Goal: Entertainment & Leisure: Consume media (video, audio)

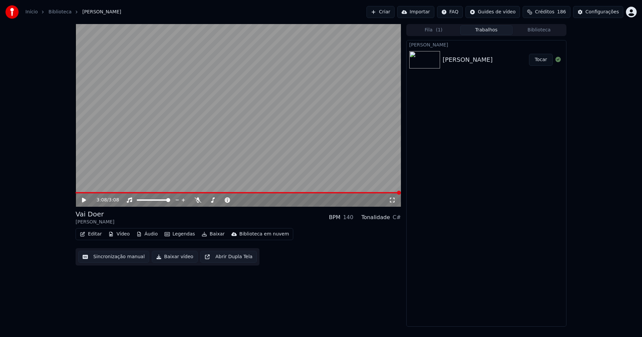
click at [146, 235] on button "Áudio" at bounding box center [147, 234] width 27 height 9
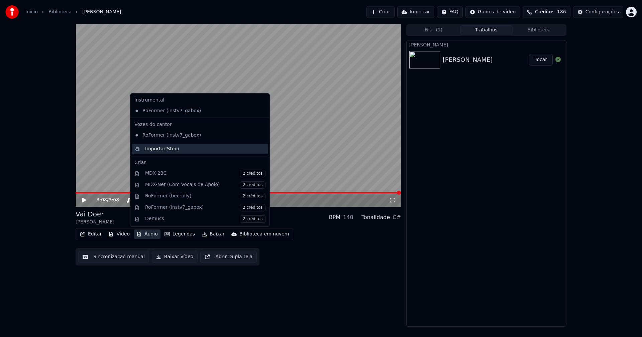
click at [165, 148] on div "Importar Stem" at bounding box center [162, 149] width 34 height 7
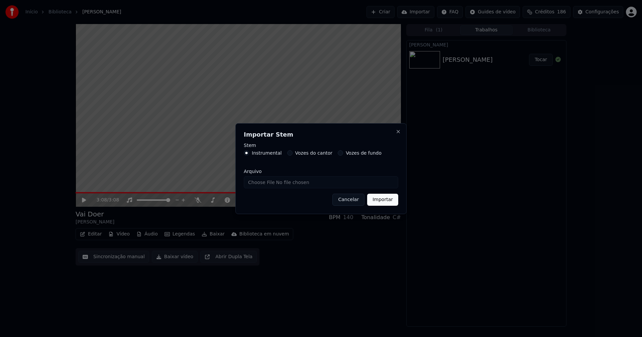
click at [268, 184] on input "Arquivo" at bounding box center [321, 183] width 154 height 12
type input "**********"
drag, startPoint x: 380, startPoint y: 199, endPoint x: 377, endPoint y: 194, distance: 5.7
click at [380, 200] on button "Importar" at bounding box center [382, 200] width 31 height 12
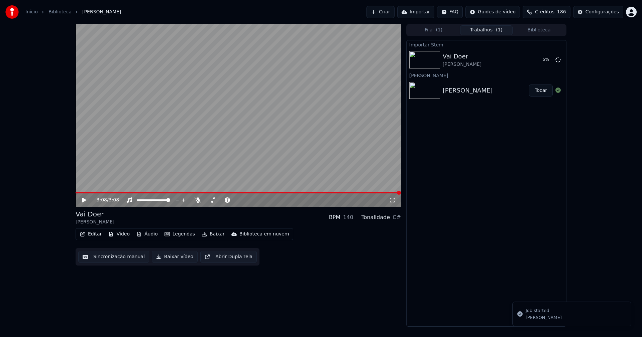
click at [120, 235] on button "Vídeo" at bounding box center [119, 234] width 27 height 9
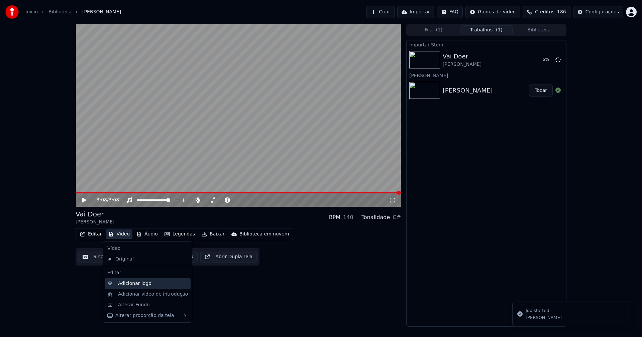
click at [138, 284] on div "Adicionar logo" at bounding box center [134, 283] width 33 height 7
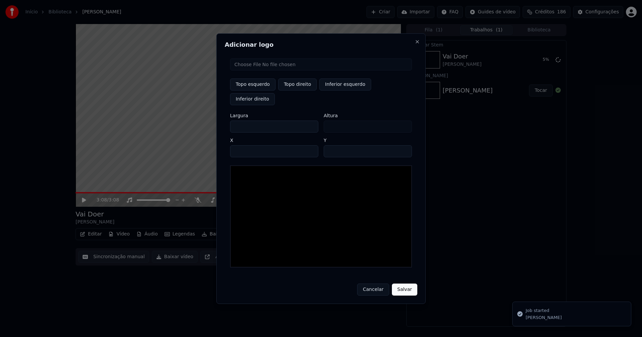
click at [256, 71] on input "file" at bounding box center [321, 65] width 182 height 12
type input "**********"
type input "***"
click at [295, 91] on button "Topo direito" at bounding box center [297, 85] width 38 height 12
type input "****"
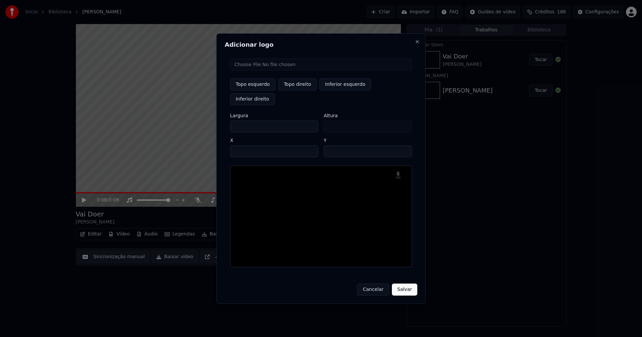
drag, startPoint x: 241, startPoint y: 119, endPoint x: 218, endPoint y: 121, distance: 22.5
click at [218, 121] on div "Adicionar logo Topo esquerdo Topo direito Inferior esquerdo Inferior direito La…" at bounding box center [320, 168] width 209 height 271
type input "**"
type input "***"
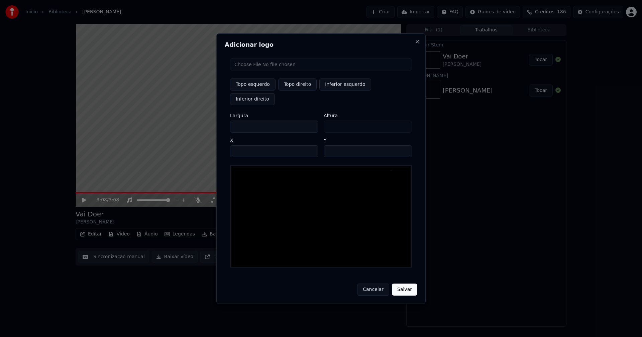
type input "***"
click at [244, 145] on input "****" at bounding box center [274, 151] width 88 height 12
type input "****"
click at [404, 145] on input "**" at bounding box center [368, 151] width 88 height 12
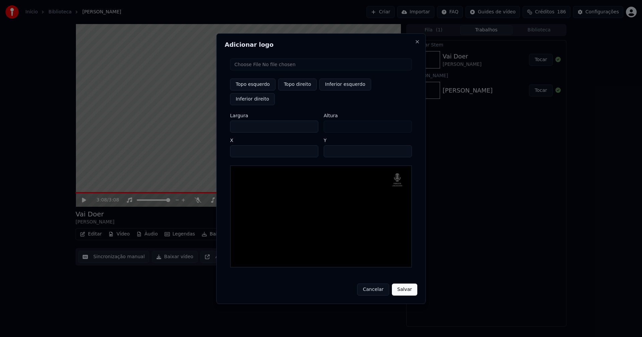
click at [403, 145] on input "**" at bounding box center [368, 151] width 88 height 12
type input "**"
click at [403, 145] on input "**" at bounding box center [368, 151] width 88 height 12
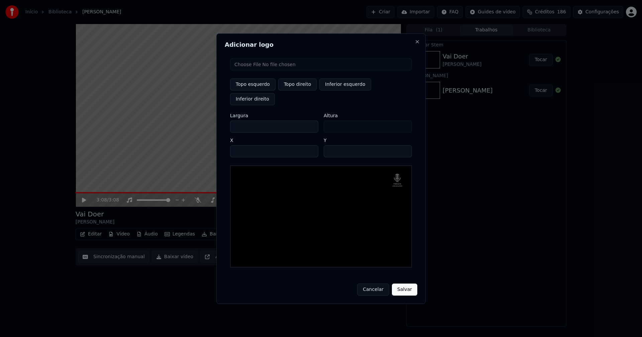
click at [404, 284] on button "Salvar" at bounding box center [404, 290] width 25 height 12
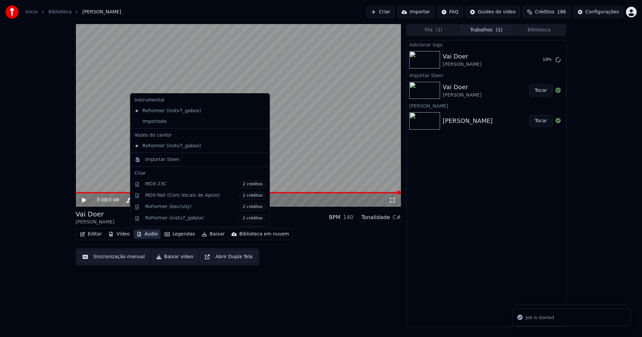
click at [145, 234] on button "Áudio" at bounding box center [147, 234] width 27 height 9
click at [153, 123] on div "Importado" at bounding box center [195, 121] width 126 height 11
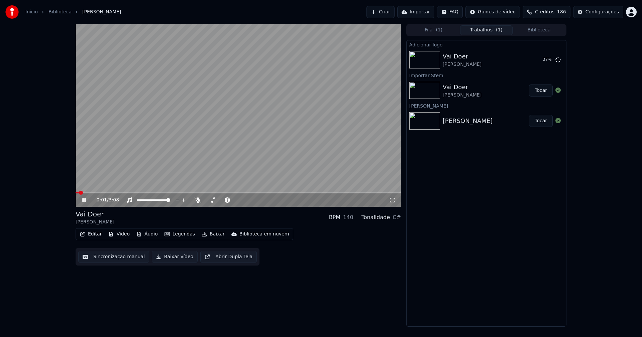
click at [84, 201] on icon at bounding box center [89, 200] width 16 height 5
click at [97, 236] on button "Editar" at bounding box center [90, 234] width 27 height 9
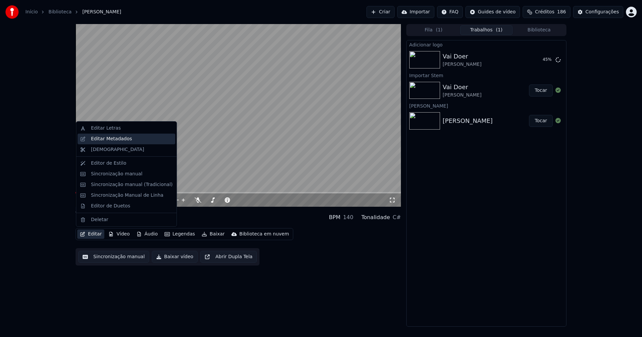
click at [113, 140] on div "Editar Metadados" at bounding box center [111, 139] width 41 height 7
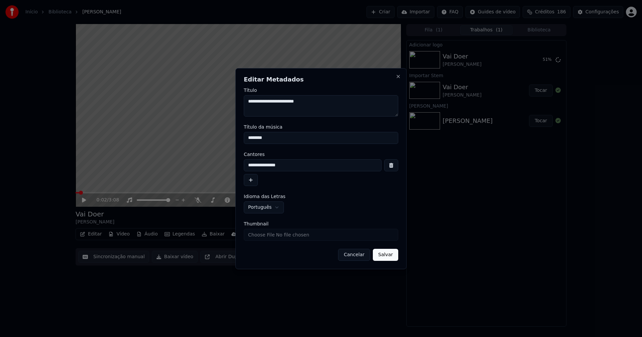
drag, startPoint x: 255, startPoint y: 141, endPoint x: 213, endPoint y: 138, distance: 42.2
click at [213, 138] on body "**********" at bounding box center [321, 168] width 642 height 337
click at [273, 237] on input "Thumbnail" at bounding box center [321, 235] width 154 height 12
type input "********"
type input "**********"
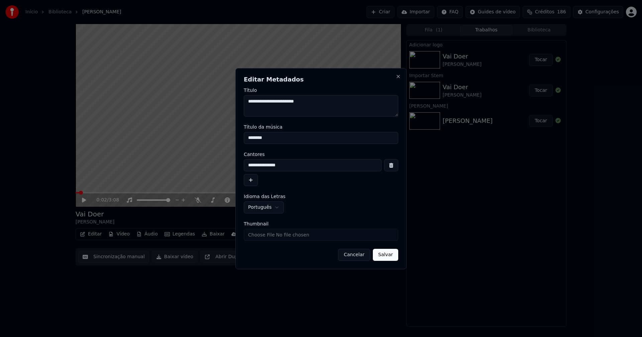
click at [386, 258] on button "Salvar" at bounding box center [385, 255] width 25 height 12
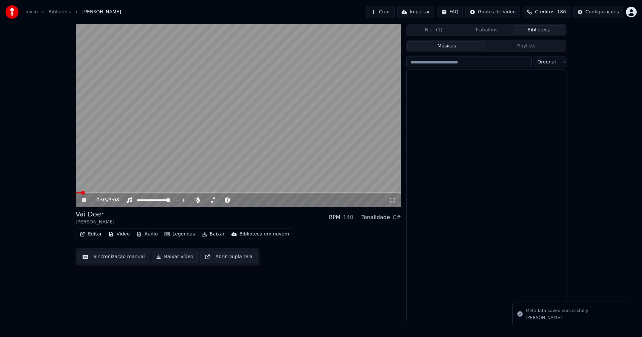
click at [546, 33] on button "Biblioteca" at bounding box center [539, 30] width 53 height 10
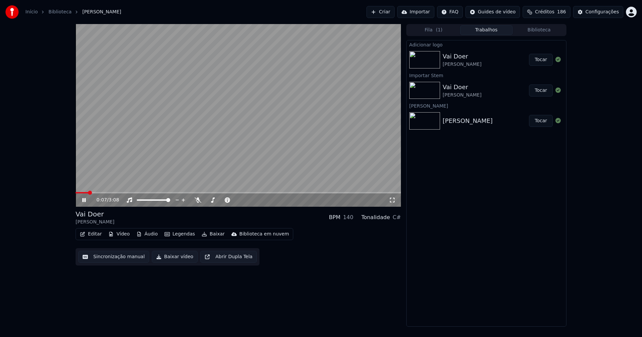
click at [494, 30] on button "Trabalhos" at bounding box center [486, 30] width 53 height 10
click at [545, 59] on button "Tocar" at bounding box center [541, 60] width 24 height 12
click at [539, 29] on button "Biblioteca" at bounding box center [539, 30] width 53 height 10
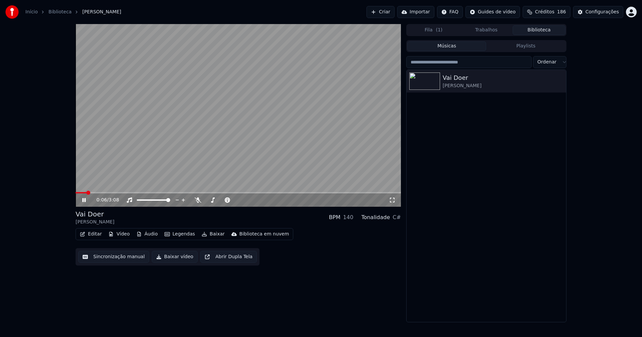
click at [91, 230] on button "Editar" at bounding box center [90, 234] width 27 height 9
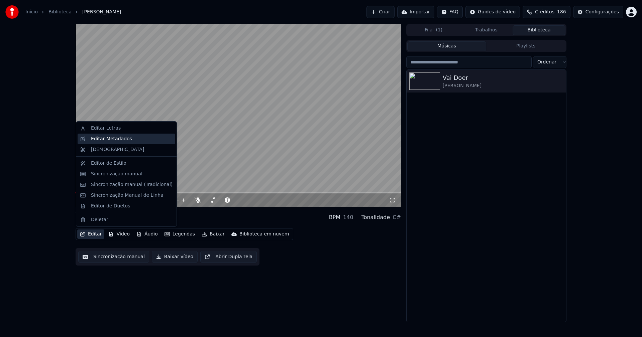
click at [116, 140] on div "Editar Metadados" at bounding box center [111, 139] width 41 height 7
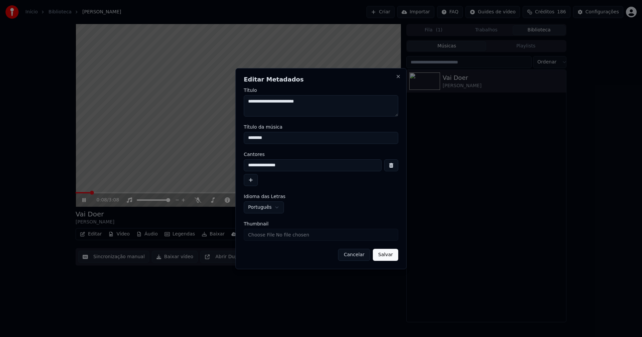
drag, startPoint x: 256, startPoint y: 138, endPoint x: 208, endPoint y: 137, distance: 47.8
click at [208, 137] on body "**********" at bounding box center [321, 168] width 642 height 337
type input "*"
type input "********"
click at [388, 254] on button "Salvar" at bounding box center [385, 255] width 25 height 12
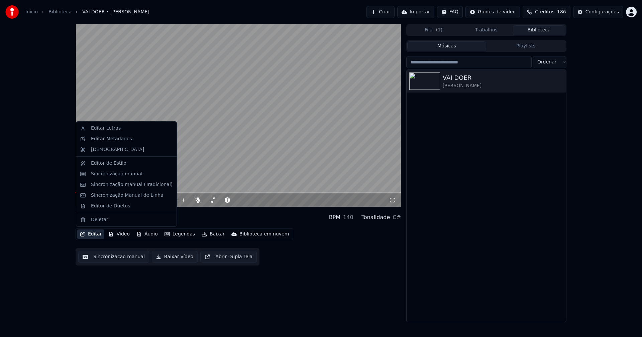
click at [95, 235] on button "Editar" at bounding box center [90, 234] width 27 height 9
click at [116, 188] on div "Sincronização manual (Tradicional)" at bounding box center [132, 185] width 82 height 7
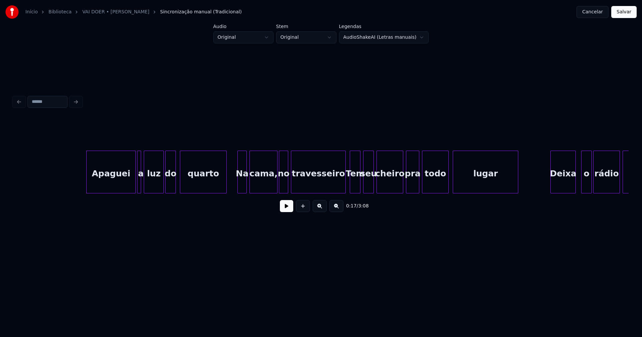
scroll to position [0, 1121]
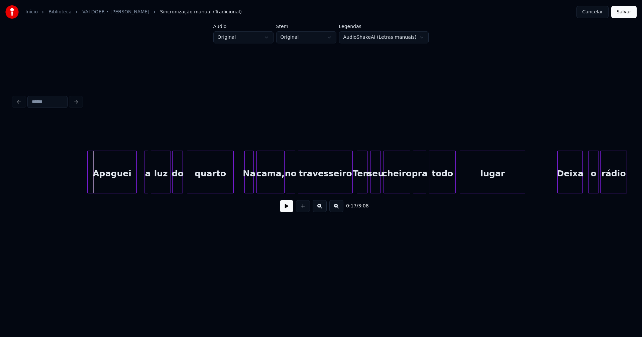
click at [113, 184] on div "Apaguei" at bounding box center [112, 173] width 49 height 45
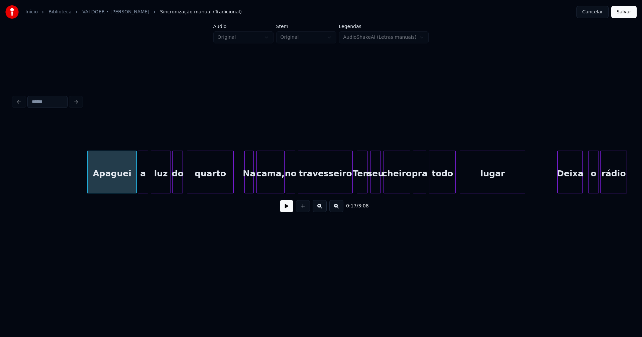
click at [138, 183] on div at bounding box center [139, 172] width 2 height 42
click at [286, 209] on button at bounding box center [286, 206] width 13 height 12
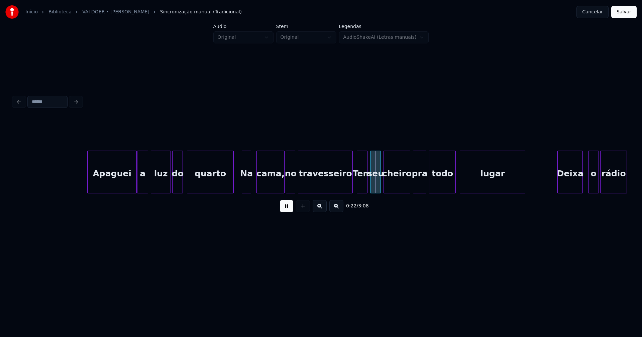
click at [246, 187] on div "Na" at bounding box center [246, 173] width 9 height 45
click at [347, 185] on div at bounding box center [347, 172] width 2 height 42
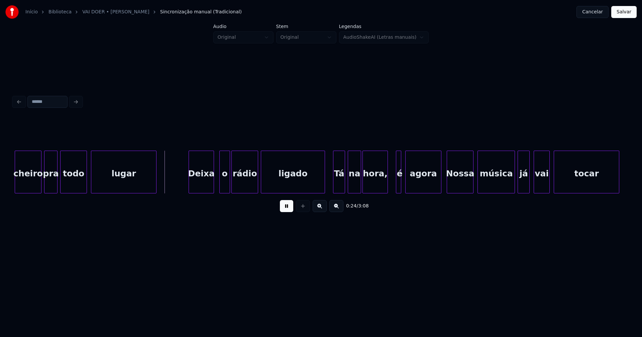
scroll to position [0, 1504]
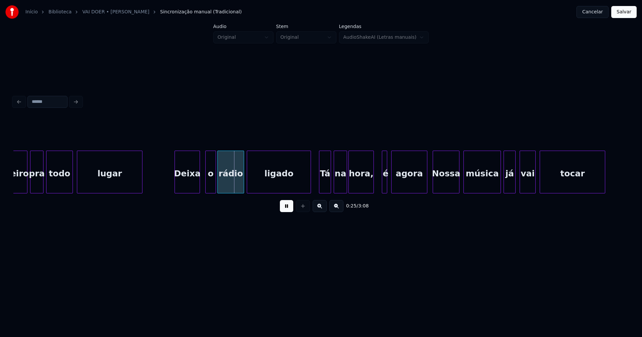
click at [205, 187] on div at bounding box center [204, 172] width 2 height 42
click at [306, 184] on div at bounding box center [307, 172] width 2 height 42
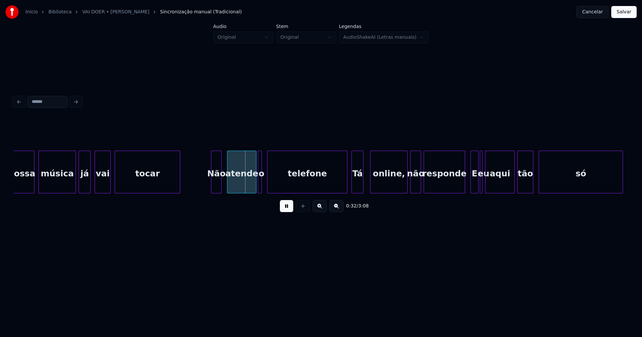
scroll to position [0, 1970]
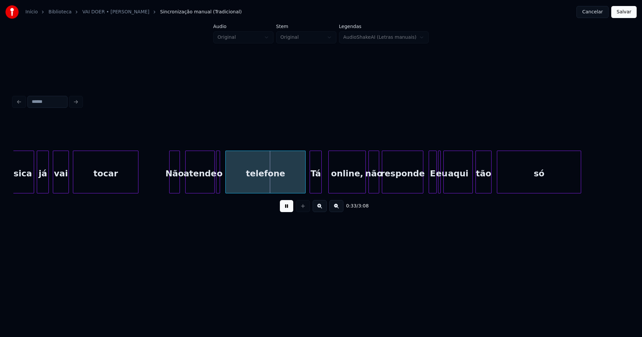
click at [155, 183] on div at bounding box center [155, 172] width 2 height 42
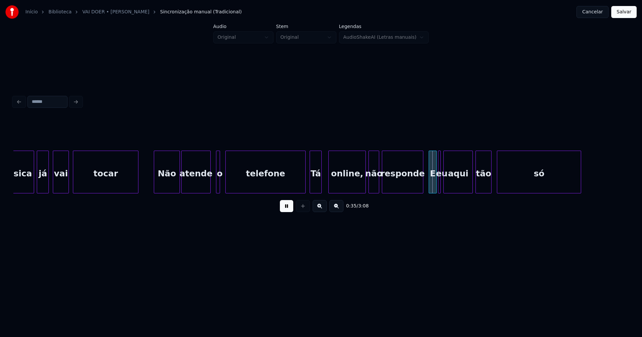
click at [194, 184] on div "atende" at bounding box center [196, 173] width 29 height 45
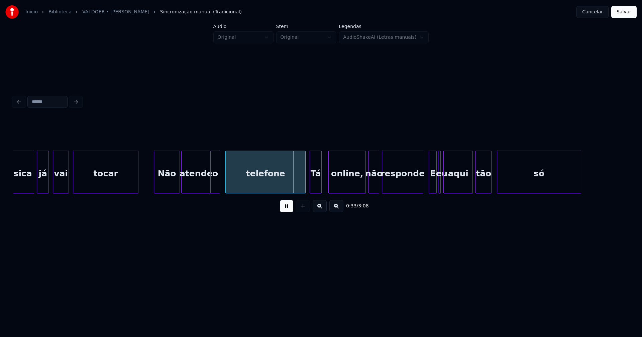
click at [211, 184] on div at bounding box center [212, 172] width 2 height 42
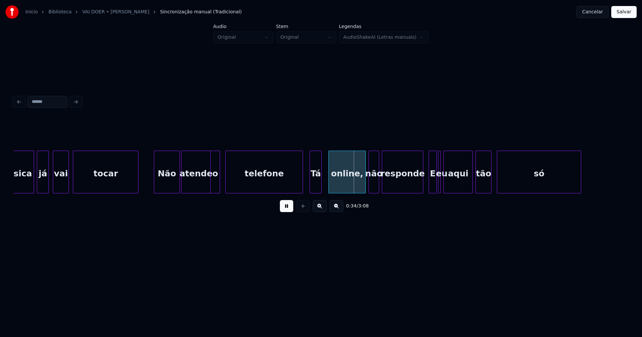
click at [302, 183] on div at bounding box center [302, 172] width 2 height 42
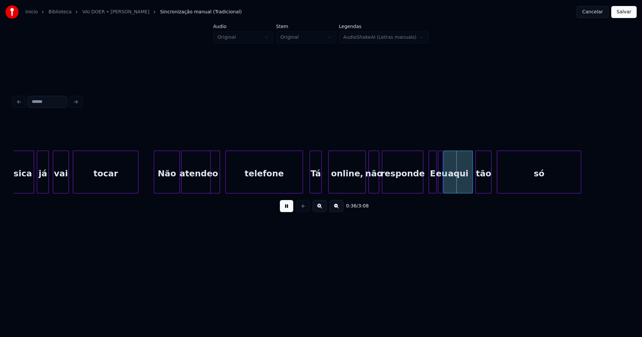
click at [441, 186] on div at bounding box center [441, 172] width 2 height 42
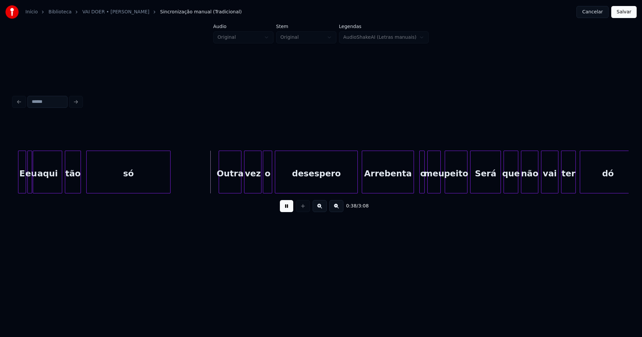
scroll to position [0, 2437]
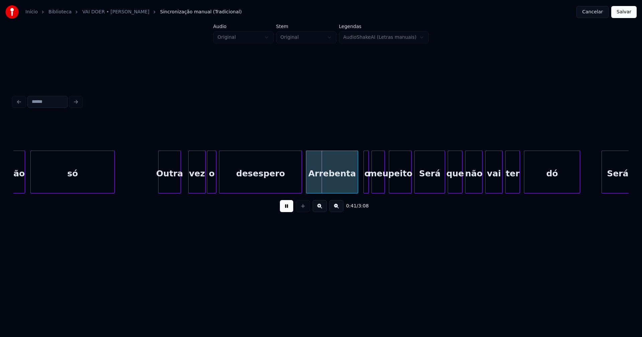
click at [168, 187] on div "Outra" at bounding box center [169, 173] width 22 height 45
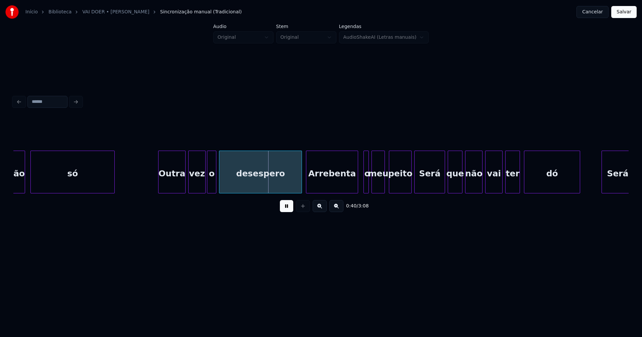
click at [184, 181] on div at bounding box center [184, 172] width 2 height 42
click at [297, 186] on div at bounding box center [297, 172] width 2 height 42
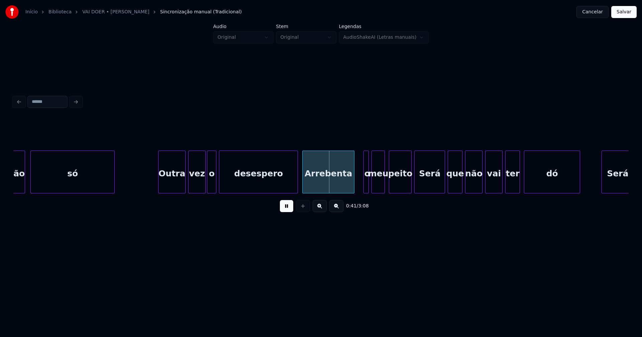
click at [318, 183] on div "Arrebenta" at bounding box center [328, 173] width 51 height 45
click at [356, 190] on div at bounding box center [356, 172] width 2 height 42
click at [407, 183] on div at bounding box center [408, 172] width 2 height 42
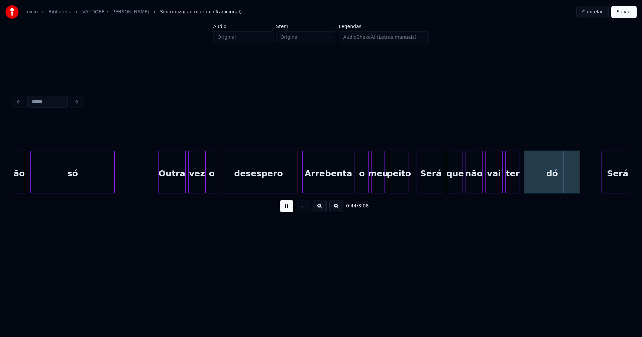
click at [417, 187] on div at bounding box center [418, 172] width 2 height 42
click at [411, 188] on div at bounding box center [410, 172] width 2 height 42
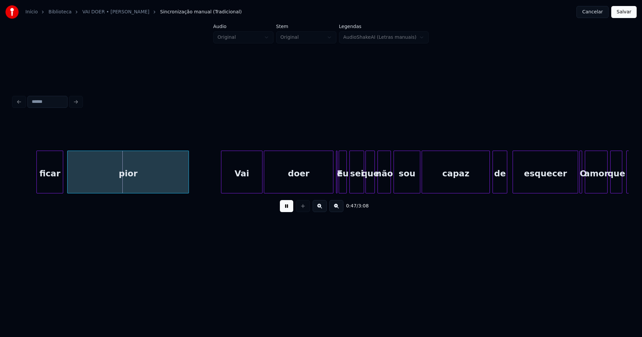
scroll to position [0, 3168]
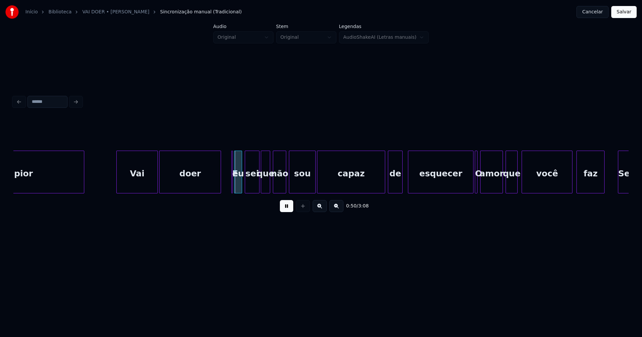
click at [219, 189] on div at bounding box center [220, 172] width 2 height 42
click at [145, 183] on div "Vai" at bounding box center [135, 173] width 41 height 45
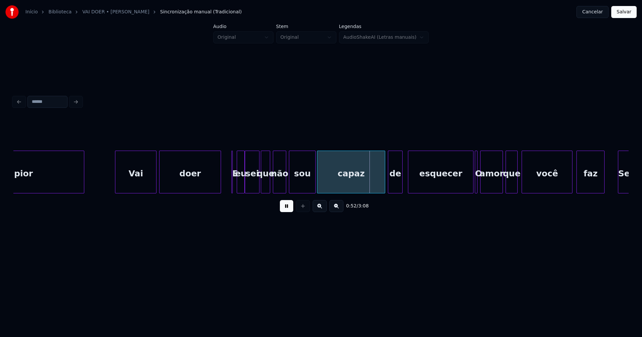
click at [241, 186] on div "eu" at bounding box center [240, 173] width 7 height 45
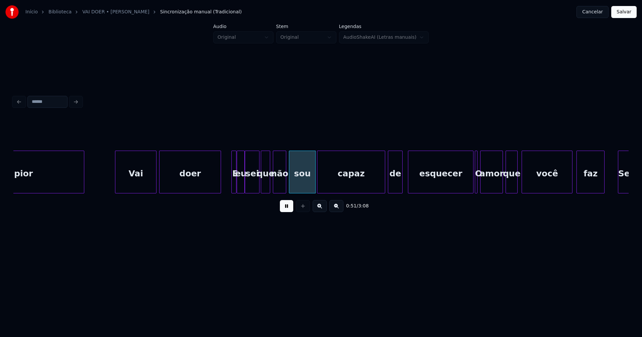
click at [235, 189] on div at bounding box center [235, 172] width 2 height 42
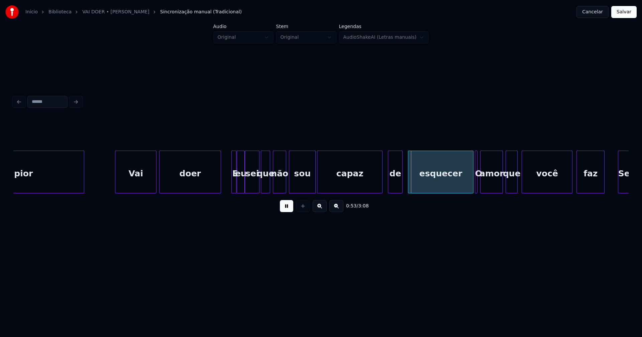
click at [382, 186] on div at bounding box center [381, 172] width 2 height 42
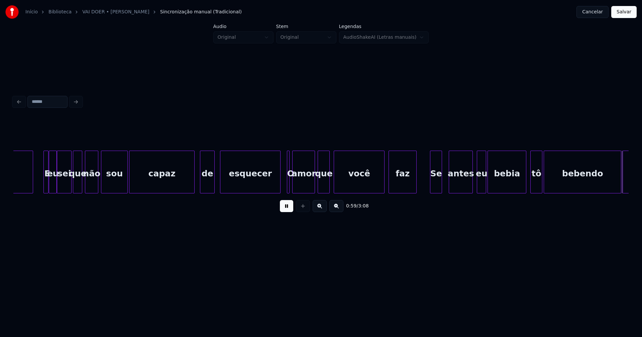
scroll to position [0, 3562]
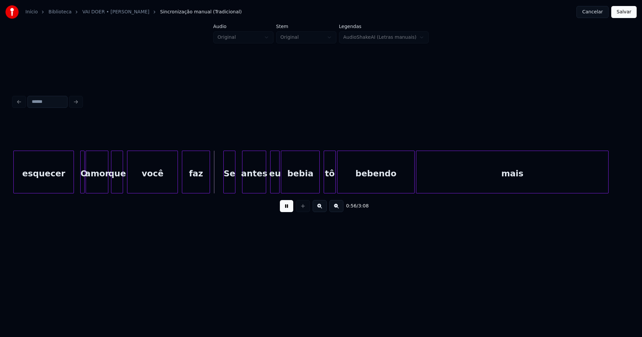
click at [84, 185] on div at bounding box center [83, 172] width 2 height 42
click at [80, 183] on div "O" at bounding box center [82, 172] width 4 height 43
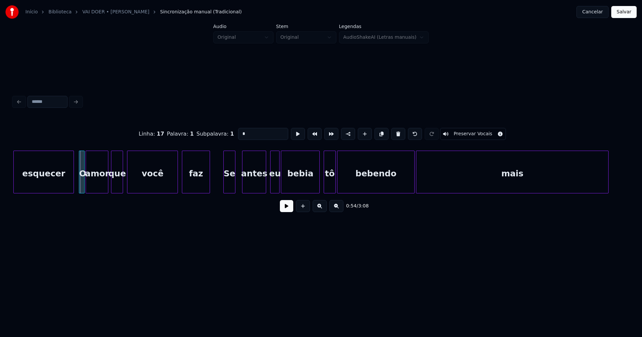
click at [80, 187] on div at bounding box center [80, 172] width 2 height 42
click at [288, 209] on button at bounding box center [286, 206] width 13 height 12
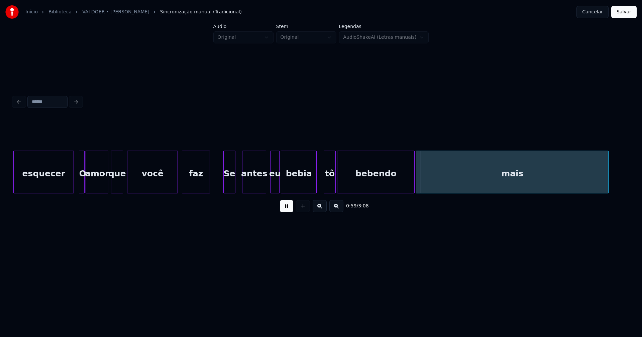
click at [316, 182] on div at bounding box center [315, 172] width 2 height 42
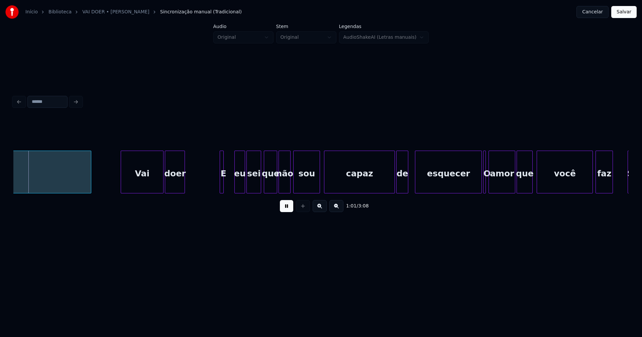
scroll to position [0, 4087]
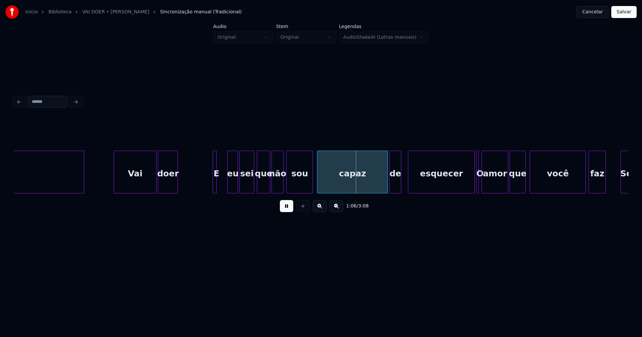
click at [218, 181] on div "E" at bounding box center [216, 173] width 7 height 45
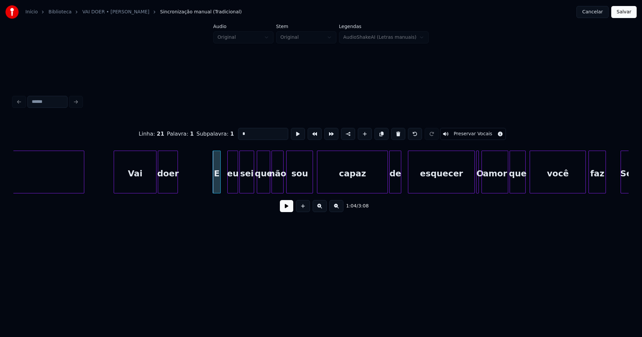
click at [220, 182] on div at bounding box center [219, 172] width 2 height 42
click at [222, 187] on div "E" at bounding box center [222, 173] width 7 height 45
click at [211, 185] on div at bounding box center [210, 172] width 2 height 42
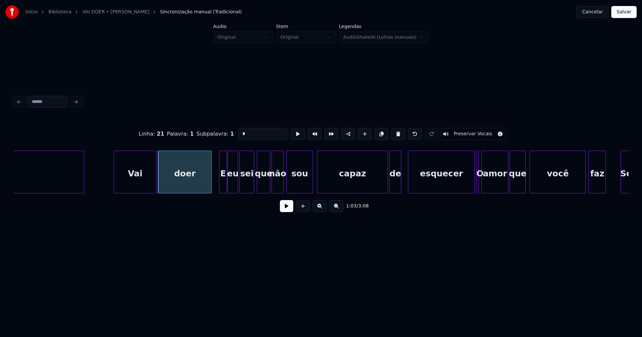
click at [290, 210] on button at bounding box center [286, 206] width 13 height 12
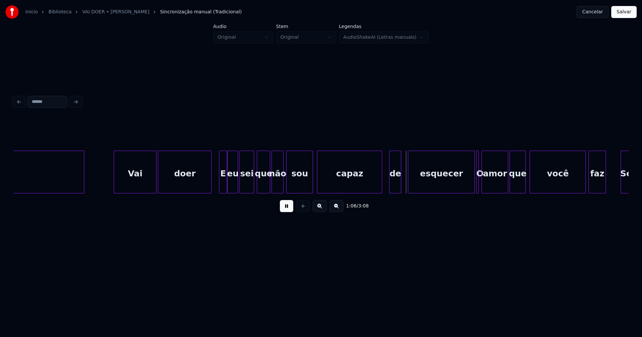
click at [380, 189] on div at bounding box center [381, 172] width 2 height 42
click at [388, 187] on div at bounding box center [388, 172] width 2 height 42
click at [419, 181] on div "esquecer" at bounding box center [439, 173] width 66 height 45
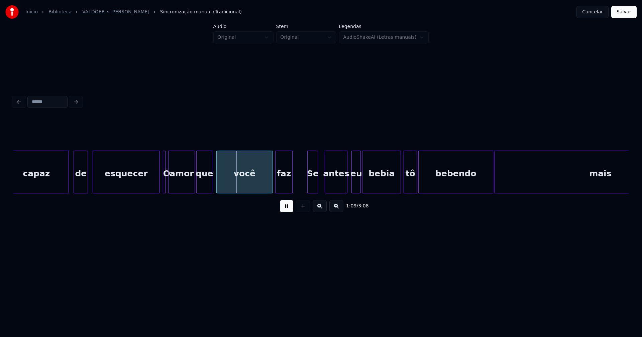
scroll to position [0, 4414]
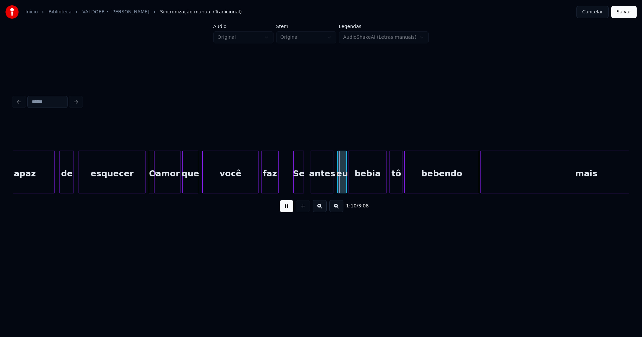
click at [153, 189] on div at bounding box center [153, 172] width 2 height 42
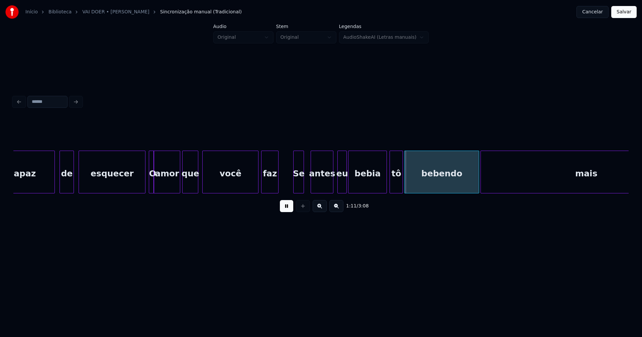
click at [157, 187] on div "amor" at bounding box center [167, 173] width 26 height 45
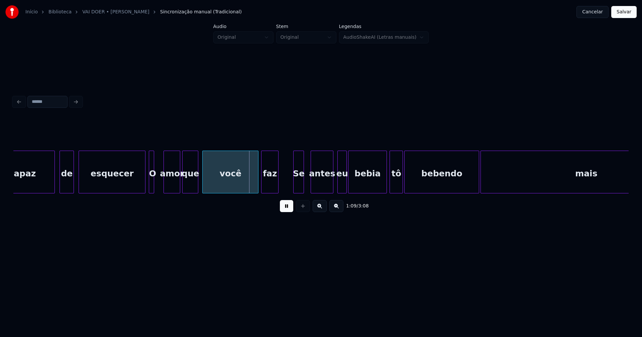
click at [165, 185] on div at bounding box center [165, 172] width 2 height 42
click at [161, 185] on div at bounding box center [160, 172] width 2 height 42
click at [142, 184] on div at bounding box center [142, 172] width 2 height 42
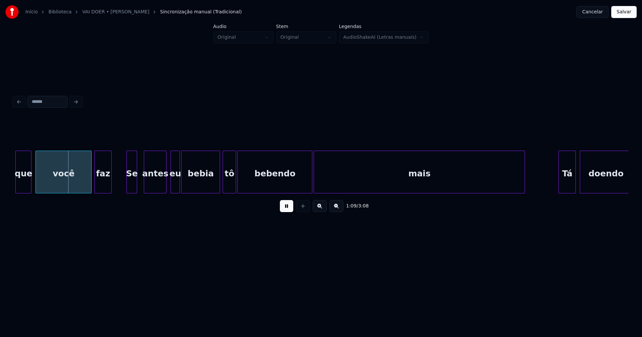
scroll to position [0, 4609]
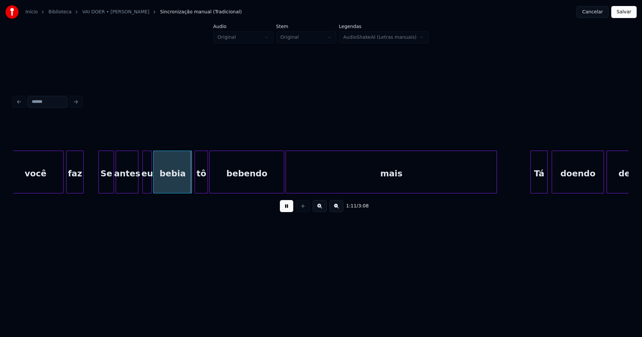
click at [113, 183] on div at bounding box center [113, 172] width 2 height 42
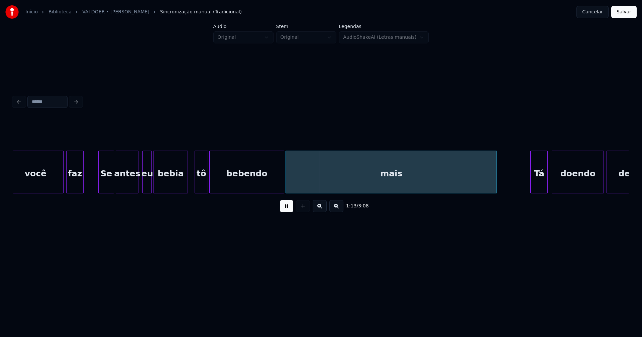
click at [187, 190] on div at bounding box center [187, 172] width 2 height 42
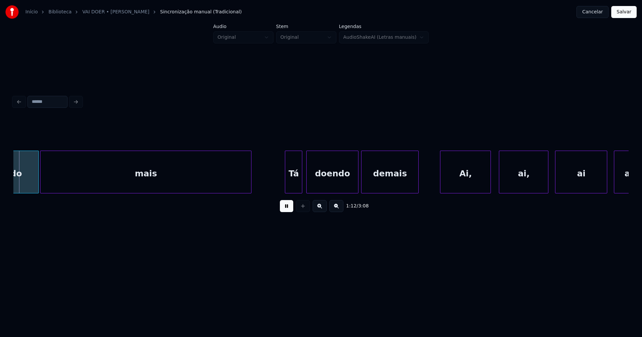
scroll to position [0, 4868]
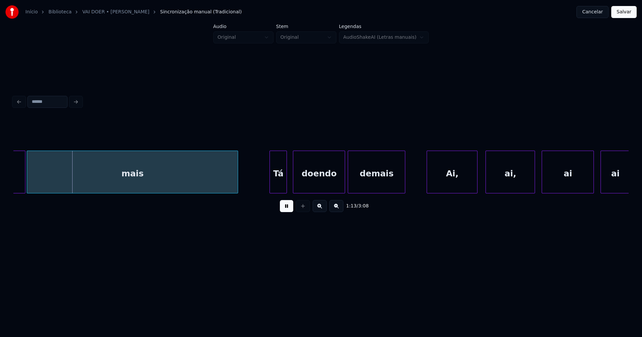
click at [278, 183] on div "Tá" at bounding box center [278, 173] width 17 height 45
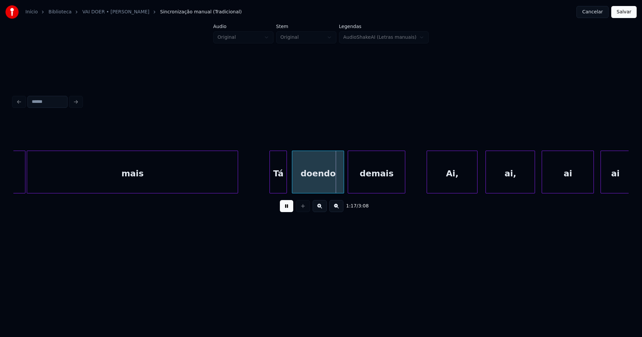
click at [314, 182] on div "doendo" at bounding box center [317, 173] width 51 height 45
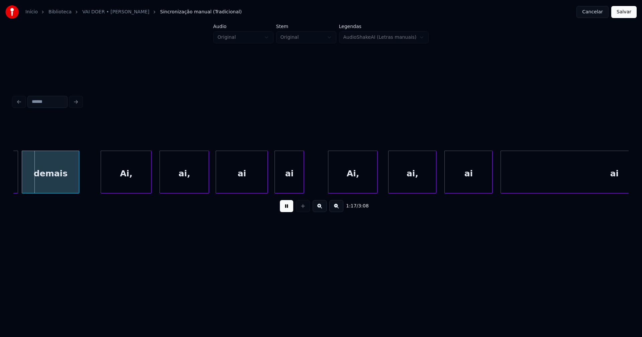
scroll to position [0, 5201]
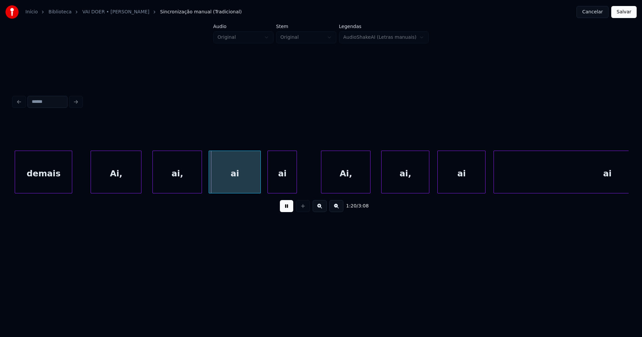
click at [126, 184] on div "Ai," at bounding box center [116, 173] width 50 height 45
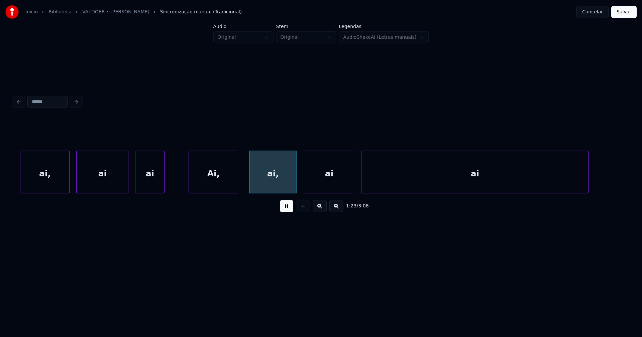
scroll to position [0, 5340]
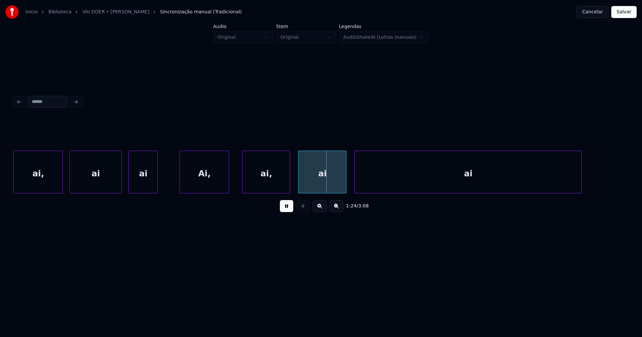
click at [207, 184] on div "Ai," at bounding box center [204, 173] width 49 height 45
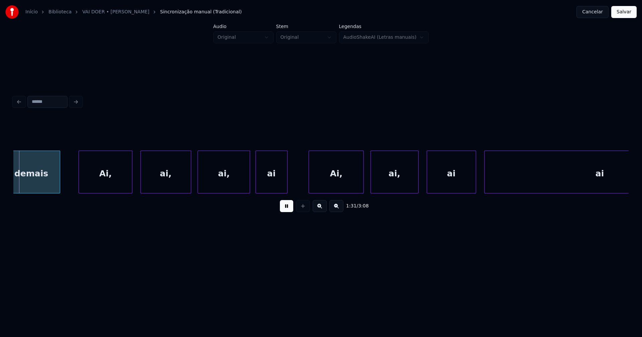
scroll to position [0, 6132]
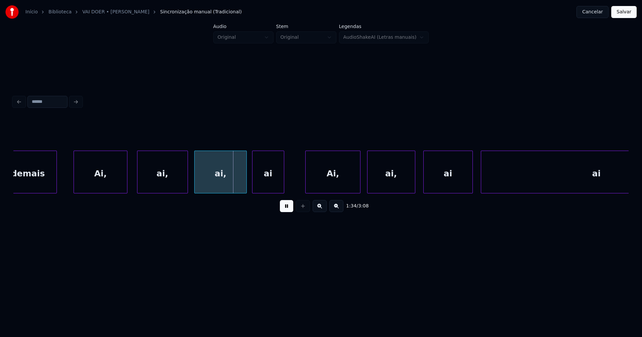
click at [99, 180] on div "Ai," at bounding box center [100, 173] width 53 height 45
click at [328, 185] on div "Ai," at bounding box center [330, 173] width 54 height 45
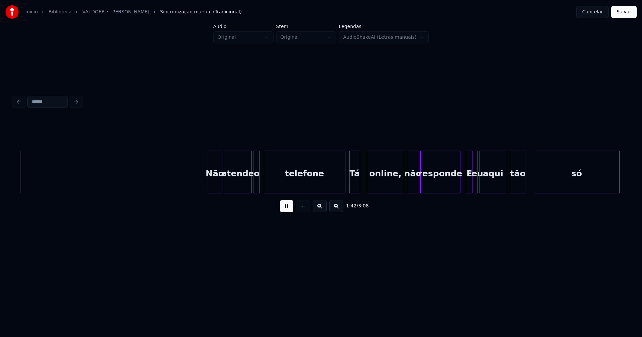
scroll to position [0, 6861]
click at [192, 190] on div at bounding box center [192, 172] width 2 height 42
click at [244, 184] on div at bounding box center [245, 172] width 2 height 42
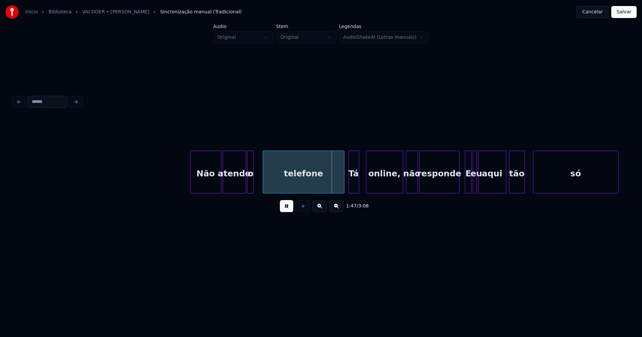
click at [250, 183] on div "o" at bounding box center [250, 173] width 7 height 45
click at [257, 180] on div at bounding box center [258, 172] width 2 height 42
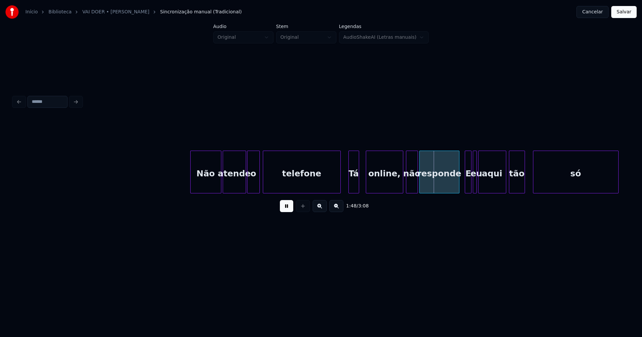
click at [339, 186] on div at bounding box center [339, 172] width 2 height 42
click at [450, 190] on div at bounding box center [450, 172] width 2 height 42
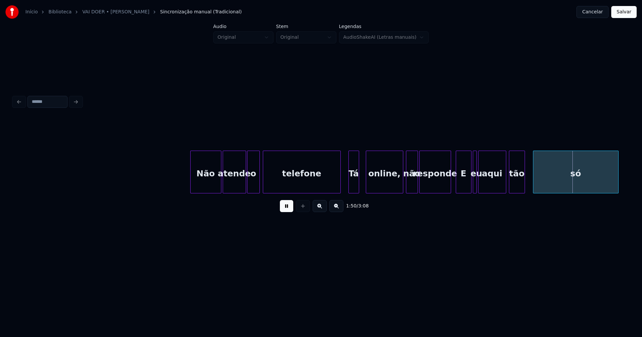
click at [456, 185] on div at bounding box center [457, 172] width 2 height 42
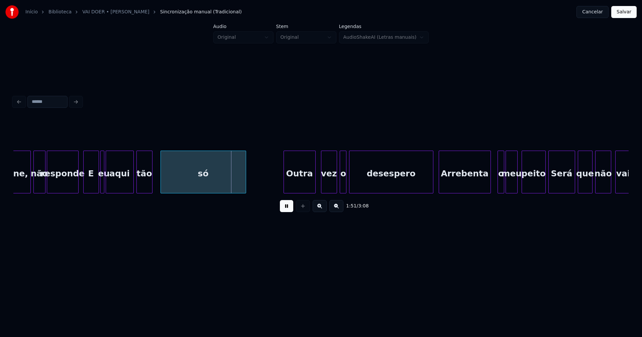
scroll to position [0, 7310]
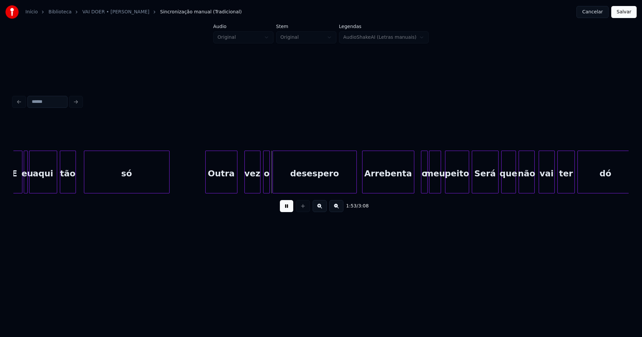
click at [223, 181] on div "Outra" at bounding box center [221, 173] width 31 height 45
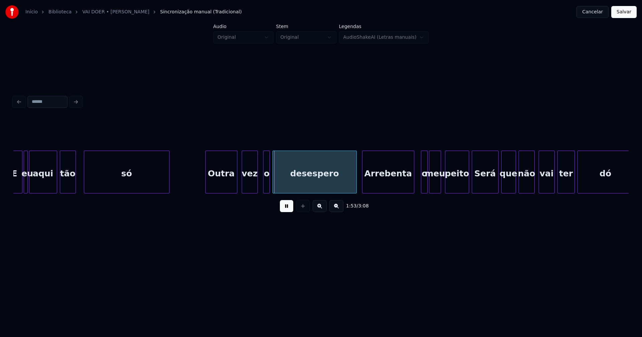
click at [251, 183] on div "vez" at bounding box center [249, 173] width 15 height 45
click at [262, 186] on div at bounding box center [261, 172] width 2 height 42
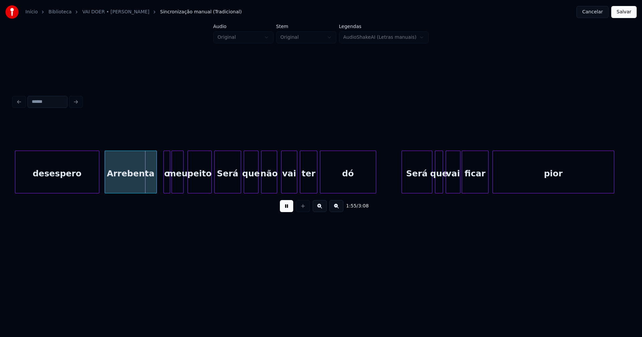
scroll to position [0, 7575]
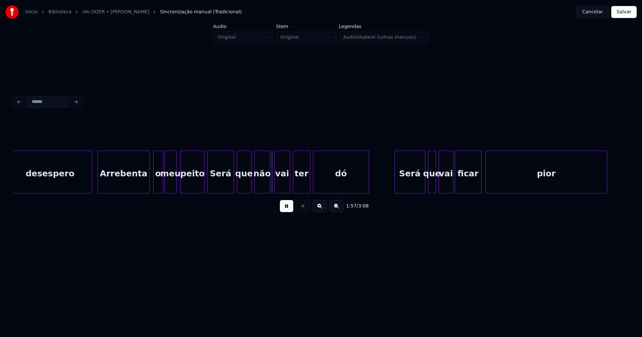
click at [154, 186] on div at bounding box center [154, 172] width 2 height 42
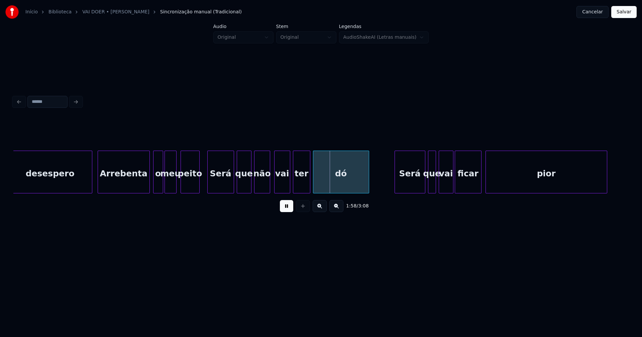
click at [199, 188] on div at bounding box center [198, 172] width 2 height 42
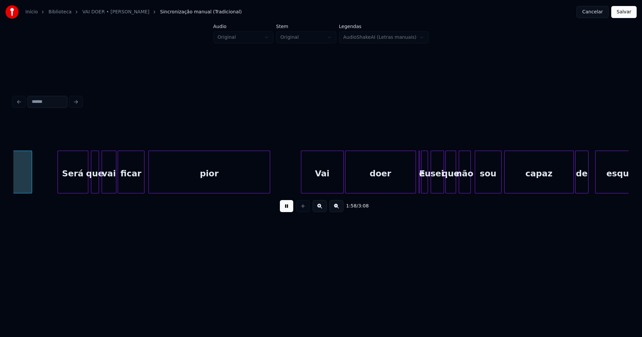
scroll to position [0, 7915]
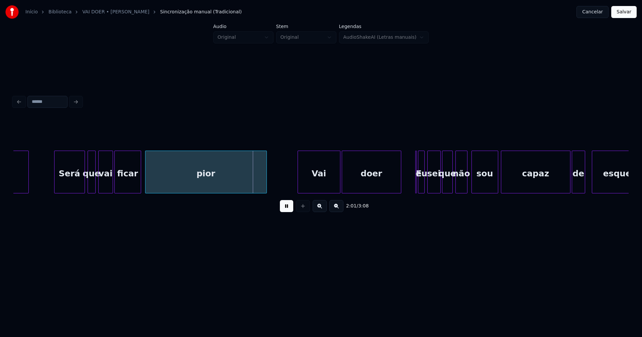
click at [399, 188] on div at bounding box center [400, 172] width 2 height 42
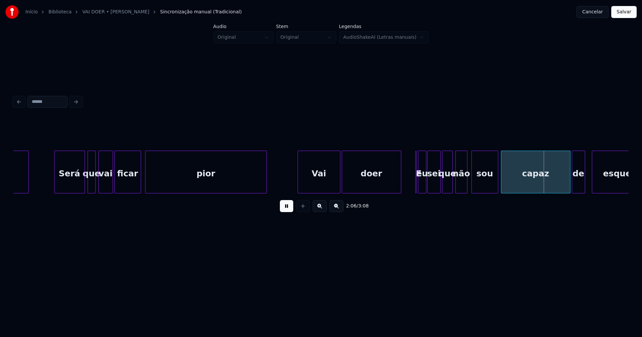
click at [425, 182] on div at bounding box center [425, 172] width 2 height 42
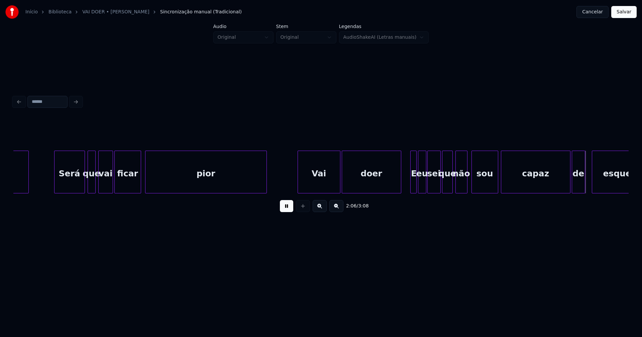
click at [410, 153] on div "E" at bounding box center [413, 172] width 6 height 43
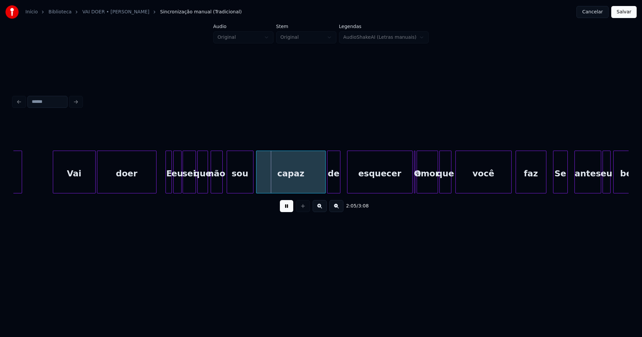
scroll to position [0, 8173]
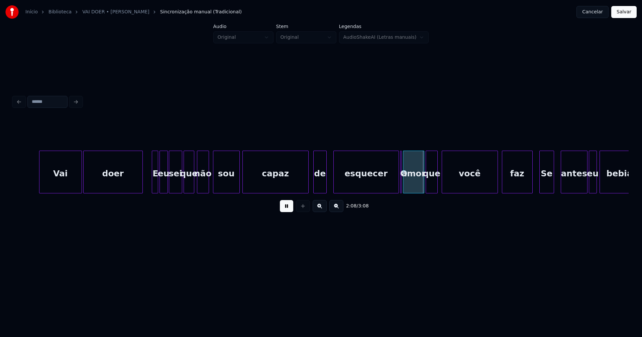
click at [306, 190] on div at bounding box center [307, 172] width 2 height 42
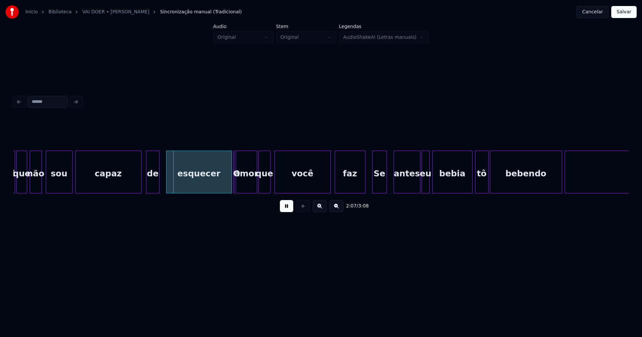
scroll to position [0, 8362]
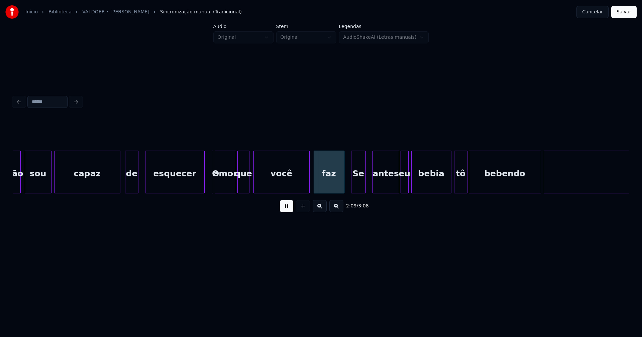
click at [204, 187] on div at bounding box center [203, 172] width 2 height 42
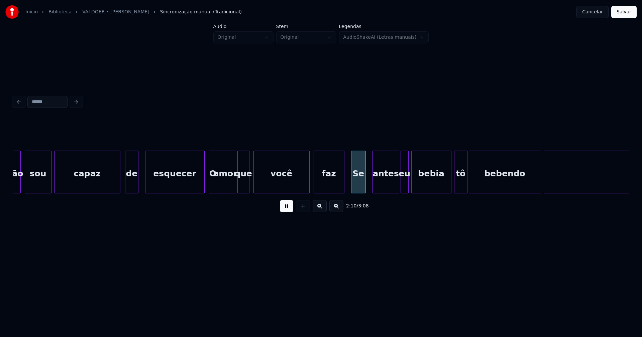
click at [209, 152] on div at bounding box center [210, 172] width 2 height 42
click at [226, 183] on div "amor" at bounding box center [225, 173] width 21 height 45
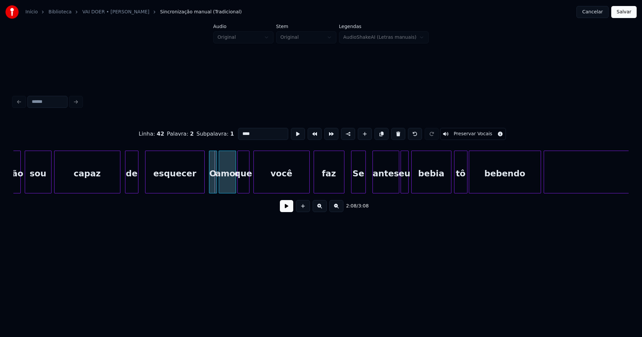
click at [219, 187] on div at bounding box center [220, 172] width 2 height 42
click at [287, 210] on button at bounding box center [286, 206] width 13 height 12
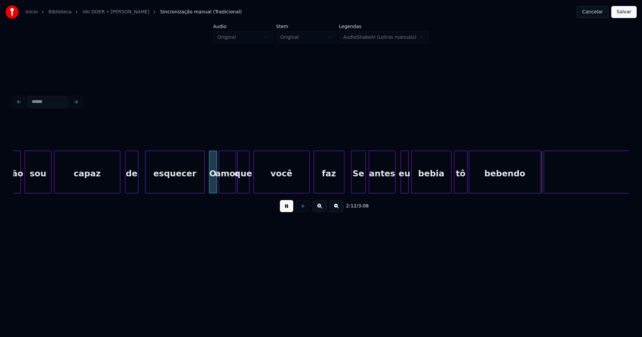
click at [382, 185] on div "antes" at bounding box center [382, 173] width 26 height 45
click at [399, 185] on div at bounding box center [399, 172] width 2 height 42
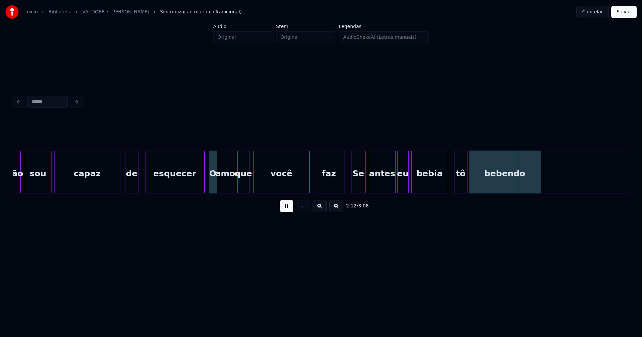
click at [446, 184] on div at bounding box center [447, 172] width 2 height 42
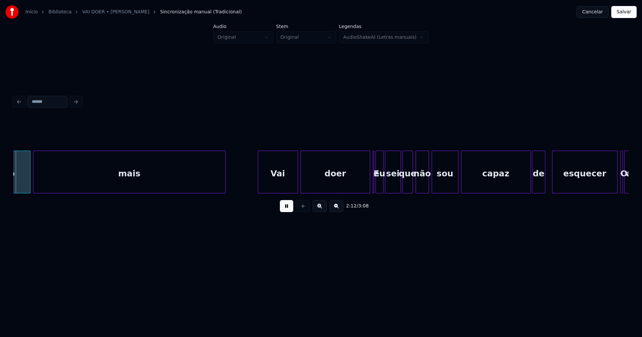
scroll to position [0, 8876]
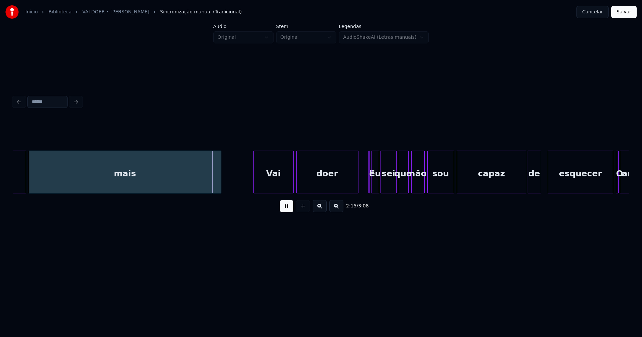
click at [358, 186] on div at bounding box center [357, 172] width 2 height 42
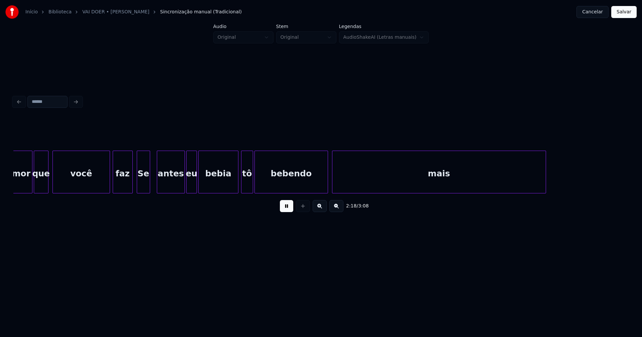
scroll to position [0, 9227]
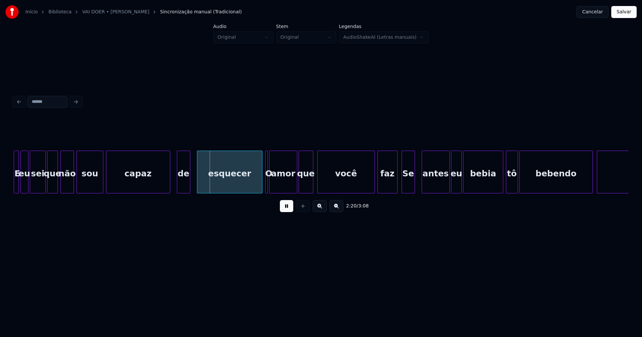
click at [169, 189] on div at bounding box center [169, 172] width 2 height 42
click at [257, 186] on div at bounding box center [258, 172] width 2 height 42
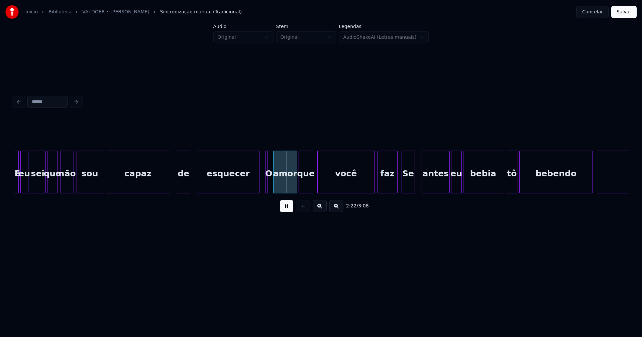
click at [274, 185] on div at bounding box center [274, 172] width 2 height 42
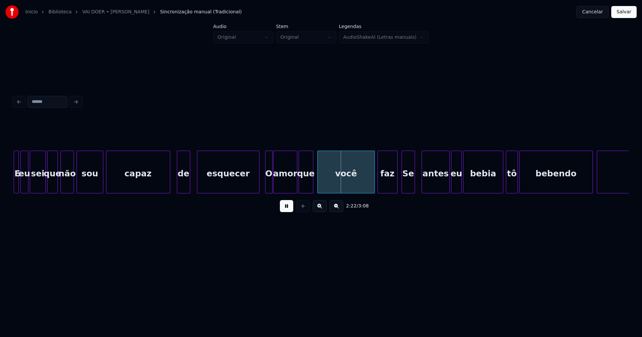
click at [271, 185] on div at bounding box center [271, 172] width 2 height 42
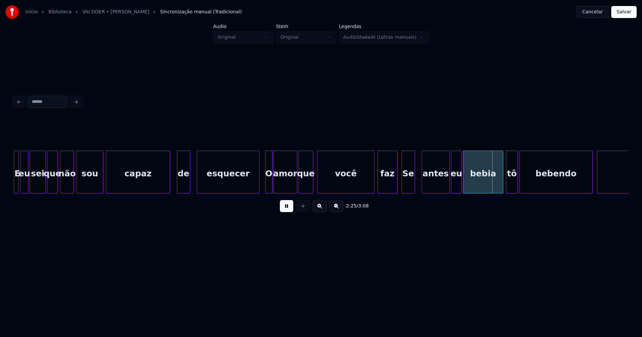
click at [373, 182] on div at bounding box center [373, 172] width 2 height 42
click at [393, 186] on div at bounding box center [393, 172] width 2 height 42
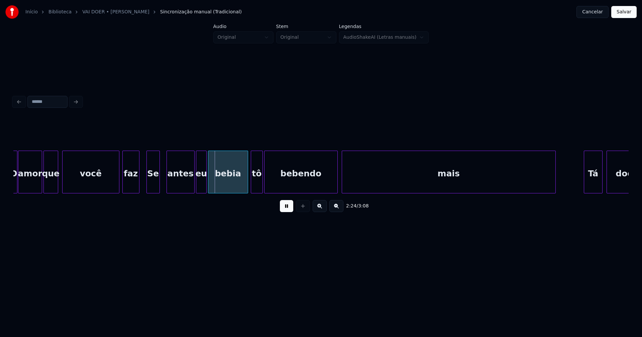
scroll to position [0, 9489]
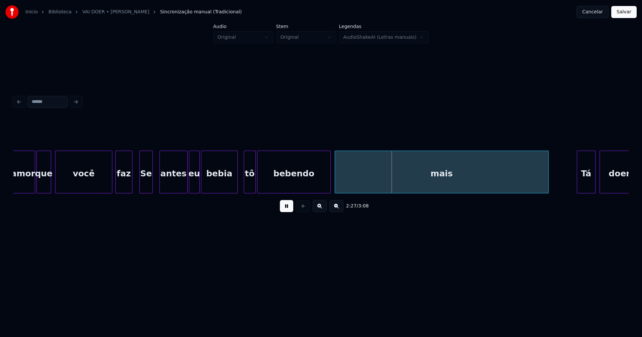
click at [237, 184] on div at bounding box center [236, 172] width 2 height 42
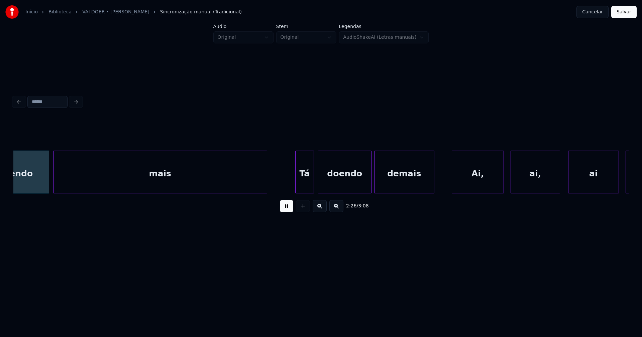
scroll to position [0, 9784]
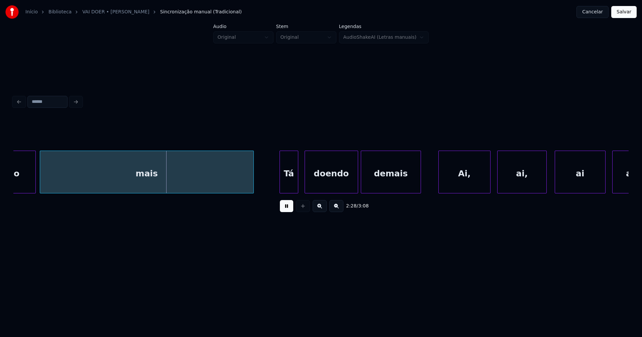
click at [289, 183] on div "Tá" at bounding box center [289, 173] width 18 height 45
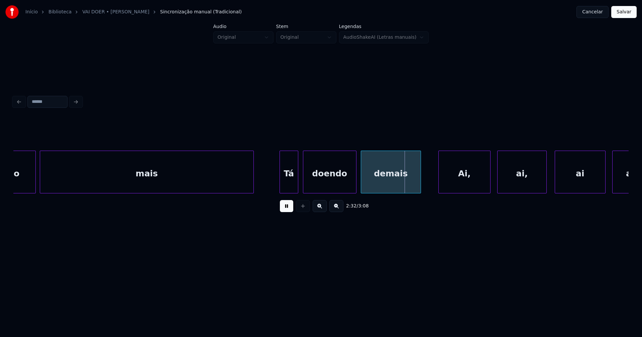
click at [326, 186] on div "doendo" at bounding box center [329, 173] width 53 height 45
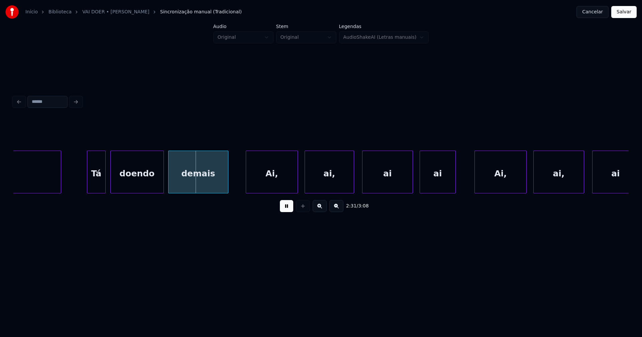
scroll to position [0, 9998]
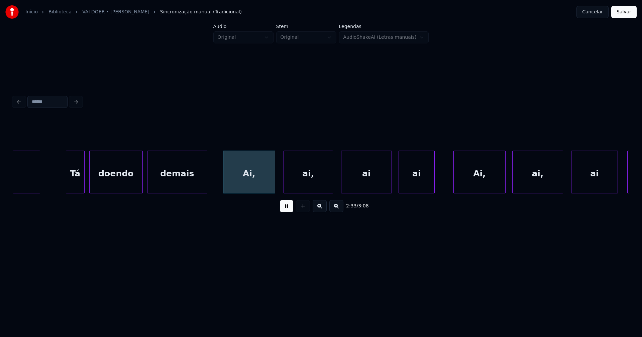
click at [245, 179] on div "Ai," at bounding box center [248, 173] width 51 height 45
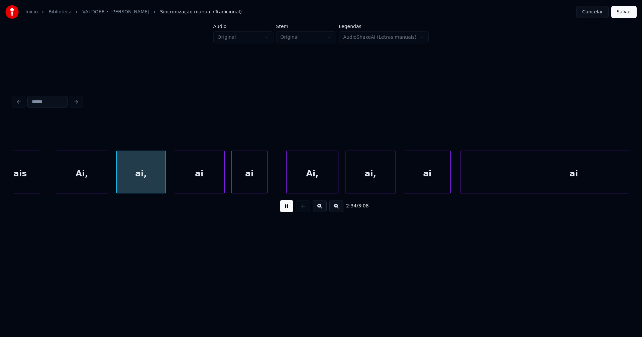
scroll to position [0, 10262]
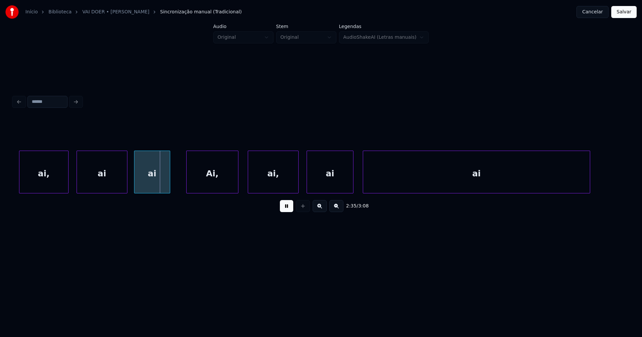
click at [208, 182] on div "Ai," at bounding box center [212, 173] width 51 height 45
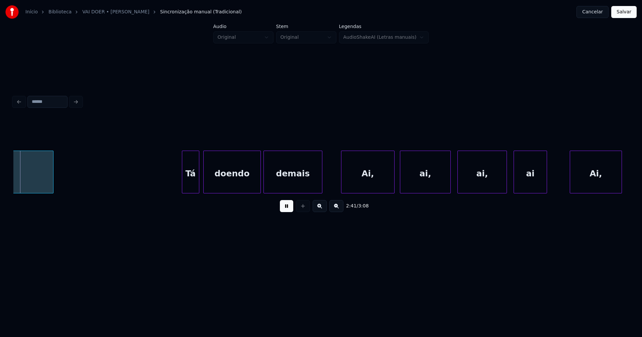
scroll to position [0, 10802]
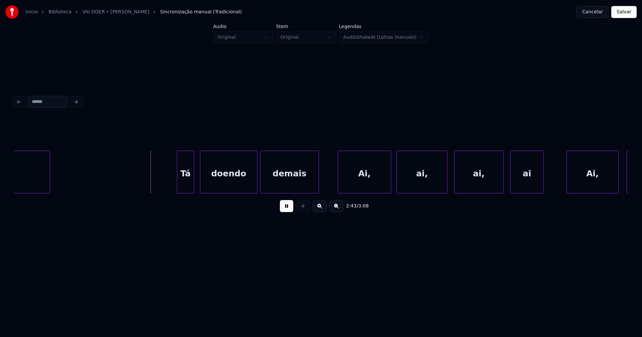
click at [188, 187] on div "Tá" at bounding box center [185, 173] width 17 height 45
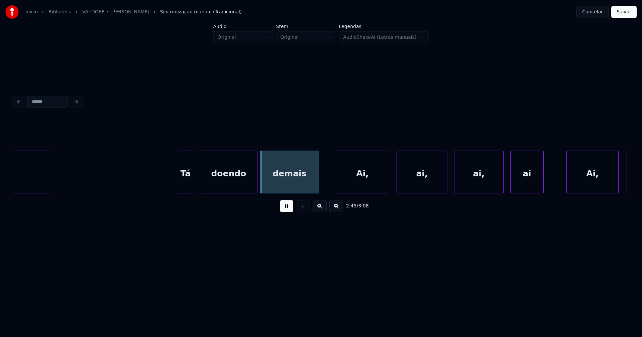
click at [353, 180] on div "Ai," at bounding box center [362, 173] width 53 height 45
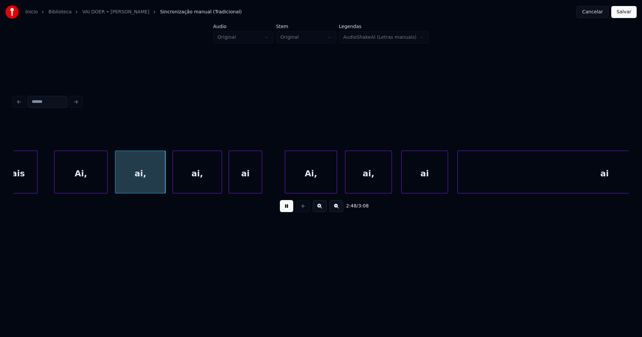
scroll to position [0, 11091]
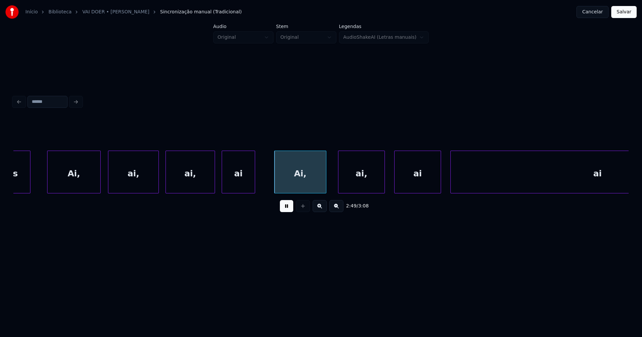
click at [295, 188] on div "Ai," at bounding box center [299, 173] width 51 height 45
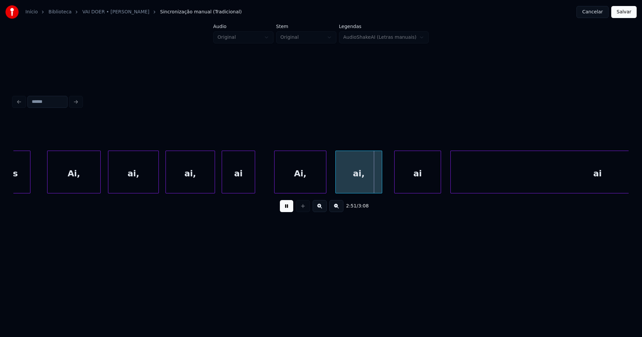
click at [358, 180] on div "ai," at bounding box center [359, 173] width 46 height 45
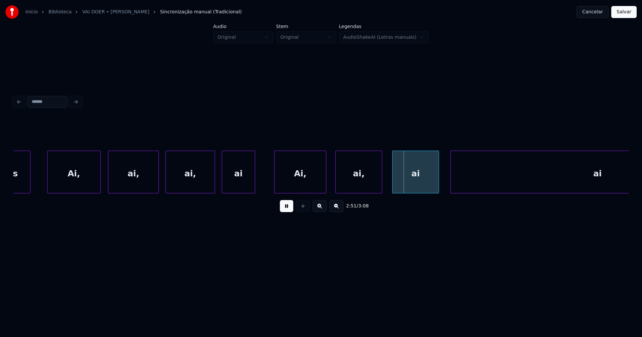
click at [418, 181] on div "ai" at bounding box center [415, 173] width 46 height 45
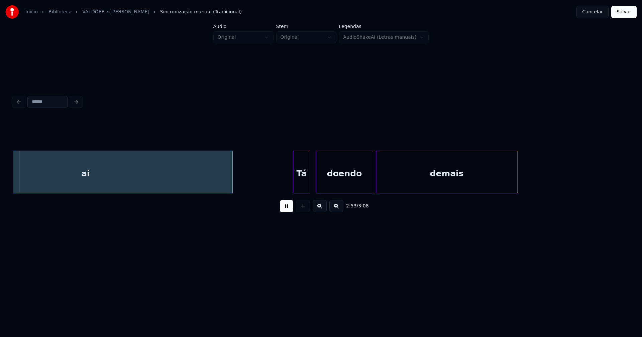
scroll to position [0, 11617]
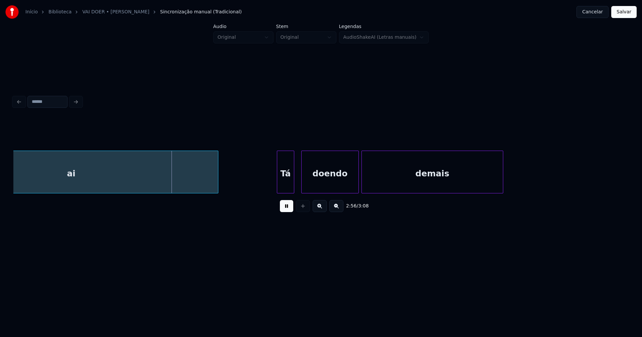
click at [285, 185] on div "Tá" at bounding box center [285, 173] width 17 height 45
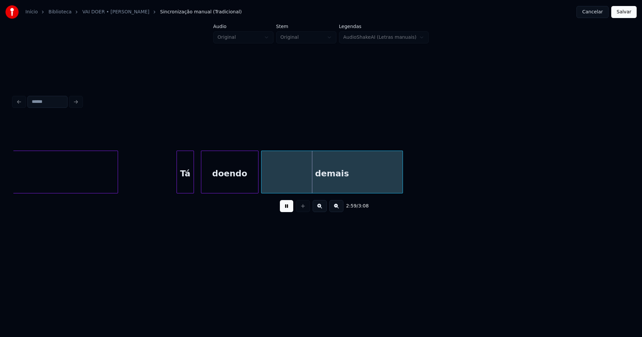
scroll to position [0, 11961]
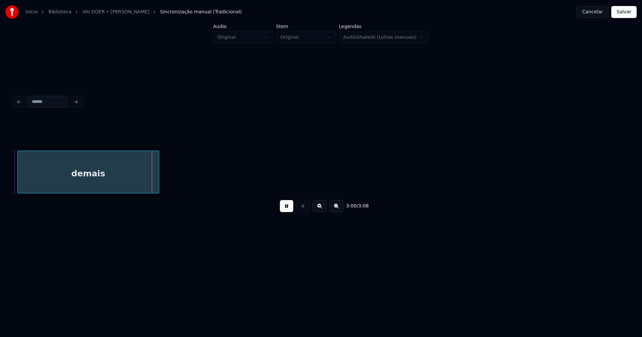
click at [623, 14] on button "Salvar" at bounding box center [623, 12] width 25 height 12
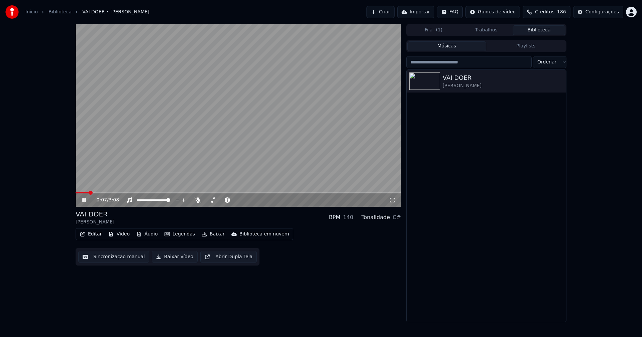
click at [392, 199] on icon at bounding box center [392, 200] width 7 height 5
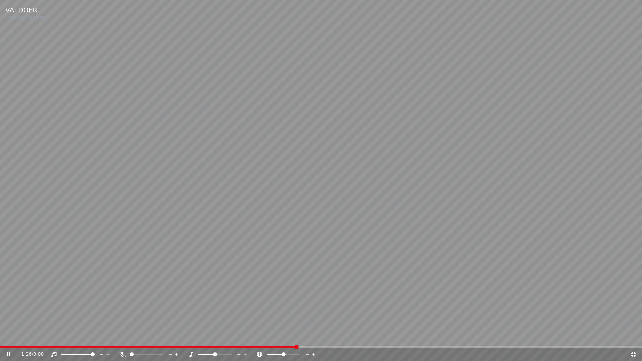
click at [634, 337] on icon at bounding box center [633, 354] width 7 height 5
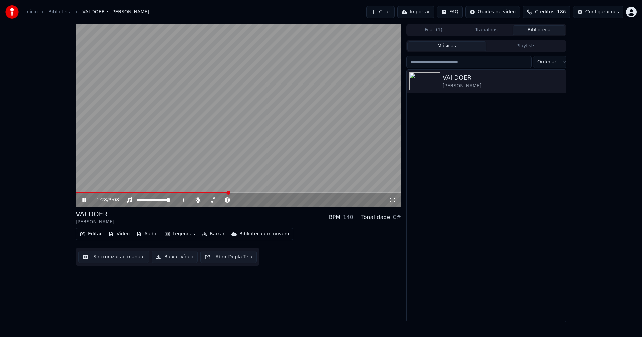
click at [86, 200] on icon at bounding box center [89, 200] width 16 height 5
click at [159, 255] on button "Baixar vídeo" at bounding box center [175, 257] width 46 height 12
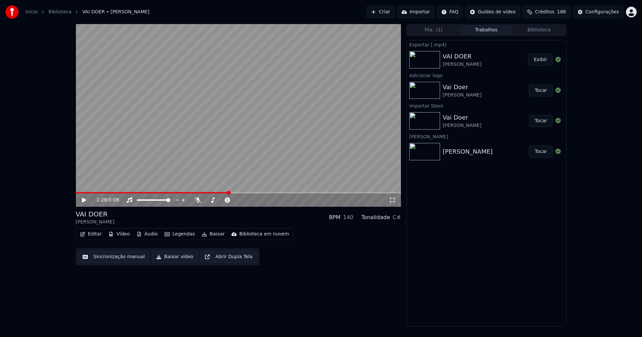
click at [121, 235] on button "Vídeo" at bounding box center [119, 234] width 27 height 9
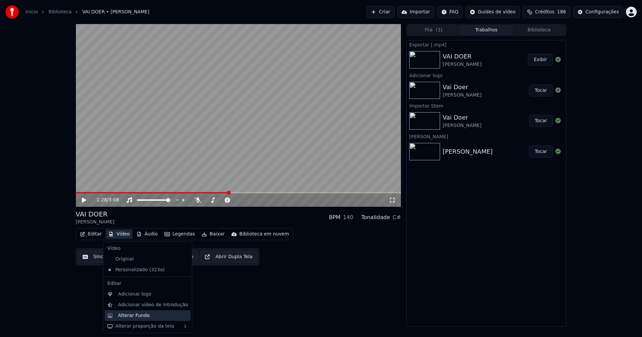
click at [133, 316] on div "Alterar Fundo" at bounding box center [134, 316] width 32 height 7
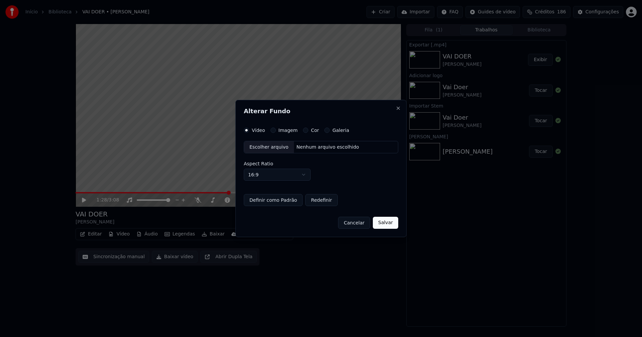
click at [274, 131] on button "Imagem" at bounding box center [272, 130] width 5 height 5
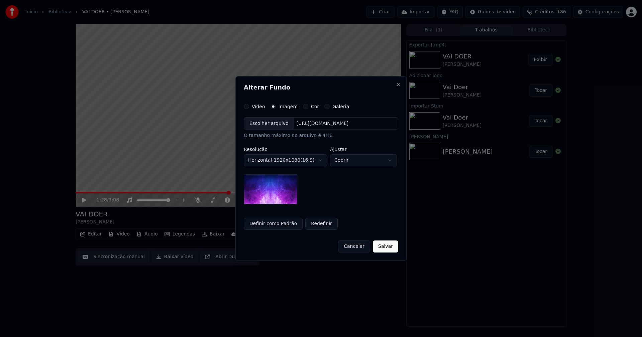
click at [270, 128] on div "Escolher arquivo" at bounding box center [269, 124] width 50 height 12
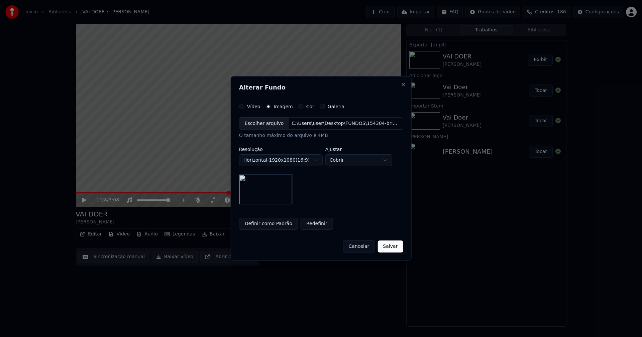
drag, startPoint x: 394, startPoint y: 247, endPoint x: 376, endPoint y: 252, distance: 18.5
click at [393, 247] on button "Salvar" at bounding box center [389, 247] width 25 height 12
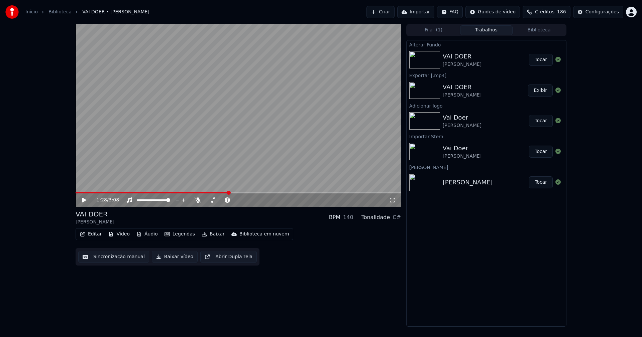
click at [543, 60] on button "Tocar" at bounding box center [541, 60] width 24 height 12
click at [83, 200] on icon at bounding box center [83, 200] width 3 height 4
click at [173, 258] on button "Baixar vídeo" at bounding box center [175, 257] width 46 height 12
click at [124, 231] on button "Vídeo" at bounding box center [119, 234] width 27 height 9
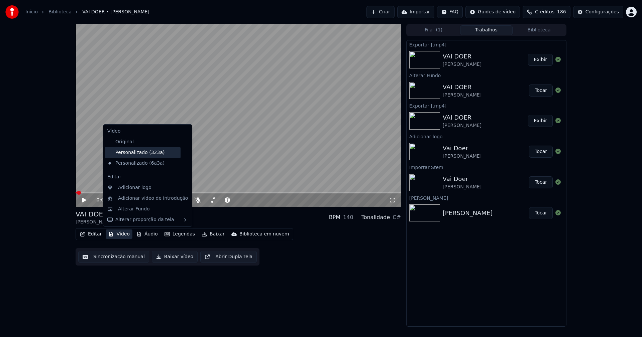
click at [137, 153] on div "Personalizado (323a)" at bounding box center [143, 152] width 76 height 11
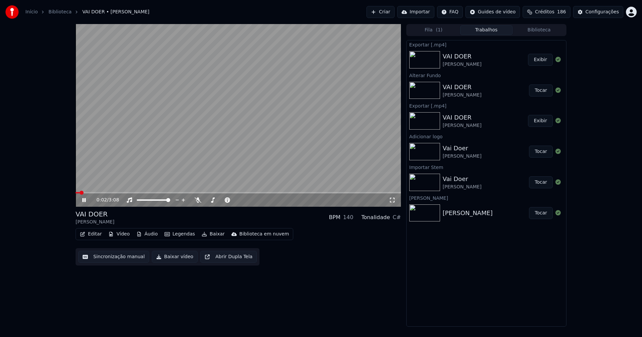
click at [85, 196] on div "0:02 / 3:08" at bounding box center [238, 200] width 325 height 13
click at [84, 199] on icon at bounding box center [89, 200] width 16 height 5
click at [603, 12] on div "Configurações" at bounding box center [601, 12] width 33 height 7
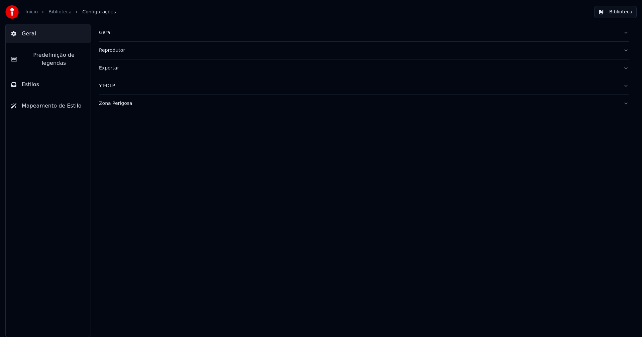
click at [106, 33] on div "Geral" at bounding box center [358, 32] width 519 height 7
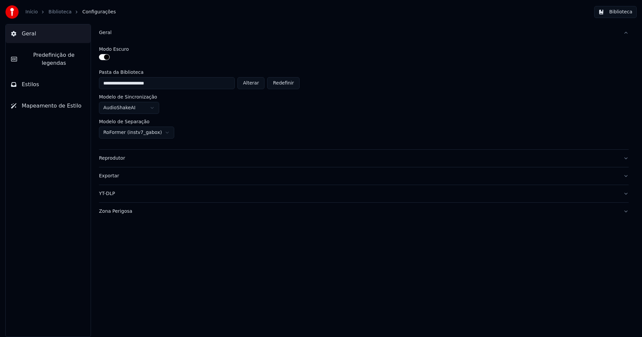
click at [256, 86] on button "Alterar" at bounding box center [250, 83] width 27 height 12
type input "**********"
click at [614, 13] on button "Biblioteca" at bounding box center [615, 12] width 42 height 12
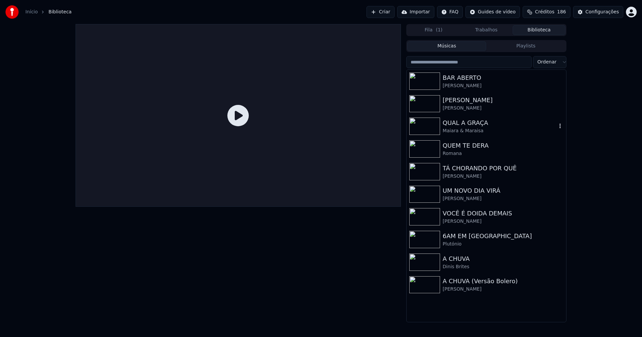
scroll to position [301, 0]
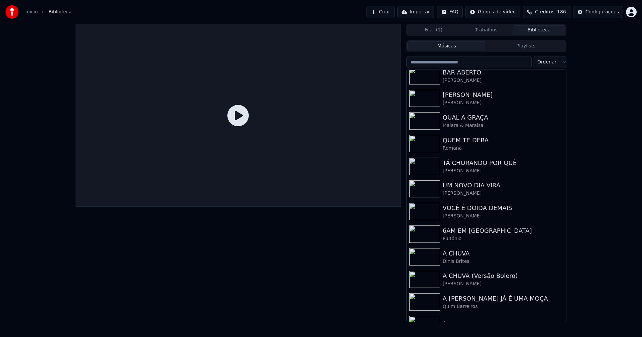
click at [437, 62] on input "search" at bounding box center [468, 62] width 125 height 12
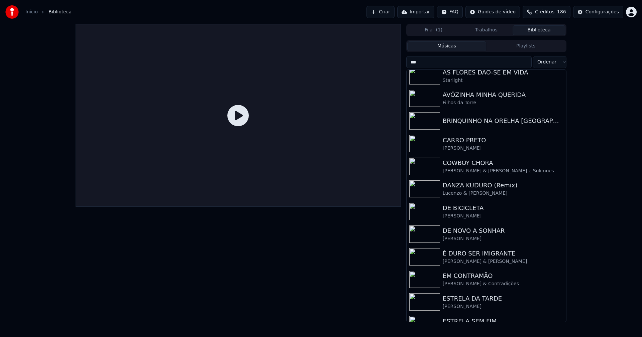
scroll to position [0, 0]
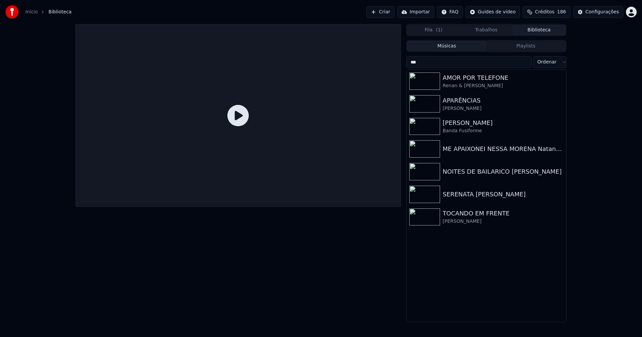
type input "****"
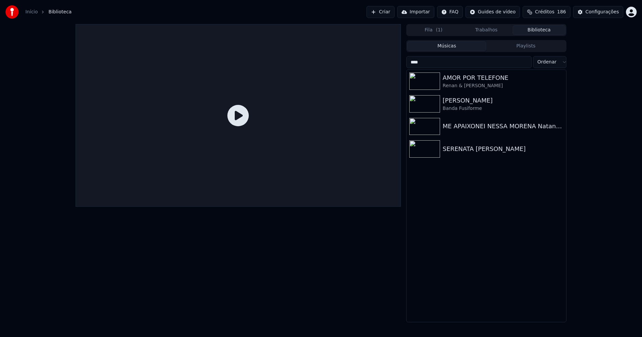
drag, startPoint x: 426, startPoint y: 63, endPoint x: 396, endPoint y: 61, distance: 29.1
click at [396, 61] on div "Fila ( 1 ) Trabalhos Biblioteca Músicas Playlists **** Ordenar AMOR POR TELEFON…" at bounding box center [320, 173] width 501 height 299
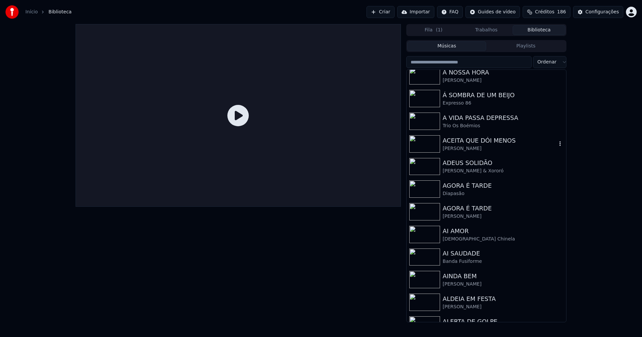
scroll to position [836, 0]
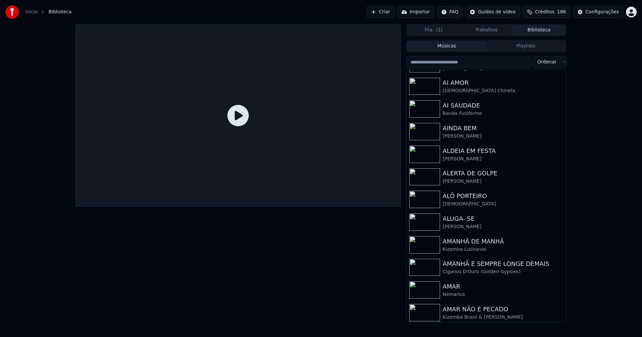
click at [534, 31] on button "Biblioteca" at bounding box center [539, 30] width 53 height 10
click at [604, 11] on div "Configurações" at bounding box center [601, 12] width 33 height 7
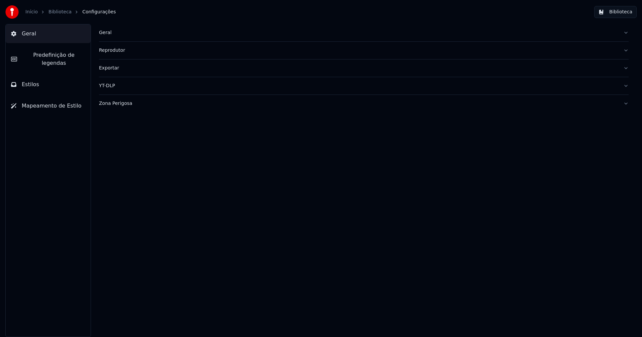
click at [45, 75] on button "Estilos" at bounding box center [48, 84] width 85 height 19
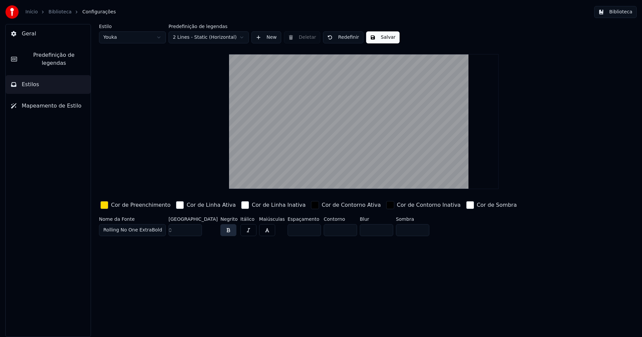
click at [101, 204] on div "button" at bounding box center [104, 205] width 8 height 8
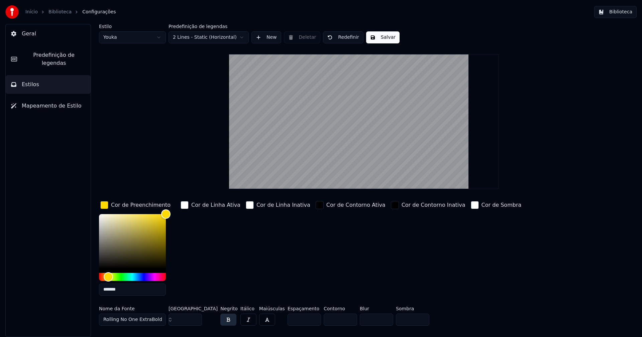
click at [128, 293] on input "*******" at bounding box center [132, 290] width 67 height 12
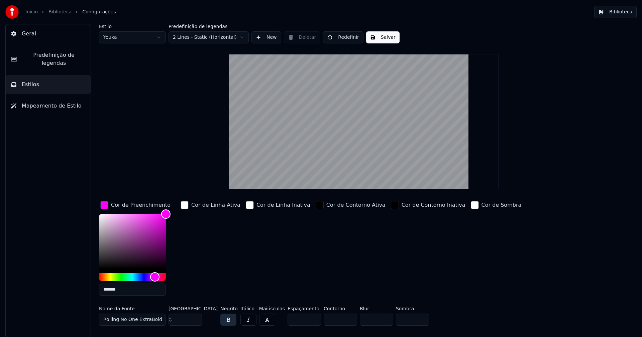
type input "*******"
click at [105, 206] on div "button" at bounding box center [104, 205] width 8 height 8
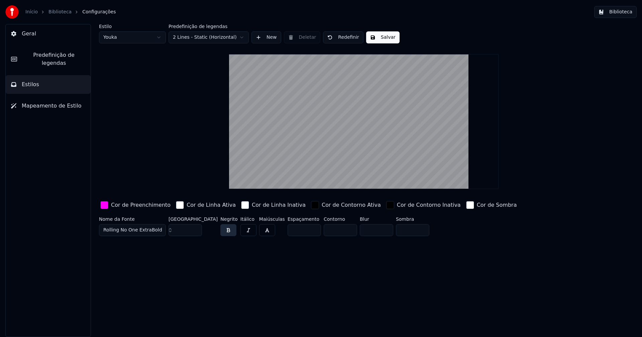
click at [375, 38] on button "Salvar" at bounding box center [382, 37] width 33 height 12
click at [619, 14] on button "Biblioteca" at bounding box center [615, 12] width 42 height 12
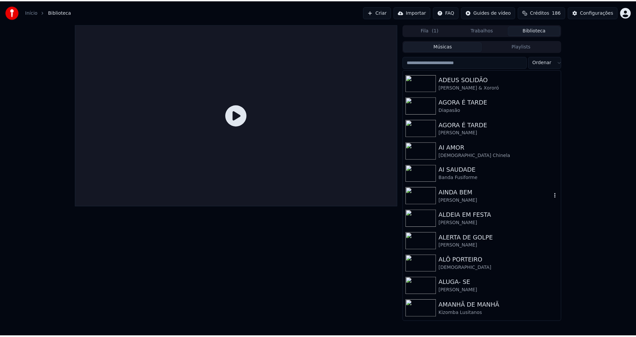
scroll to position [802, 0]
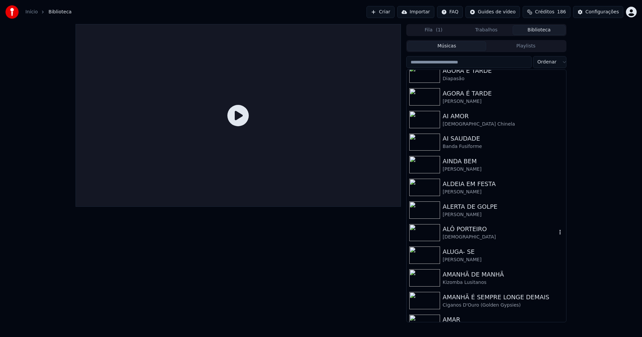
click at [451, 234] on div "ALÔ PORTEIRO" at bounding box center [500, 229] width 114 height 9
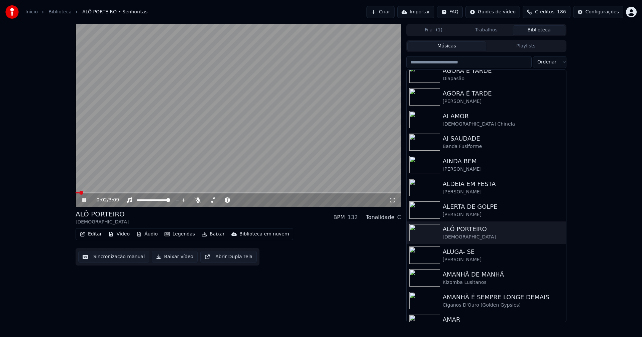
click at [85, 202] on icon at bounding box center [83, 200] width 3 height 4
click at [124, 235] on button "Vídeo" at bounding box center [119, 234] width 27 height 9
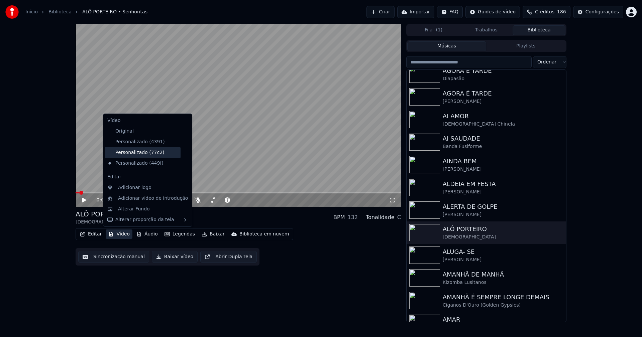
click at [144, 156] on div "Personalizado (77c2)" at bounding box center [143, 152] width 76 height 11
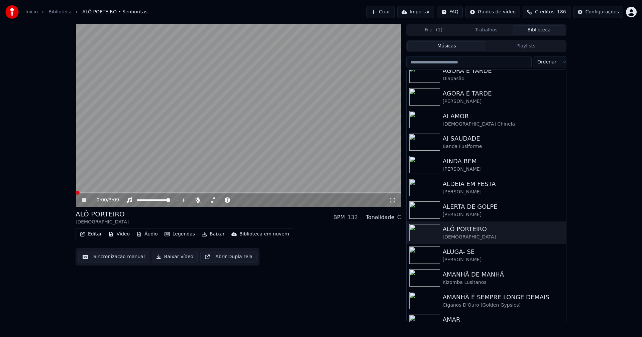
click at [120, 233] on button "Vídeo" at bounding box center [119, 234] width 27 height 9
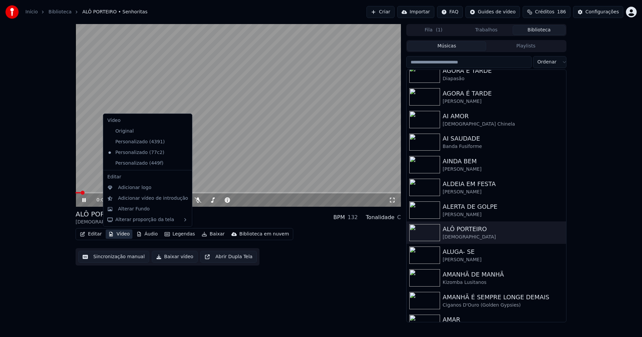
click at [183, 163] on icon at bounding box center [186, 163] width 7 height 5
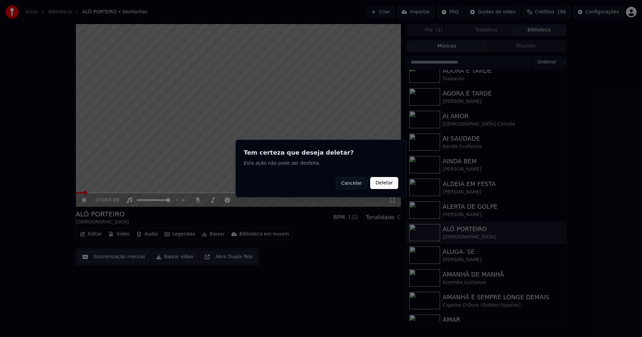
click at [382, 185] on button "Deletar" at bounding box center [384, 183] width 28 height 12
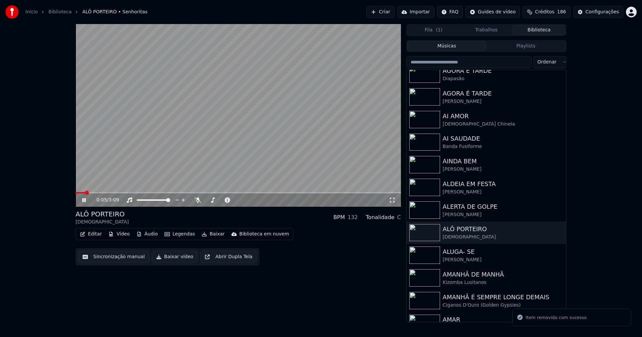
click at [115, 235] on button "Vídeo" at bounding box center [119, 234] width 27 height 9
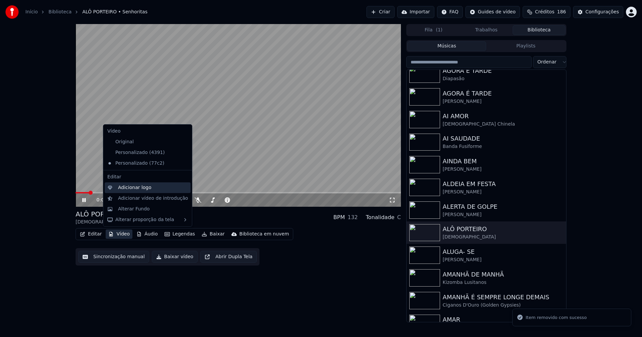
click at [127, 188] on div "Adicionar logo" at bounding box center [134, 188] width 33 height 7
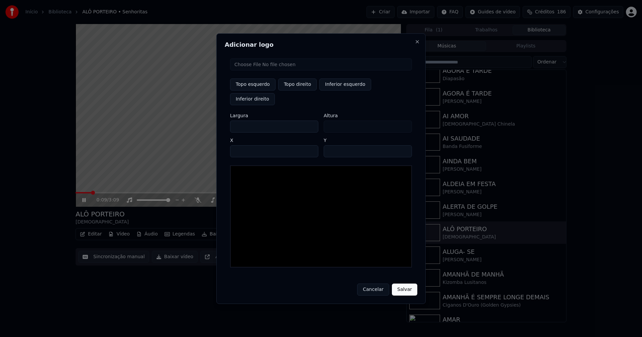
click at [263, 71] on input "file" at bounding box center [321, 65] width 182 height 12
type input "**********"
type input "***"
click at [299, 91] on button "Topo direito" at bounding box center [297, 85] width 38 height 12
type input "****"
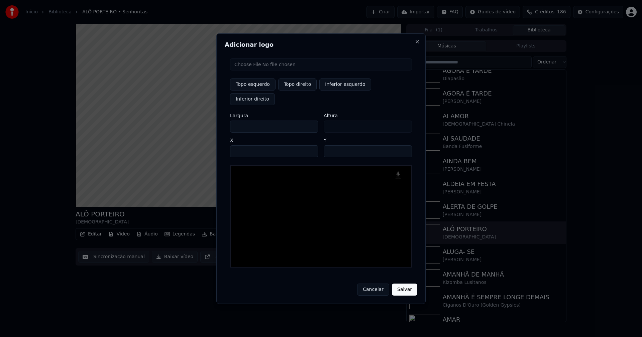
drag, startPoint x: 241, startPoint y: 119, endPoint x: 222, endPoint y: 123, distance: 18.8
click at [223, 123] on div "Adicionar logo Topo esquerdo Topo direito Inferior esquerdo Inferior direito La…" at bounding box center [320, 168] width 209 height 271
type input "**"
type input "***"
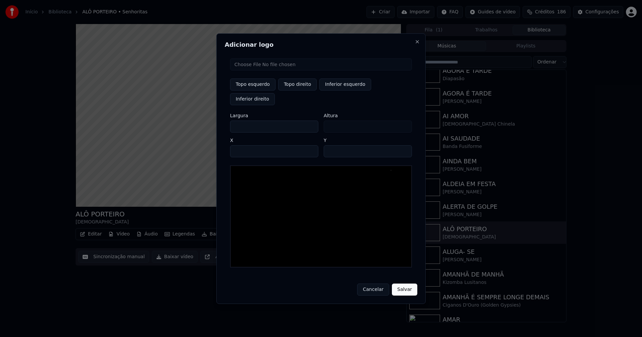
type input "***"
click at [243, 145] on input "****" at bounding box center [274, 151] width 88 height 12
type input "****"
click at [403, 145] on input "**" at bounding box center [368, 151] width 88 height 12
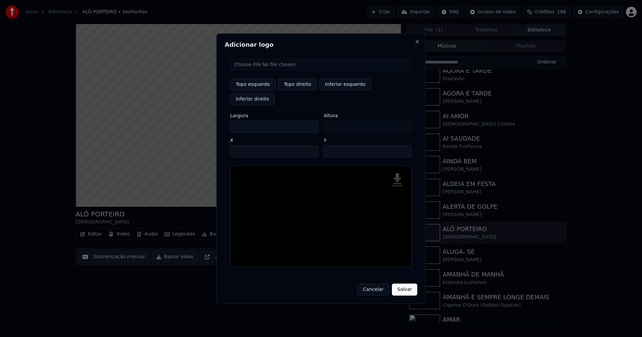
click at [403, 145] on input "**" at bounding box center [368, 151] width 88 height 12
type input "**"
click at [403, 145] on input "**" at bounding box center [368, 151] width 88 height 12
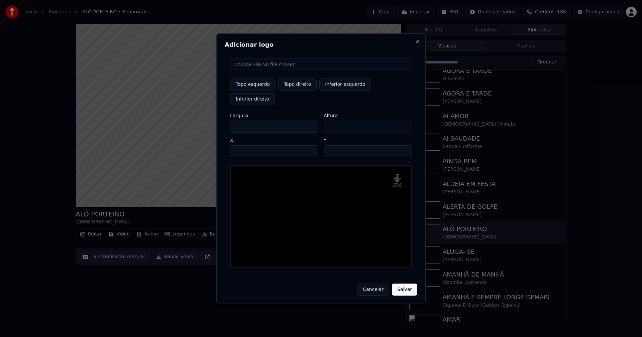
click at [402, 284] on button "Salvar" at bounding box center [404, 290] width 25 height 12
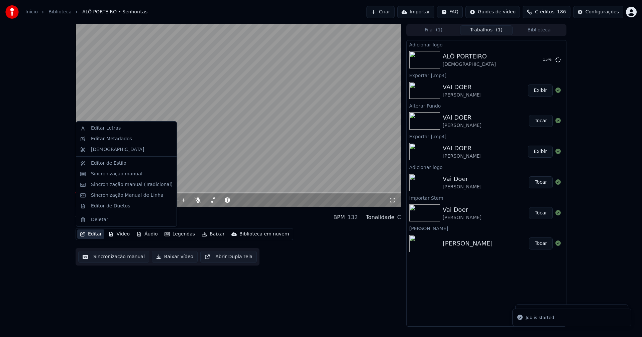
click at [93, 236] on button "Editar" at bounding box center [90, 234] width 27 height 9
click at [105, 208] on div "Editor de Duetos" at bounding box center [110, 206] width 39 height 7
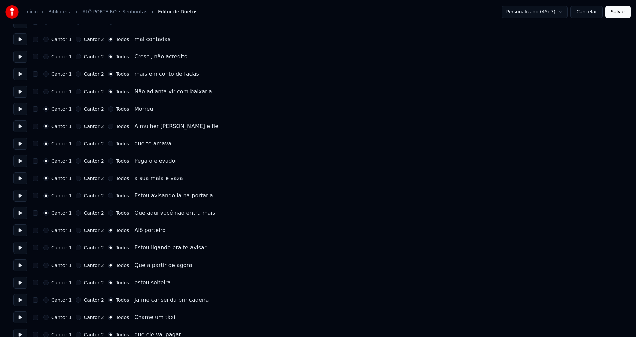
scroll to position [267, 0]
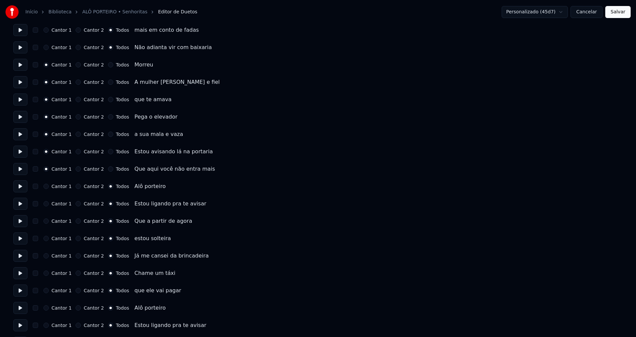
click at [588, 13] on button "Cancelar" at bounding box center [587, 12] width 32 height 12
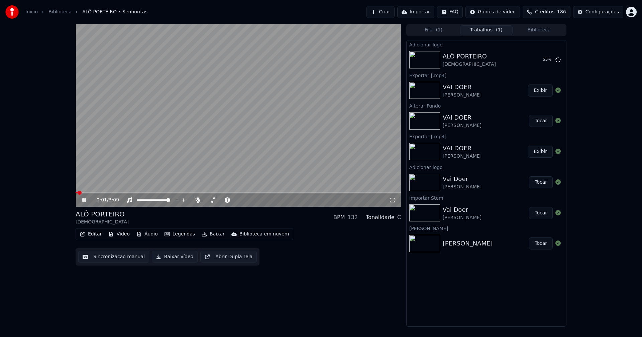
click at [93, 234] on button "Editar" at bounding box center [90, 234] width 27 height 9
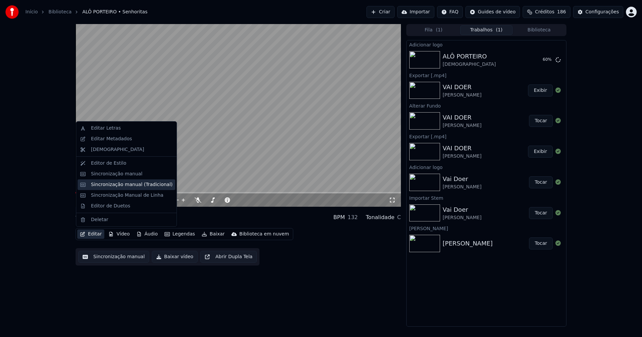
click at [114, 187] on div "Sincronização manual (Tradicional)" at bounding box center [132, 185] width 82 height 7
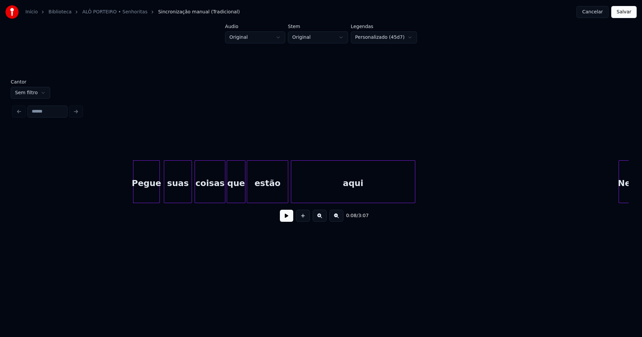
scroll to position [0, 500]
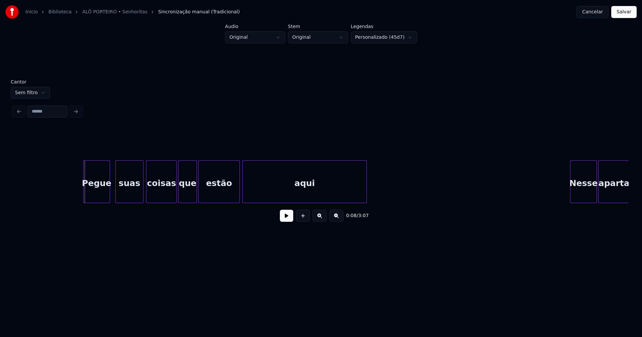
click at [99, 196] on div "Pegue" at bounding box center [97, 183] width 26 height 45
click at [172, 198] on div at bounding box center [173, 182] width 2 height 42
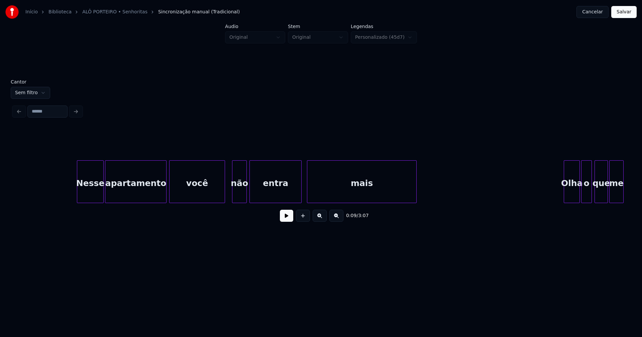
scroll to position [0, 979]
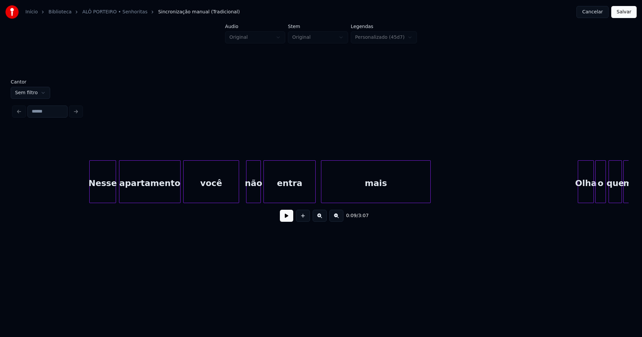
click at [105, 193] on div "Nesse" at bounding box center [103, 183] width 26 height 45
click at [85, 193] on div at bounding box center [85, 182] width 2 height 42
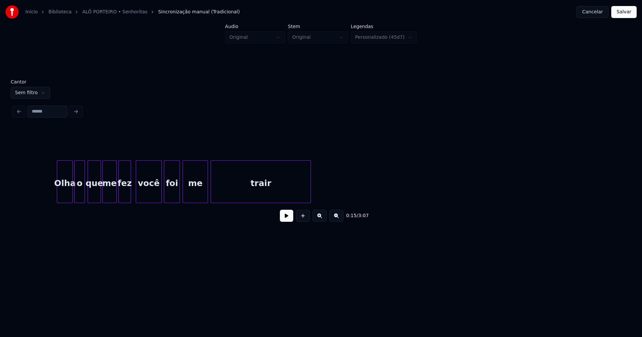
scroll to position [0, 1507]
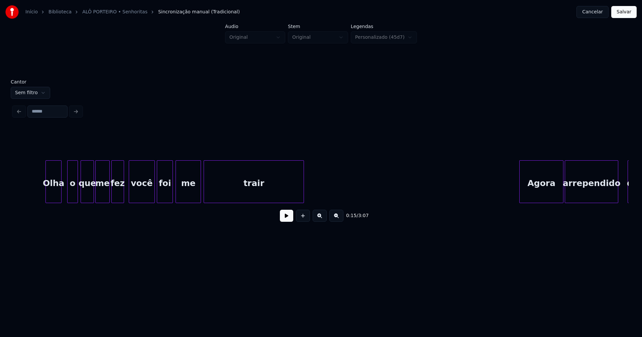
click at [53, 199] on div "Olha" at bounding box center [53, 183] width 15 height 45
click at [68, 197] on div "o" at bounding box center [68, 183] width 10 height 45
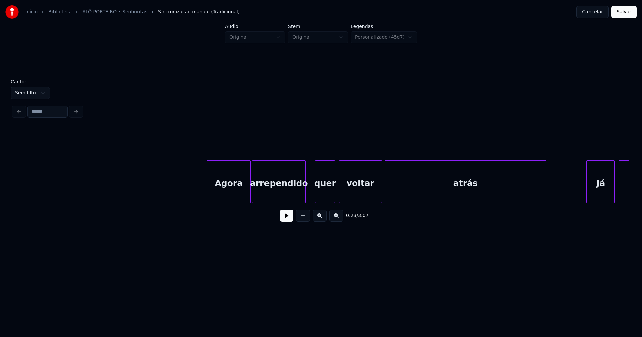
scroll to position [0, 1847]
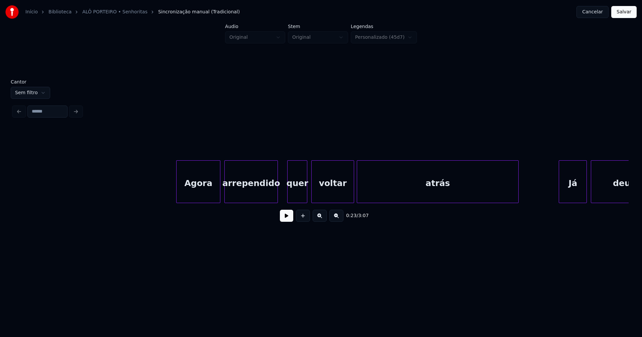
click at [208, 194] on div "Agora" at bounding box center [198, 183] width 43 height 45
click at [280, 190] on div at bounding box center [279, 182] width 2 height 42
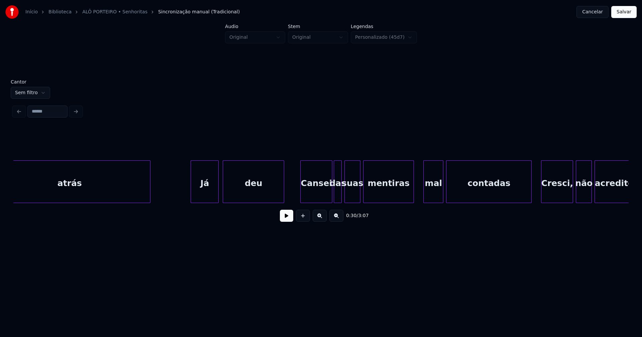
scroll to position [0, 2222]
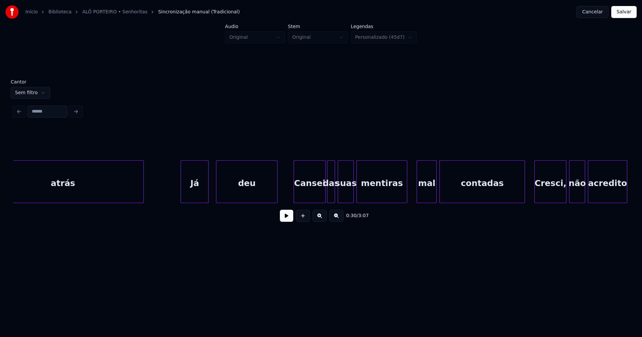
click at [200, 193] on div "Já" at bounding box center [194, 183] width 27 height 45
click at [174, 194] on div at bounding box center [175, 182] width 2 height 42
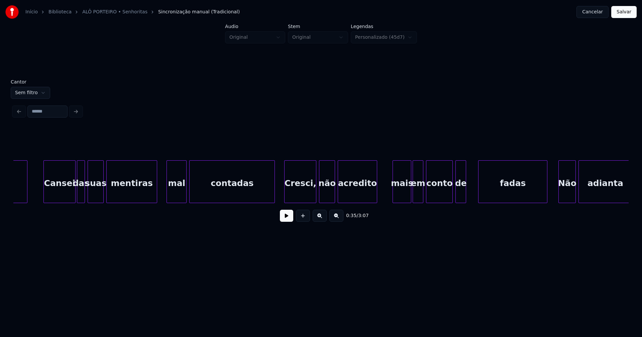
scroll to position [0, 2479]
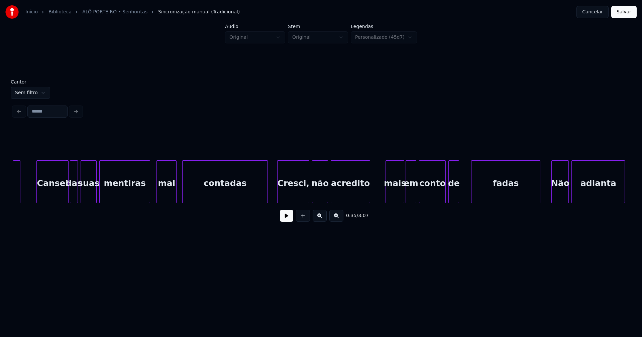
click at [161, 192] on div "mal" at bounding box center [166, 183] width 19 height 45
click at [147, 194] on div at bounding box center [146, 182] width 2 height 42
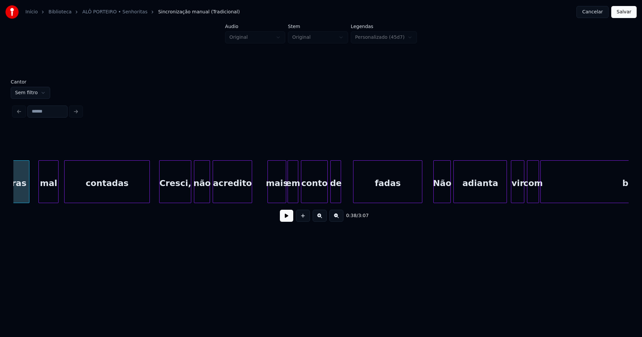
scroll to position [0, 2604]
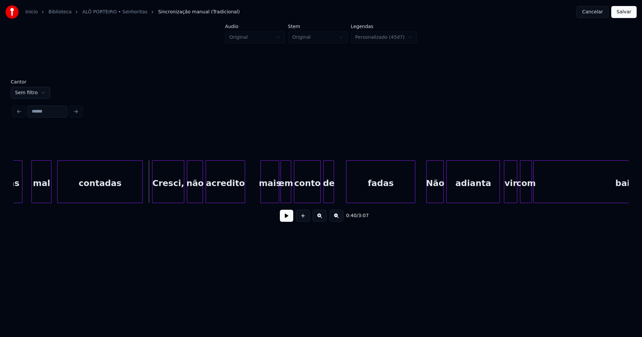
click at [287, 222] on button at bounding box center [286, 216] width 13 height 12
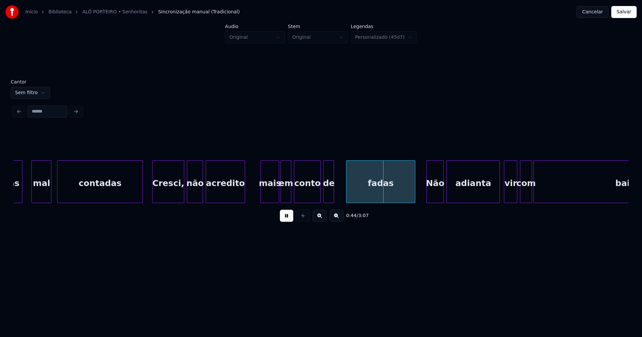
click at [287, 222] on button at bounding box center [286, 216] width 13 height 12
click at [338, 190] on div at bounding box center [338, 182] width 2 height 42
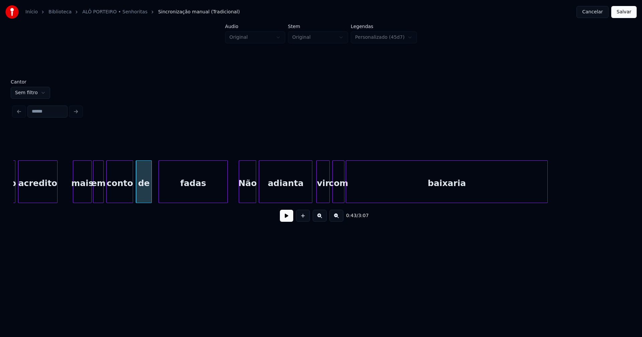
scroll to position [0, 2833]
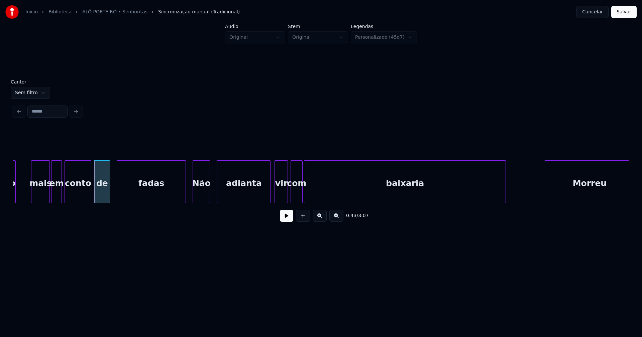
click at [198, 195] on div "Não" at bounding box center [201, 183] width 17 height 45
click at [242, 193] on div "adianta" at bounding box center [242, 183] width 53 height 45
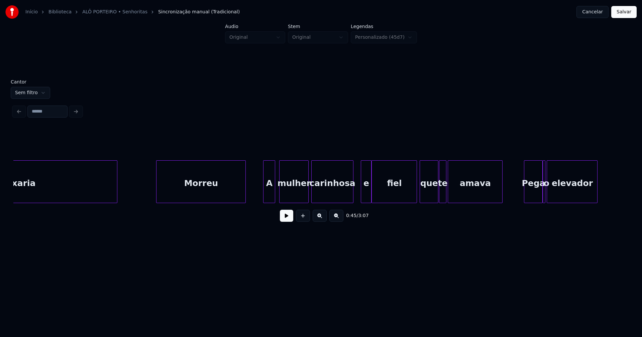
scroll to position [0, 3243]
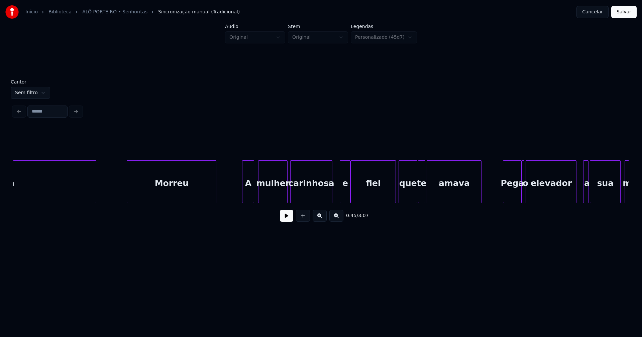
click at [167, 200] on div "Morreu" at bounding box center [171, 183] width 89 height 45
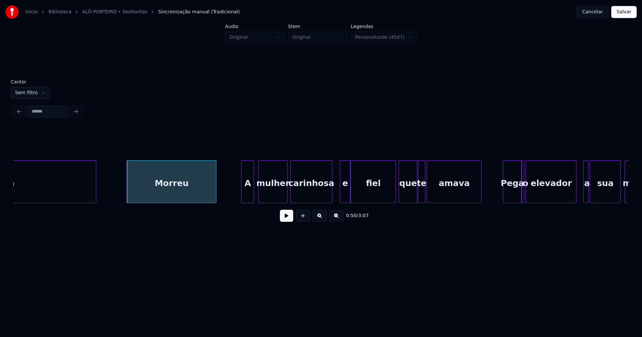
click at [242, 194] on div at bounding box center [242, 182] width 2 height 42
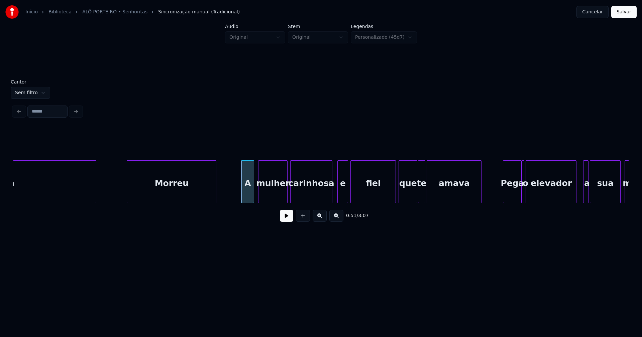
click at [342, 198] on div "e" at bounding box center [343, 183] width 10 height 45
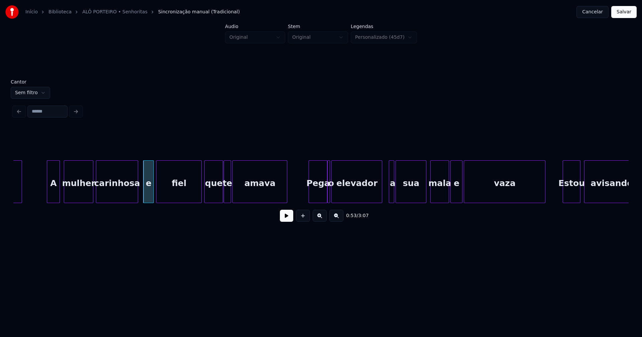
scroll to position [0, 3472]
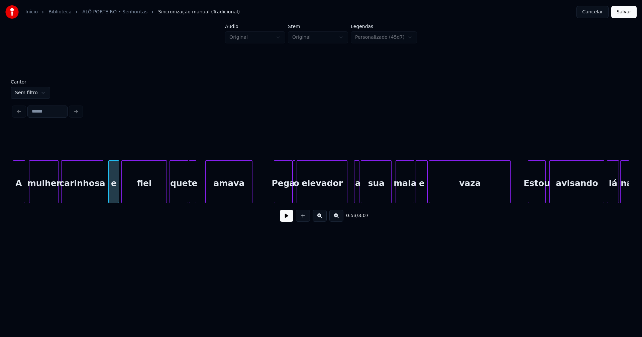
click at [207, 193] on div at bounding box center [207, 182] width 2 height 42
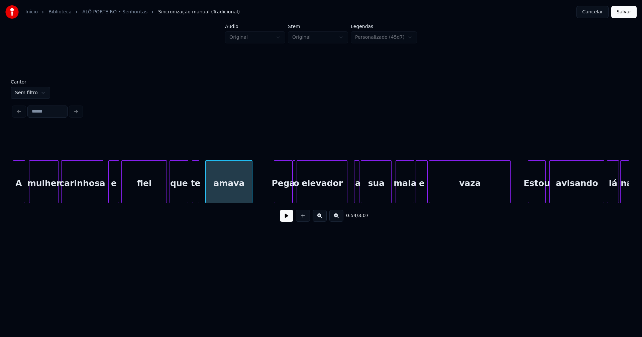
click at [195, 197] on div "te" at bounding box center [195, 183] width 7 height 45
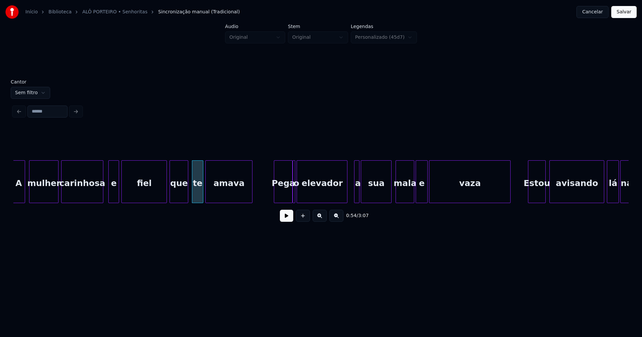
click at [202, 192] on div at bounding box center [202, 182] width 2 height 42
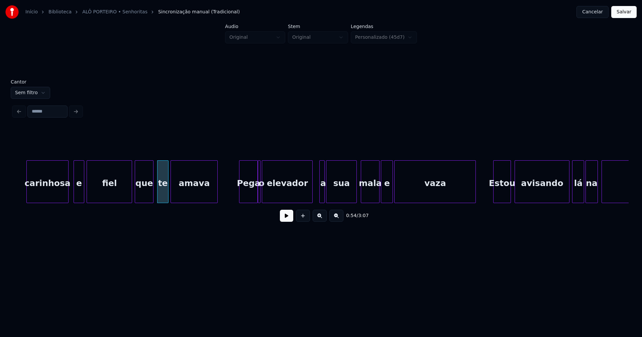
scroll to position [0, 3541]
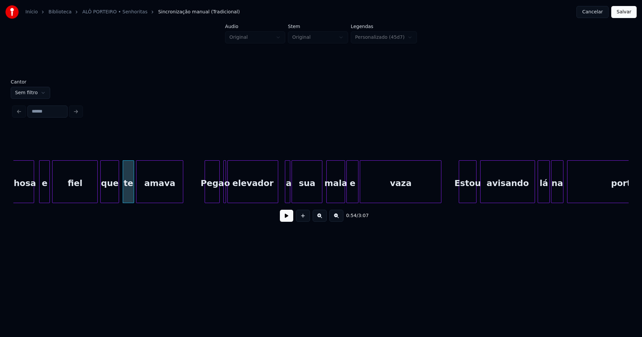
click at [218, 199] on div at bounding box center [218, 182] width 2 height 42
click at [220, 195] on div "o" at bounding box center [221, 181] width 3 height 43
click at [225, 195] on div at bounding box center [225, 182] width 2 height 42
click at [283, 197] on div at bounding box center [283, 182] width 2 height 42
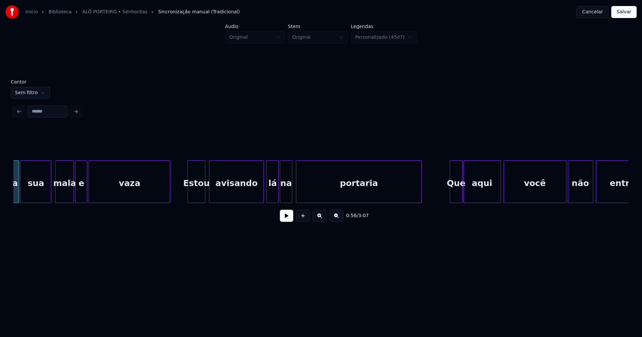
scroll to position [0, 3819]
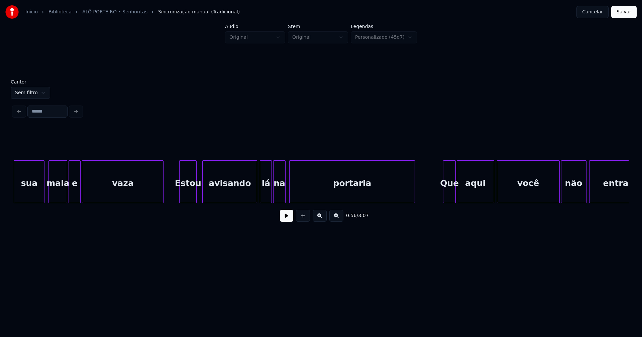
click at [191, 194] on div "Estou" at bounding box center [188, 183] width 17 height 45
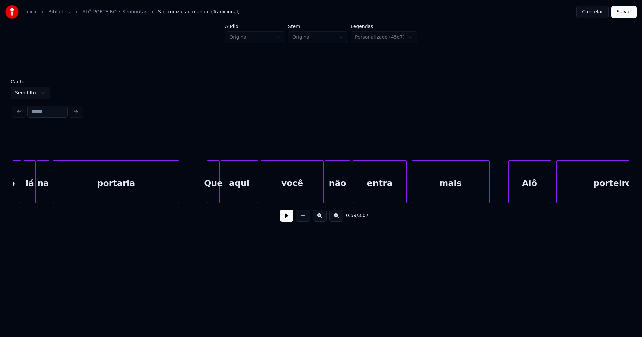
scroll to position [0, 4062]
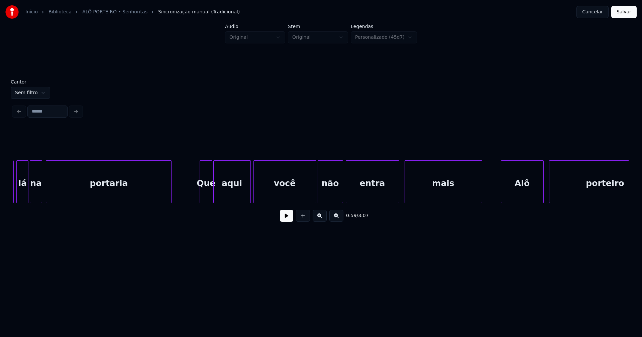
click at [200, 194] on div at bounding box center [201, 182] width 2 height 42
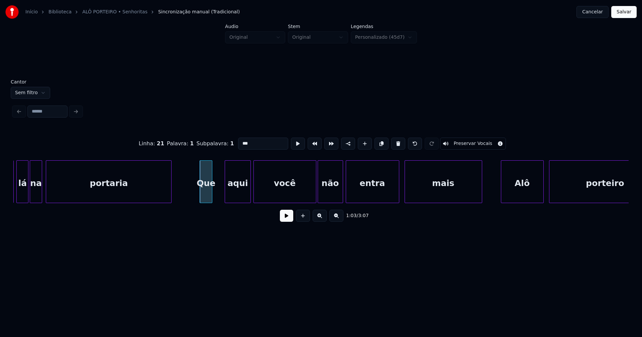
click at [227, 193] on div at bounding box center [226, 182] width 2 height 42
click at [218, 192] on div at bounding box center [219, 182] width 2 height 42
click at [198, 194] on div at bounding box center [199, 182] width 2 height 42
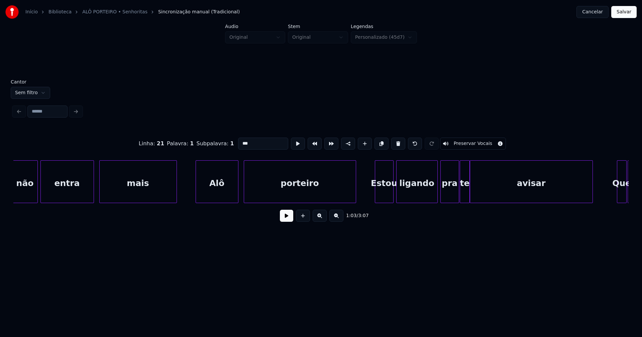
scroll to position [0, 4375]
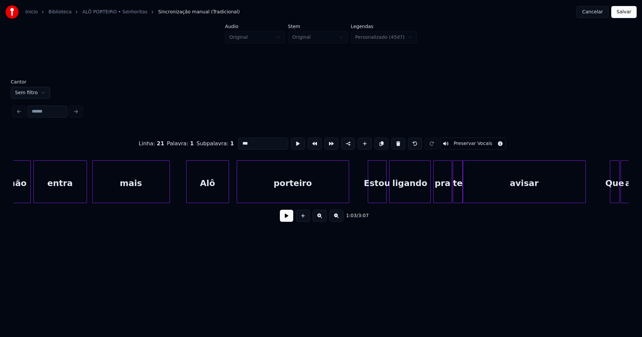
click at [221, 192] on div "Alô" at bounding box center [208, 183] width 42 height 45
click at [376, 196] on div "Estou" at bounding box center [374, 183] width 18 height 45
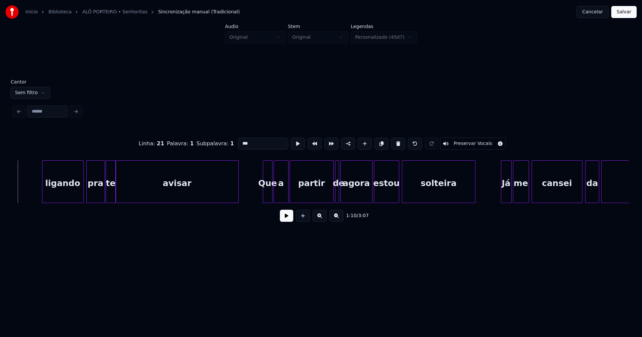
scroll to position [0, 4777]
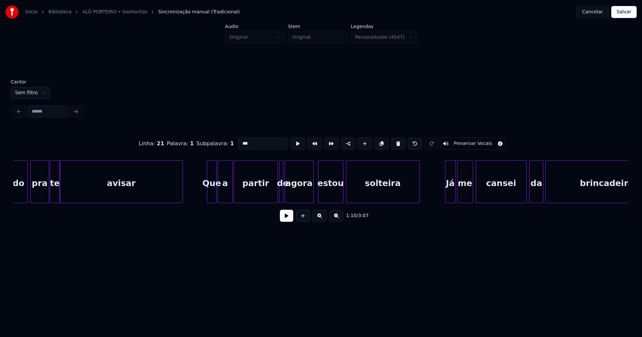
click at [311, 198] on div at bounding box center [312, 182] width 2 height 42
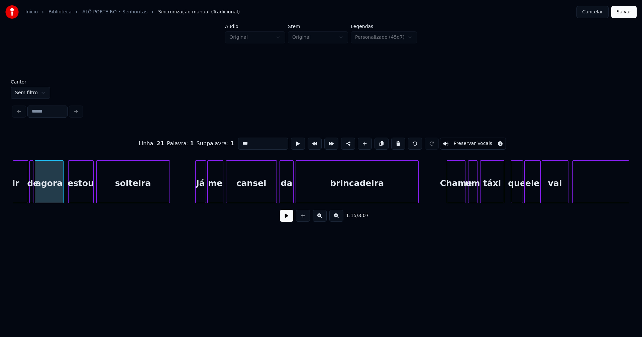
scroll to position [0, 5041]
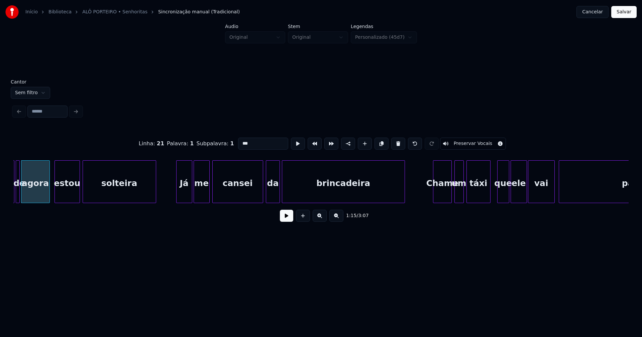
click at [178, 194] on div at bounding box center [178, 182] width 2 height 42
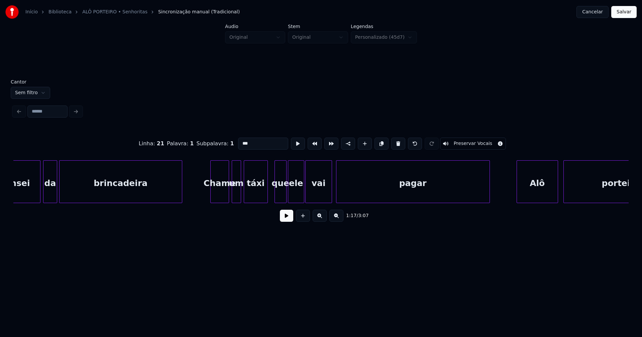
scroll to position [0, 5270]
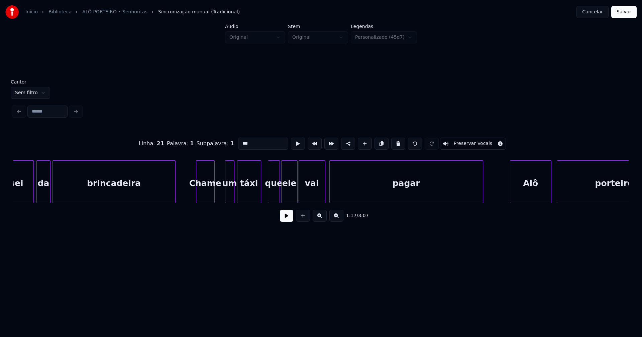
click at [210, 197] on div "Chame" at bounding box center [205, 183] width 18 height 45
click at [225, 195] on div "um" at bounding box center [225, 183] width 9 height 45
click at [232, 193] on div at bounding box center [233, 182] width 2 height 42
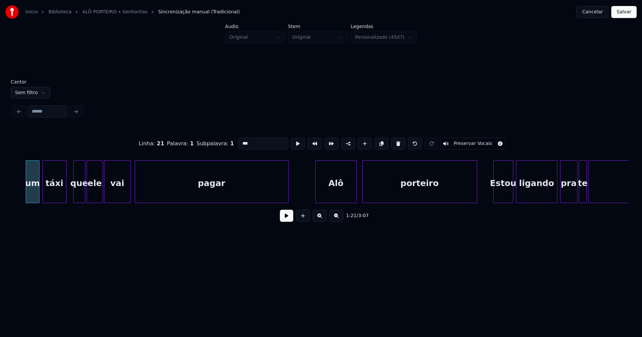
scroll to position [0, 5555]
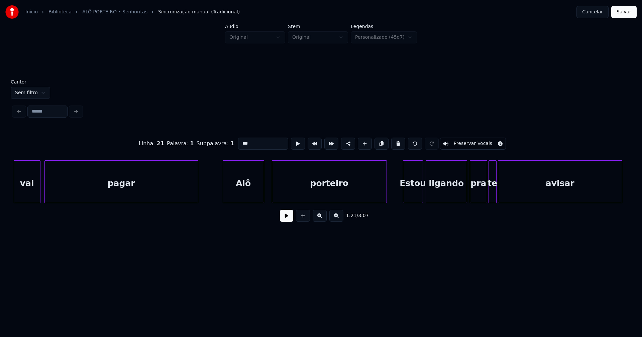
click at [244, 188] on div "Alô" at bounding box center [243, 183] width 41 height 45
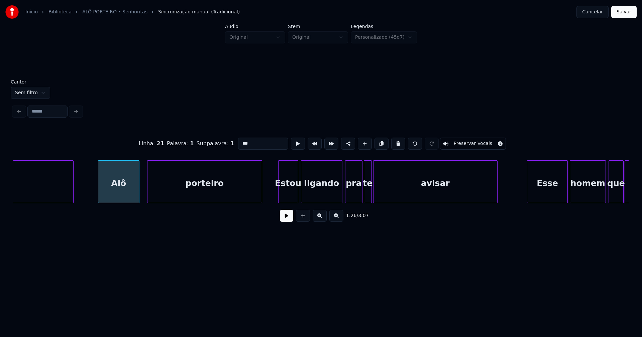
scroll to position [0, 5687]
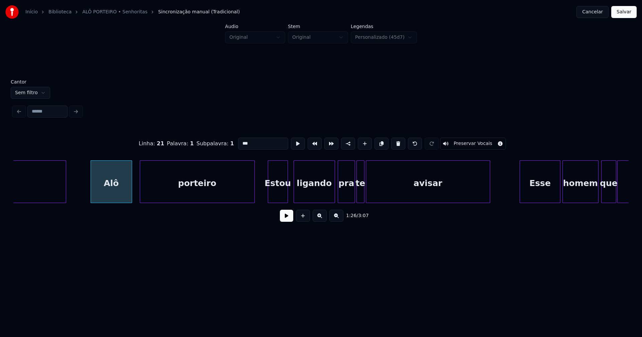
click at [283, 196] on div "Estou" at bounding box center [277, 183] width 19 height 45
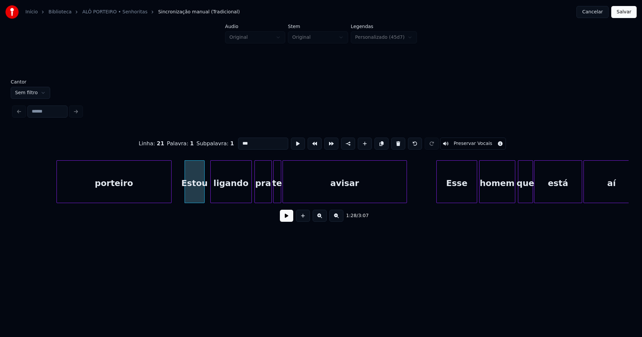
scroll to position [0, 5840]
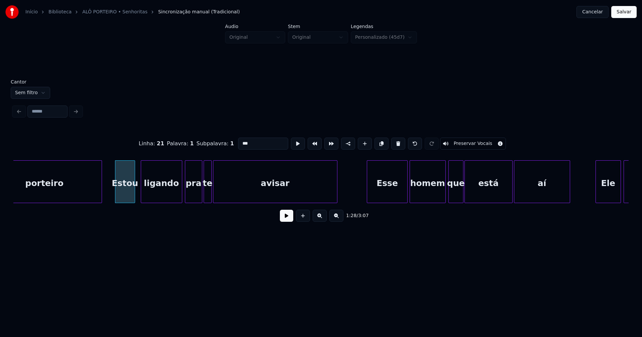
click at [290, 219] on button at bounding box center [286, 216] width 13 height 12
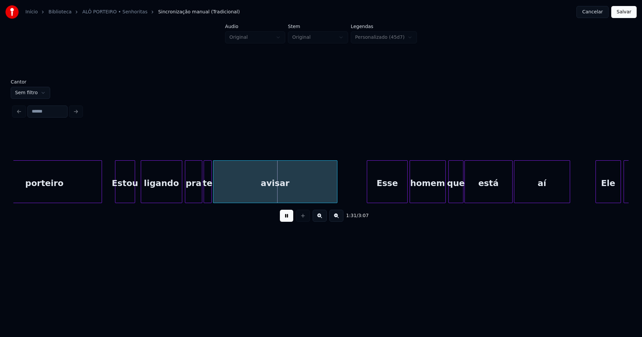
click at [289, 218] on button at bounding box center [286, 216] width 13 height 12
click at [228, 190] on div at bounding box center [228, 182] width 2 height 42
click at [225, 189] on div at bounding box center [225, 182] width 2 height 42
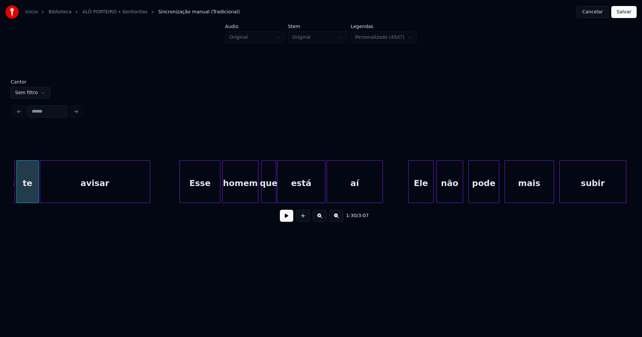
scroll to position [0, 6034]
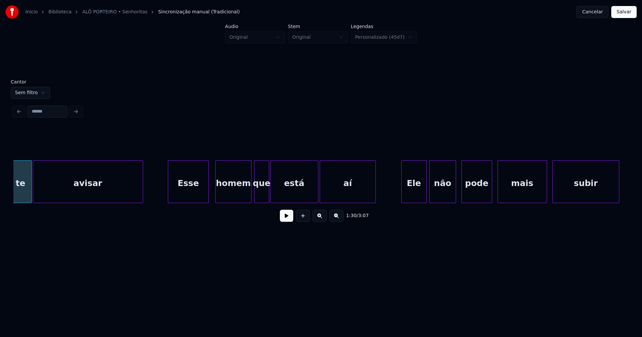
click at [195, 190] on div "Esse" at bounding box center [188, 183] width 40 height 45
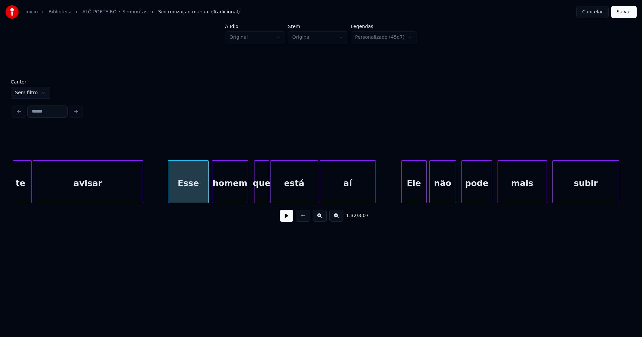
click at [230, 192] on div "homem" at bounding box center [229, 183] width 35 height 45
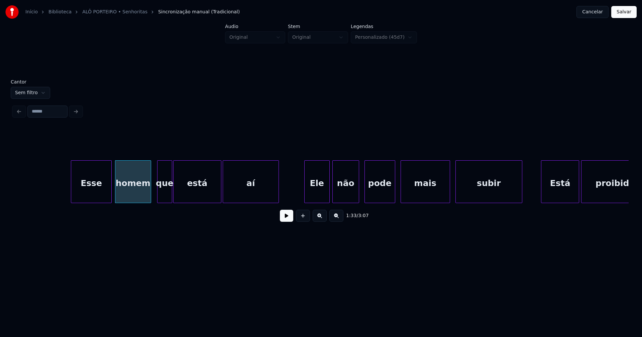
scroll to position [0, 6249]
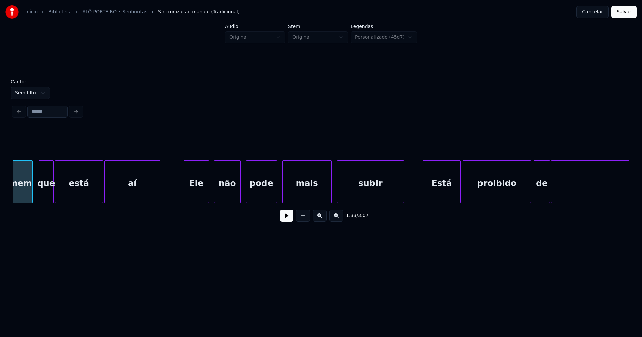
click at [199, 203] on div "homem que está aí Ele não pode mais subir Está proibido de entrar" at bounding box center [320, 181] width 615 height 43
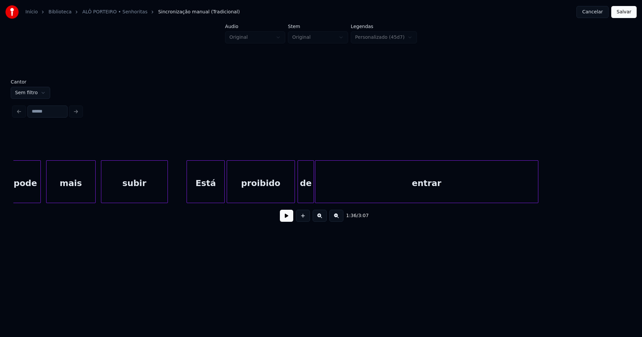
scroll to position [0, 6499]
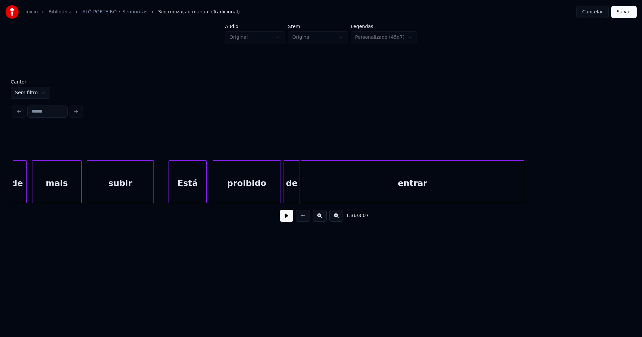
click at [184, 191] on div "Está" at bounding box center [188, 183] width 38 height 45
click at [225, 190] on div "proibido" at bounding box center [246, 183] width 68 height 45
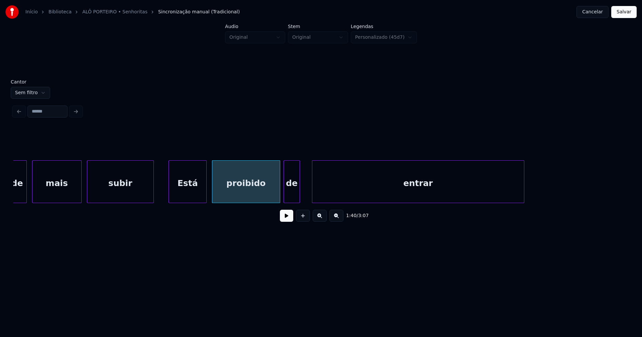
click at [313, 192] on div at bounding box center [313, 182] width 2 height 42
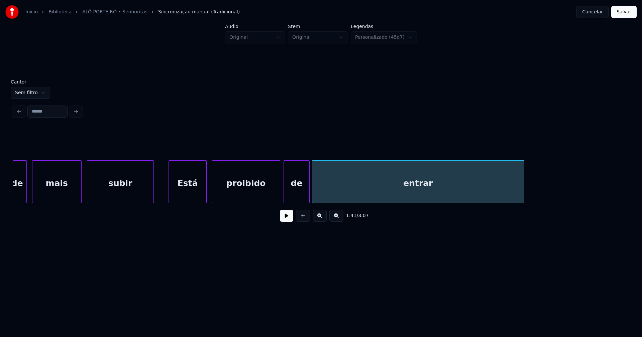
click at [308, 188] on div at bounding box center [308, 182] width 2 height 42
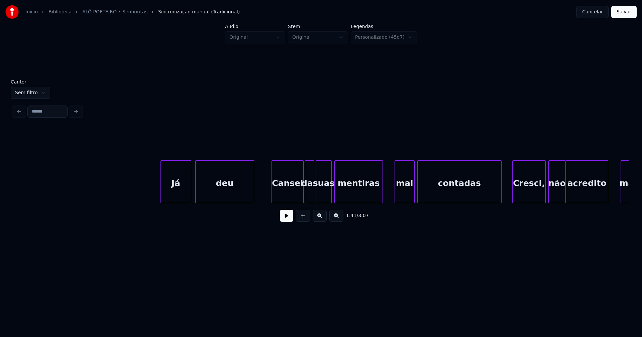
scroll to position [0, 7506]
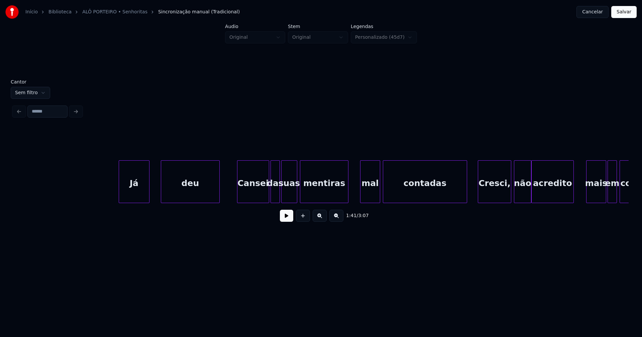
click at [142, 199] on div "Já" at bounding box center [134, 183] width 30 height 45
click at [193, 197] on div "deu" at bounding box center [188, 183] width 58 height 45
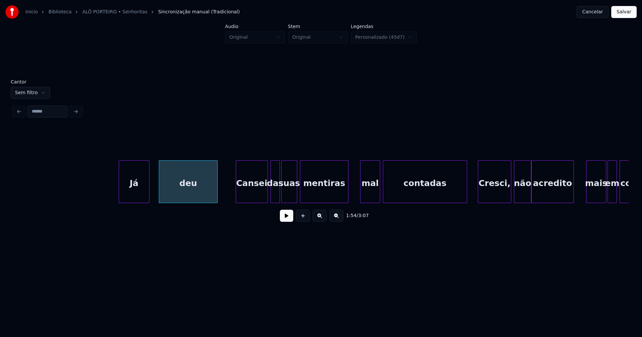
click at [257, 197] on div "Cansei" at bounding box center [251, 183] width 31 height 45
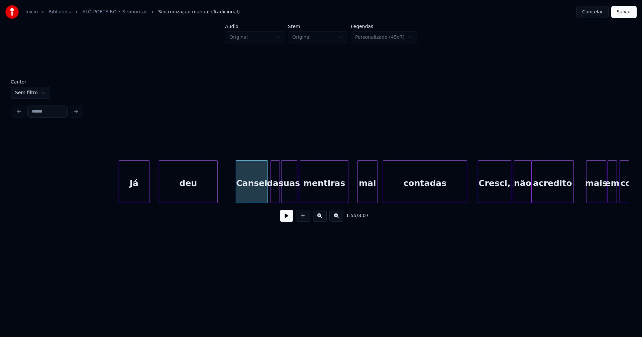
click at [369, 195] on div "mal" at bounding box center [367, 183] width 19 height 45
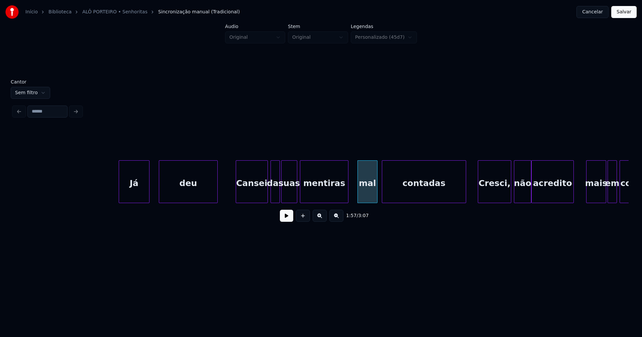
click at [397, 194] on div "contadas" at bounding box center [424, 183] width 84 height 45
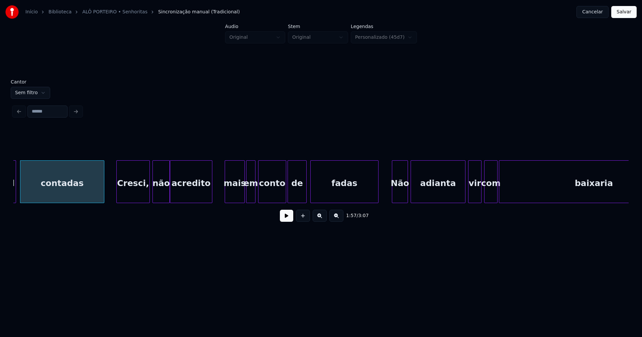
scroll to position [0, 7888]
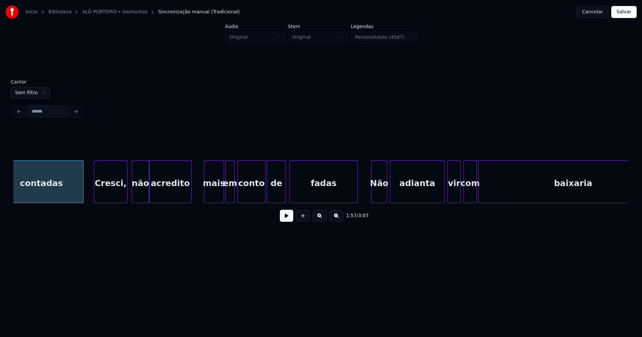
click at [119, 193] on div "Cresci," at bounding box center [110, 183] width 33 height 45
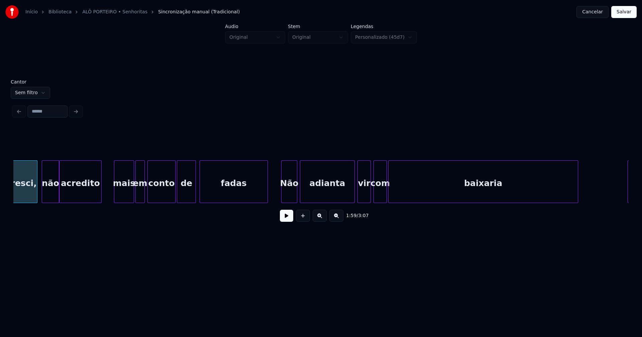
scroll to position [0, 8055]
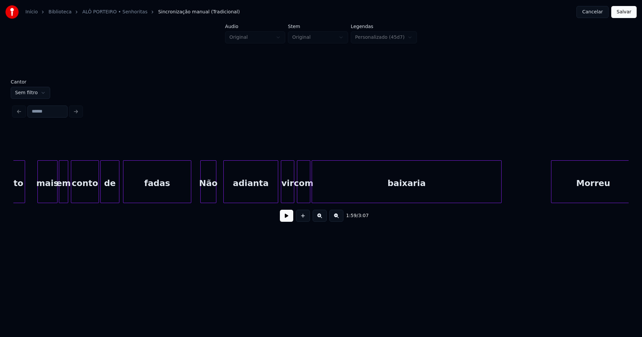
click at [207, 195] on div "Não" at bounding box center [208, 183] width 15 height 45
click at [199, 197] on div at bounding box center [199, 182] width 2 height 42
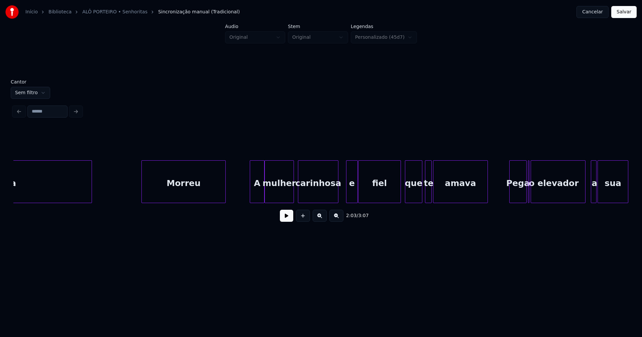
scroll to position [0, 8492]
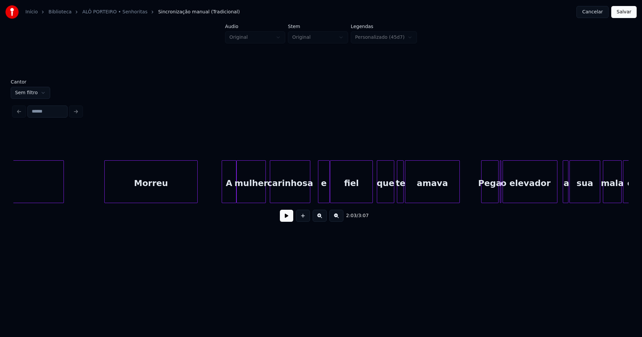
click at [106, 193] on div at bounding box center [106, 182] width 2 height 42
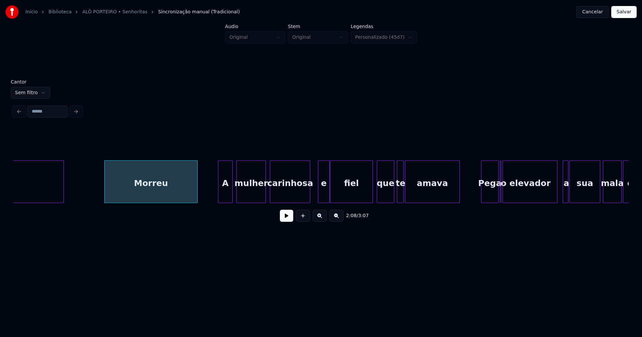
click at [226, 194] on div "A" at bounding box center [225, 183] width 14 height 45
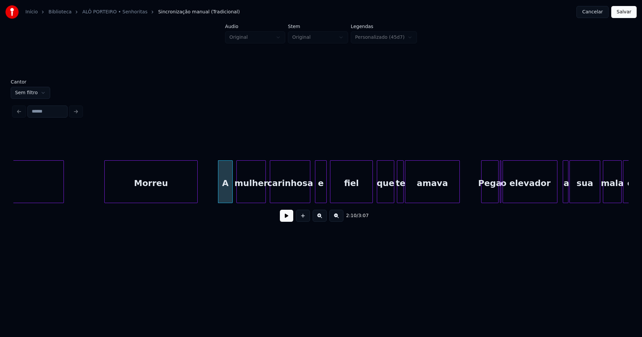
click at [321, 198] on div "e" at bounding box center [320, 183] width 11 height 45
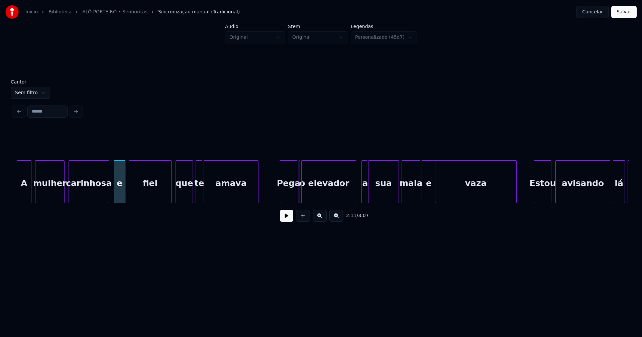
scroll to position [0, 8700]
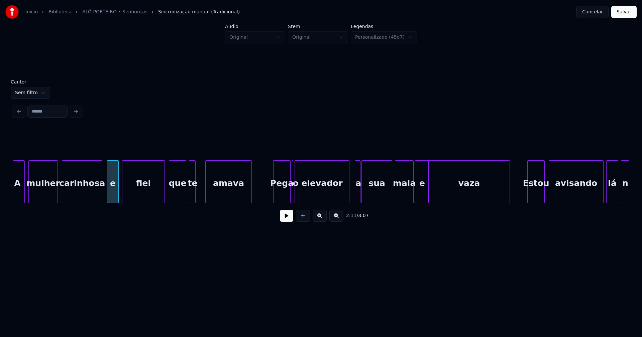
click at [207, 193] on div at bounding box center [207, 182] width 2 height 42
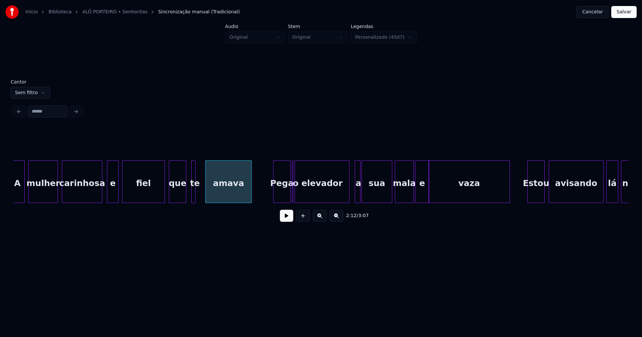
click at [194, 193] on div "te" at bounding box center [193, 181] width 4 height 43
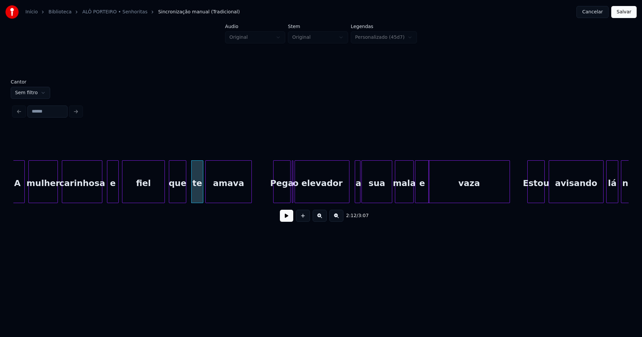
click at [202, 193] on div at bounding box center [202, 182] width 2 height 42
click at [279, 196] on div "Pega" at bounding box center [279, 183] width 17 height 45
click at [289, 164] on div "o" at bounding box center [291, 181] width 5 height 43
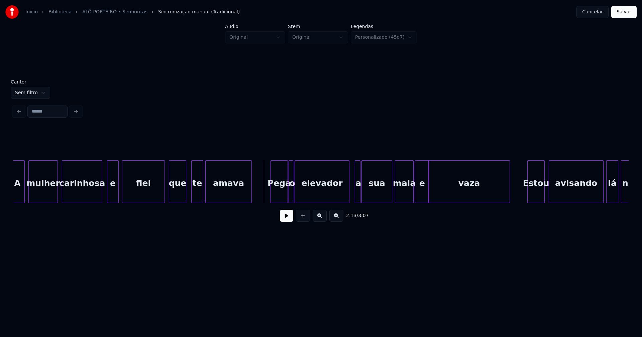
click at [287, 223] on div "2:13 / 3:07" at bounding box center [321, 216] width 604 height 15
click at [282, 217] on button at bounding box center [286, 216] width 13 height 12
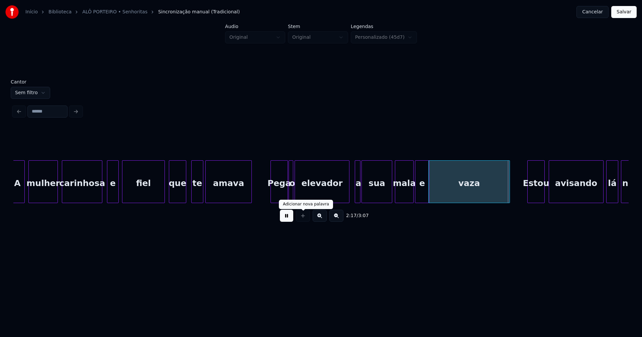
drag, startPoint x: 287, startPoint y: 219, endPoint x: 298, endPoint y: 215, distance: 11.7
click at [288, 219] on button at bounding box center [286, 216] width 13 height 12
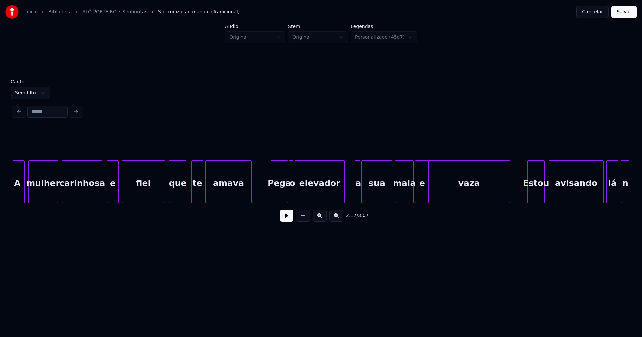
click at [344, 193] on div at bounding box center [343, 182] width 2 height 42
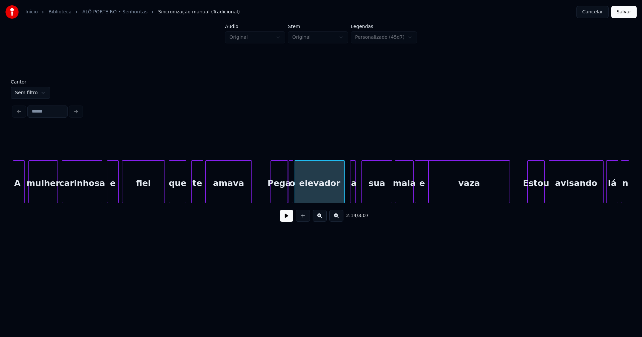
click at [353, 195] on div "a" at bounding box center [353, 183] width 7 height 45
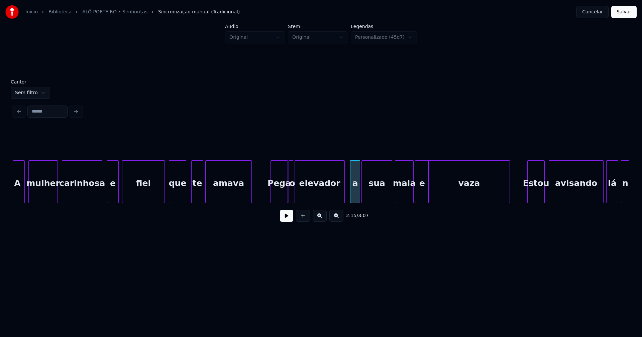
click at [359, 194] on div at bounding box center [359, 182] width 2 height 42
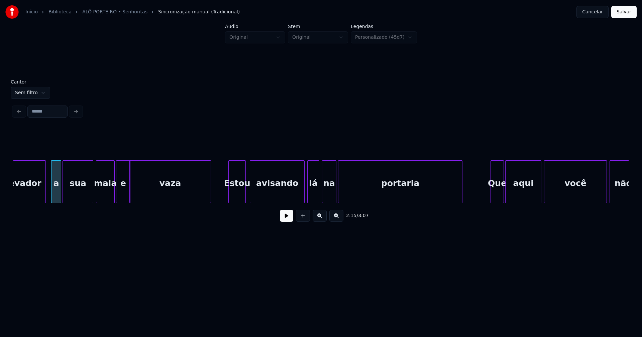
scroll to position [0, 9034]
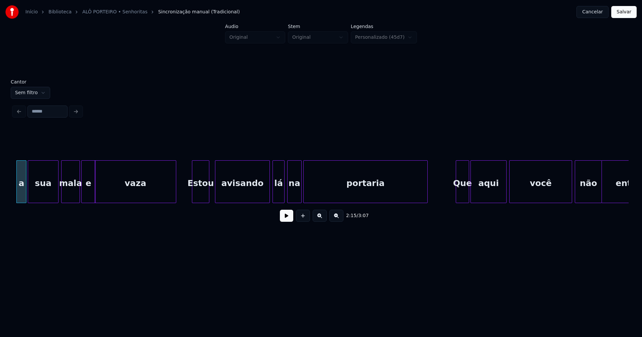
click at [204, 197] on div "Estou" at bounding box center [200, 183] width 17 height 45
click at [227, 193] on div at bounding box center [226, 182] width 2 height 42
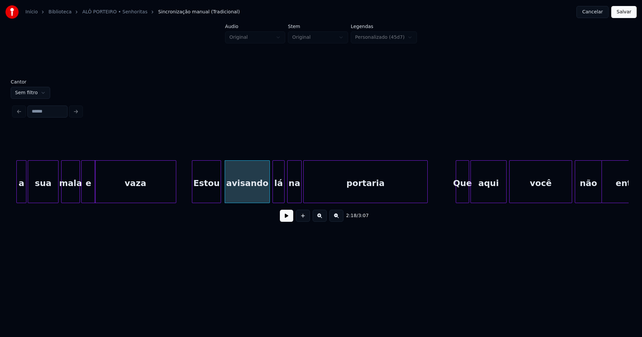
click at [220, 192] on div at bounding box center [220, 182] width 2 height 42
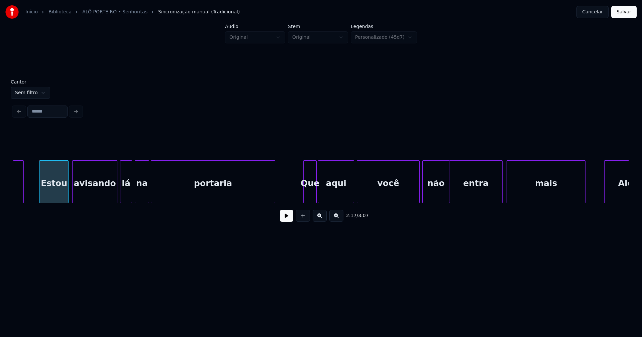
scroll to position [0, 9291]
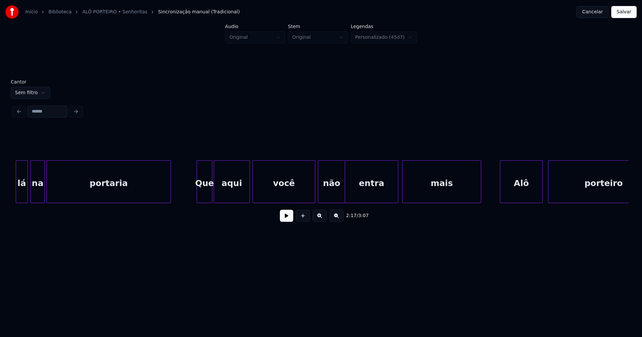
click at [199, 192] on div at bounding box center [198, 182] width 2 height 42
click at [227, 193] on div at bounding box center [226, 182] width 2 height 42
click at [218, 189] on div at bounding box center [219, 182] width 2 height 42
click at [310, 195] on div at bounding box center [311, 182] width 2 height 42
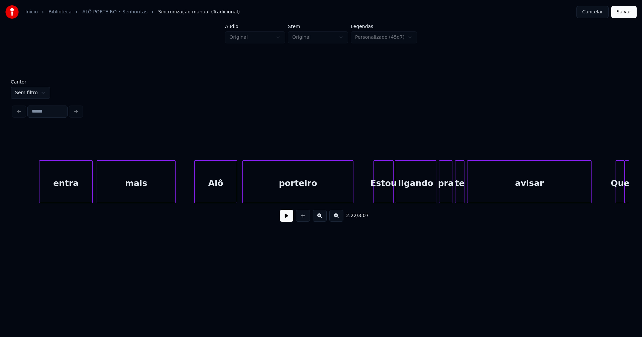
scroll to position [0, 9631]
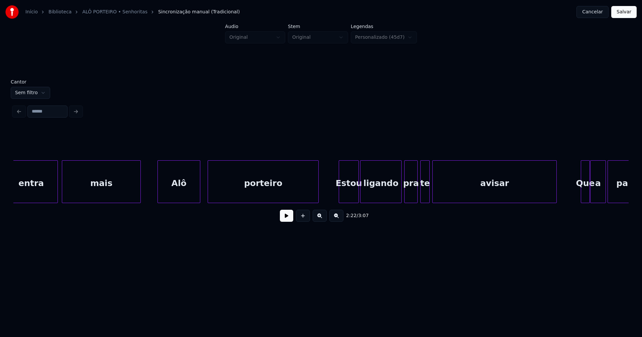
click at [186, 191] on div "Alô" at bounding box center [179, 183] width 42 height 45
click at [344, 196] on div "Estou" at bounding box center [345, 183] width 19 height 45
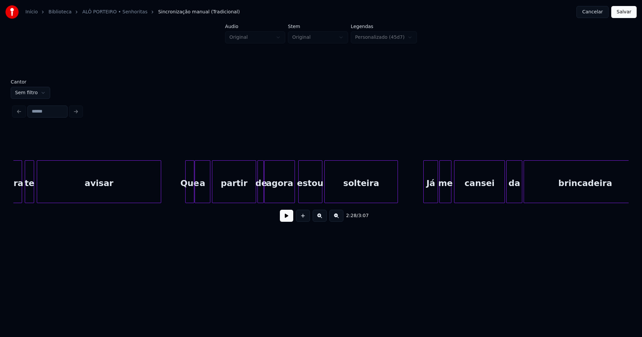
scroll to position [0, 10041]
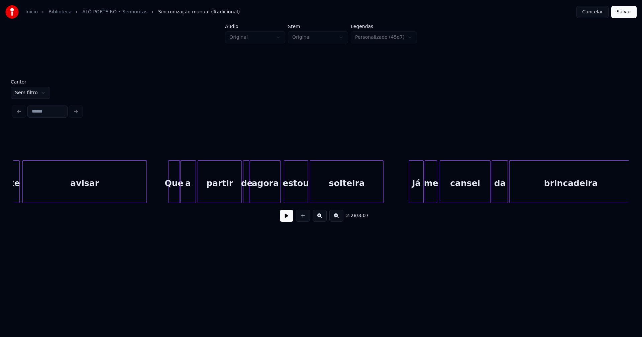
click at [169, 196] on div at bounding box center [169, 182] width 2 height 42
click at [255, 193] on div at bounding box center [255, 182] width 2 height 42
click at [250, 195] on div at bounding box center [251, 182] width 2 height 42
click at [277, 195] on div at bounding box center [276, 182] width 2 height 42
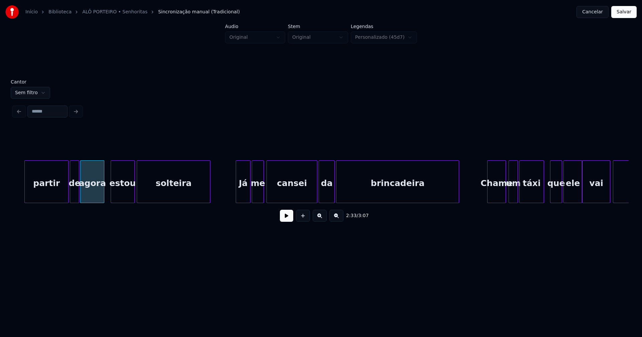
scroll to position [0, 10249]
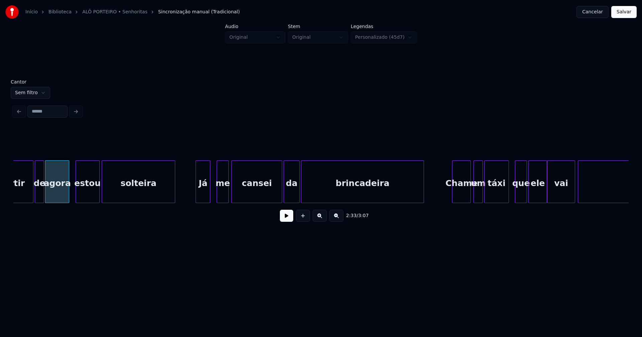
click at [203, 196] on div "Já" at bounding box center [203, 183] width 14 height 45
click at [215, 196] on div at bounding box center [215, 182] width 2 height 42
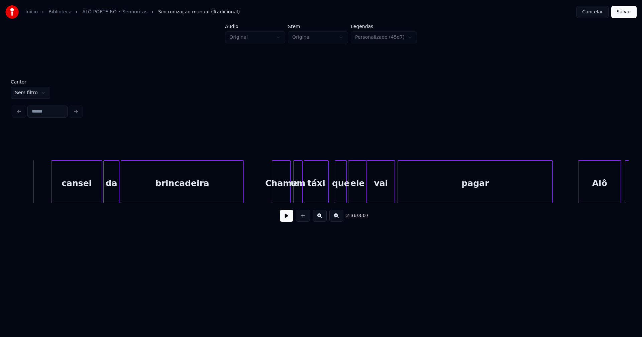
scroll to position [0, 10499]
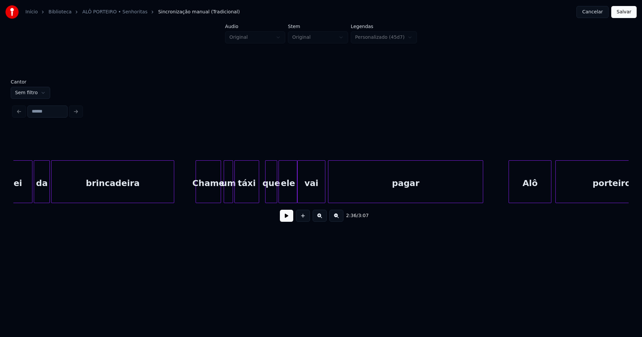
click at [197, 194] on div at bounding box center [197, 182] width 2 height 42
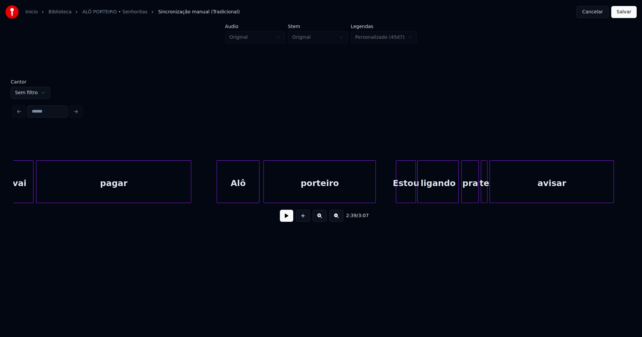
scroll to position [0, 10797]
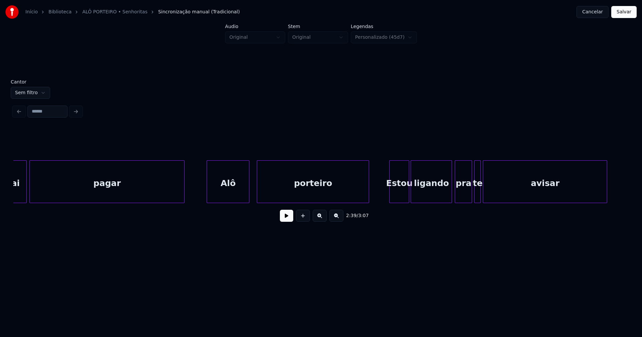
click at [235, 189] on div "Alô" at bounding box center [228, 183] width 42 height 45
click at [338, 189] on div "porteiro" at bounding box center [312, 183] width 112 height 45
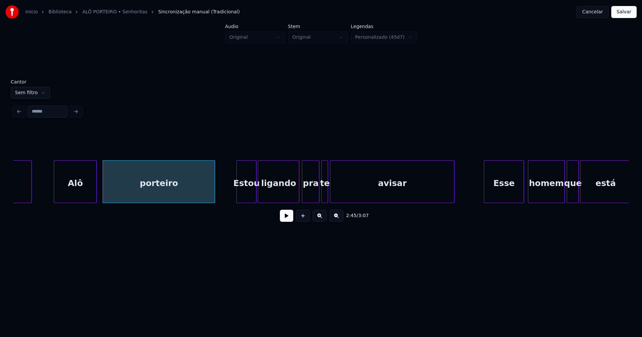
scroll to position [0, 10964]
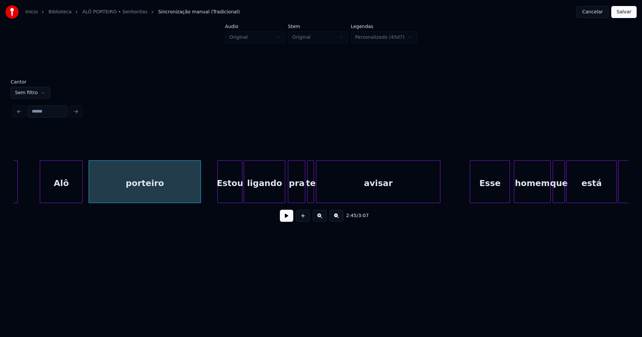
click at [220, 196] on div at bounding box center [219, 182] width 2 height 42
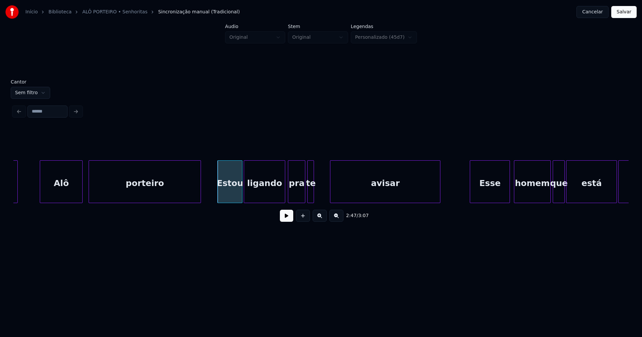
click at [332, 193] on div at bounding box center [331, 182] width 2 height 42
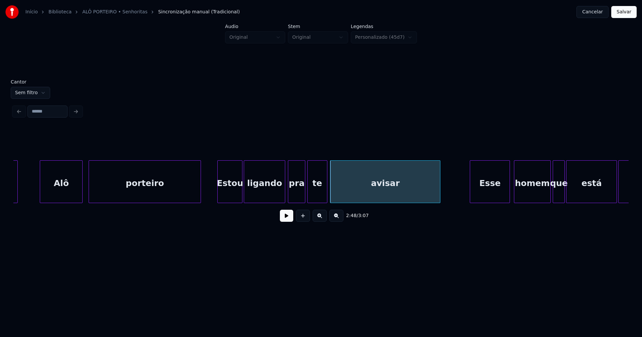
click at [327, 190] on div at bounding box center [326, 182] width 2 height 42
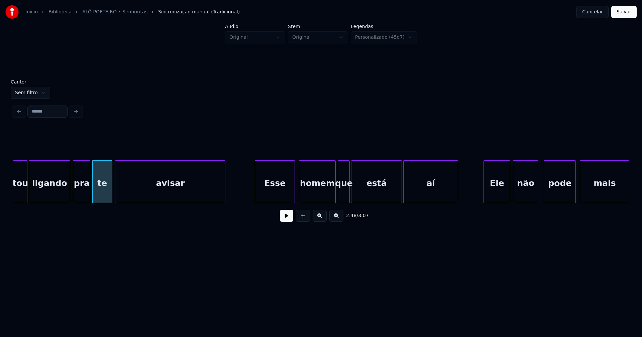
scroll to position [0, 11193]
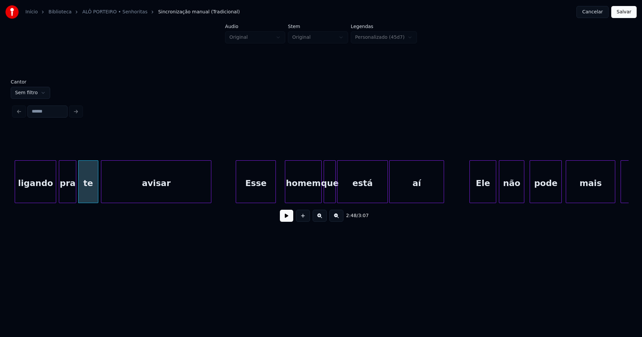
click at [266, 194] on div "Esse" at bounding box center [255, 183] width 39 height 45
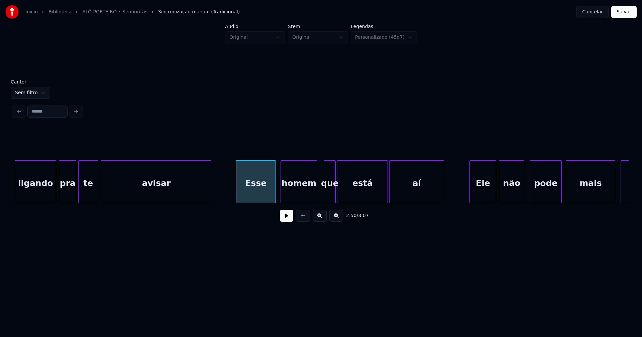
click at [296, 198] on div "homem" at bounding box center [299, 183] width 36 height 45
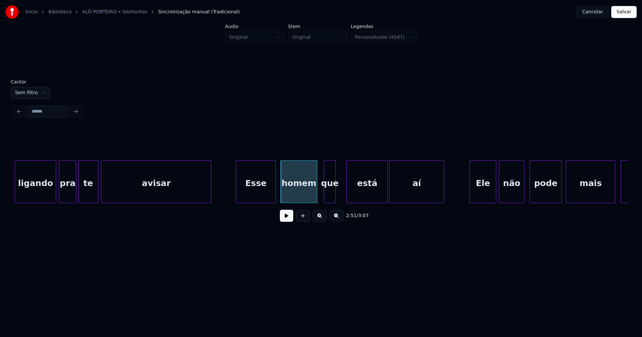
click at [348, 192] on div at bounding box center [348, 182] width 2 height 42
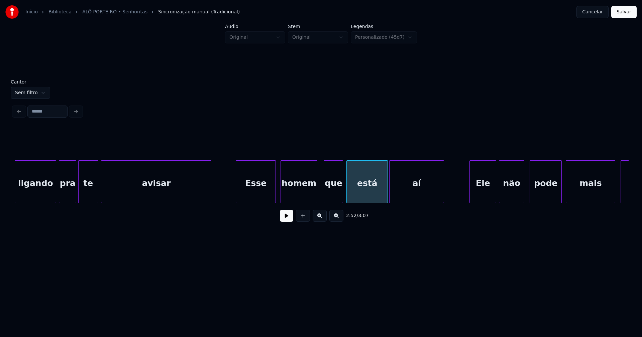
click at [342, 192] on div at bounding box center [342, 182] width 2 height 42
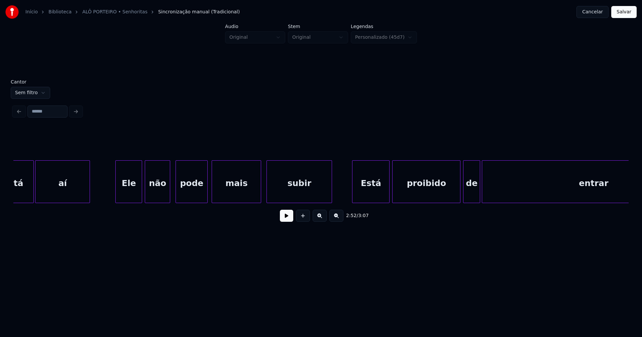
scroll to position [0, 11554]
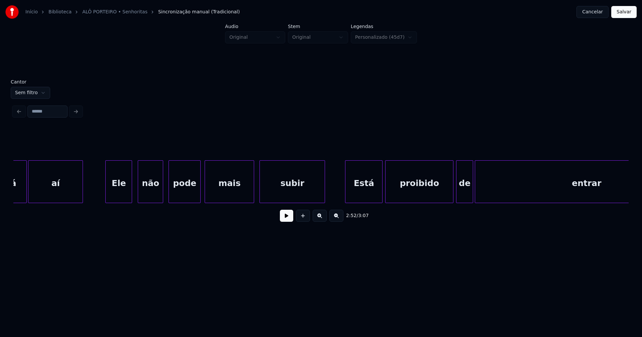
click at [123, 189] on div "Ele" at bounding box center [119, 183] width 26 height 45
click at [148, 196] on div "não" at bounding box center [148, 183] width 25 height 45
click at [357, 197] on div "Está" at bounding box center [359, 183] width 37 height 45
click at [409, 192] on div "proibido" at bounding box center [415, 183] width 68 height 45
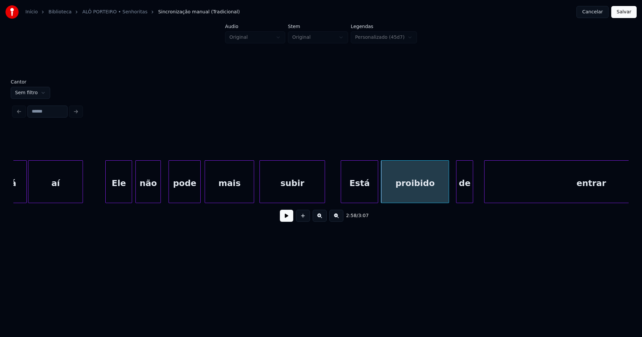
click at [486, 191] on div at bounding box center [485, 182] width 2 height 42
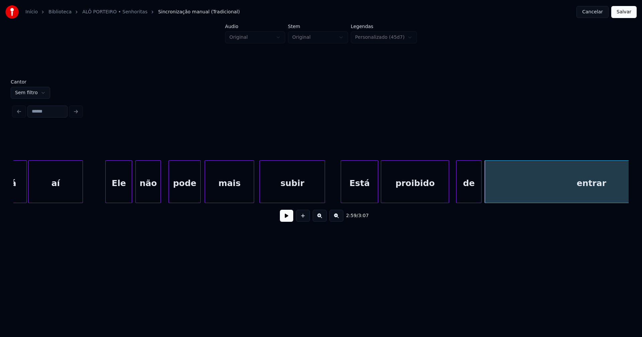
click at [480, 191] on div at bounding box center [480, 182] width 2 height 42
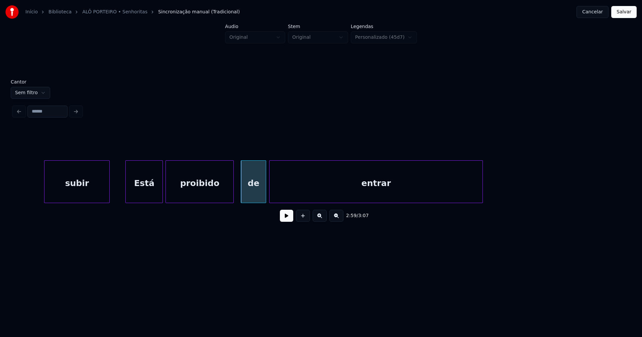
scroll to position [0, 11922]
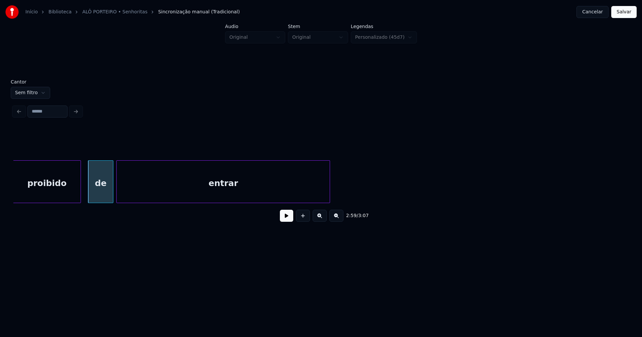
click at [624, 13] on button "Salvar" at bounding box center [623, 12] width 25 height 12
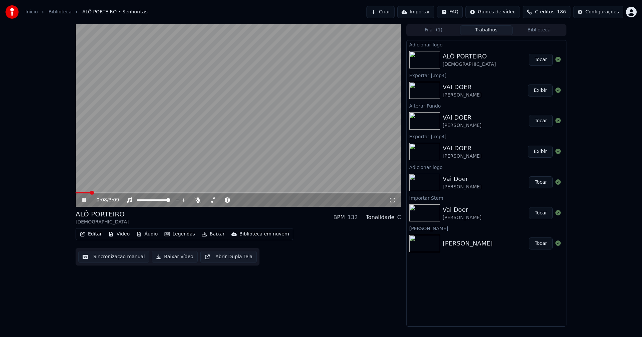
drag, startPoint x: 392, startPoint y: 201, endPoint x: 392, endPoint y: 209, distance: 8.1
click at [393, 201] on icon at bounding box center [392, 200] width 7 height 5
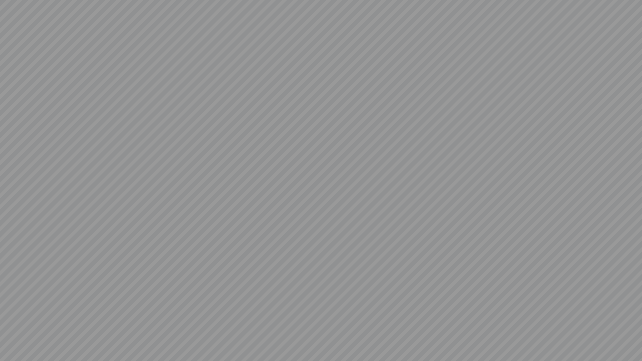
click at [634, 337] on video at bounding box center [321, 180] width 642 height 361
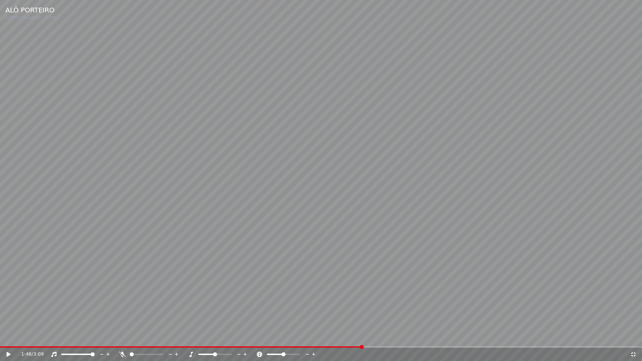
click at [634, 337] on icon at bounding box center [633, 354] width 7 height 5
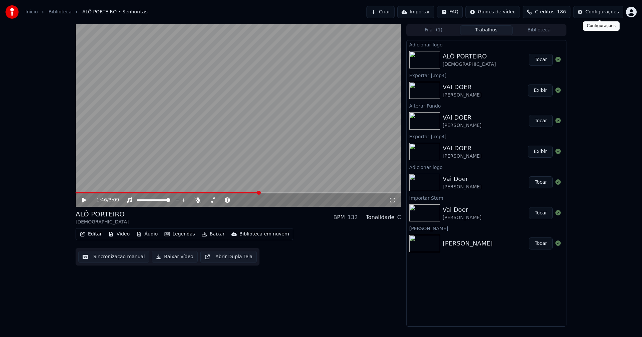
click at [600, 15] on button "Configurações" at bounding box center [598, 12] width 50 height 12
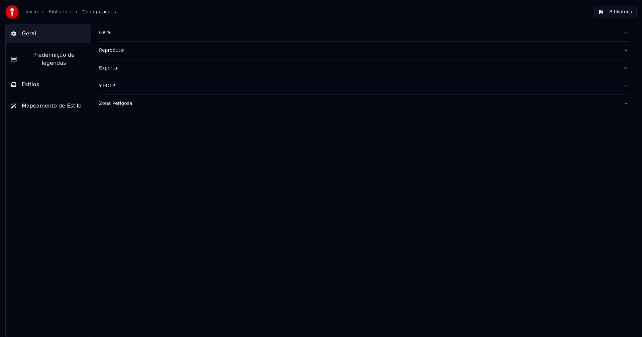
click at [38, 75] on button "Estilos" at bounding box center [48, 84] width 85 height 19
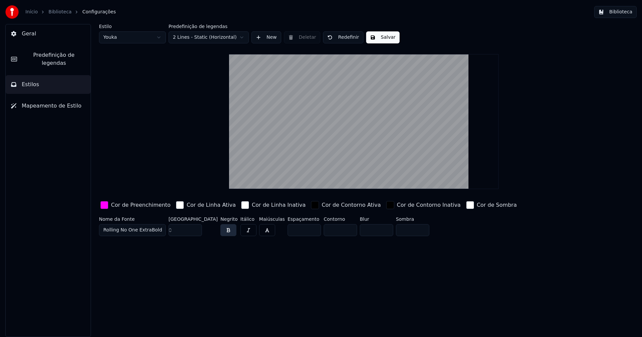
click at [615, 12] on button "Biblioteca" at bounding box center [615, 12] width 42 height 12
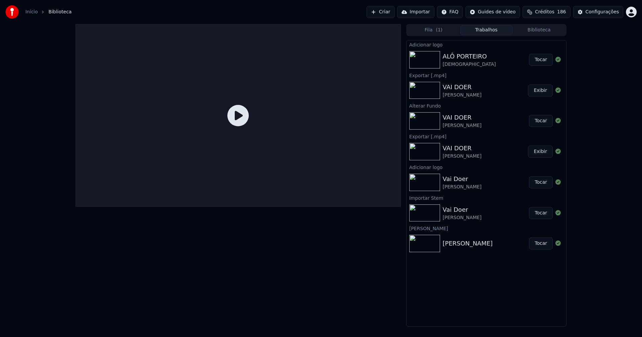
click at [489, 28] on button "Trabalhos" at bounding box center [486, 30] width 53 height 10
click at [544, 60] on button "Tocar" at bounding box center [541, 60] width 24 height 12
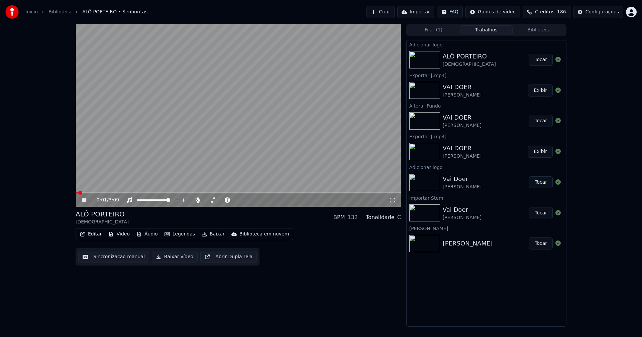
click at [82, 201] on icon at bounding box center [89, 200] width 16 height 5
click at [177, 259] on button "Baixar vídeo" at bounding box center [175, 257] width 46 height 12
click at [544, 32] on button "Biblioteca" at bounding box center [539, 30] width 53 height 10
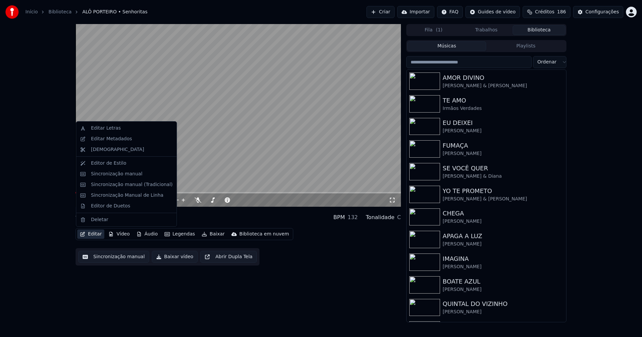
click at [93, 236] on button "Editar" at bounding box center [90, 234] width 27 height 9
click at [105, 141] on div "Editar Metadados" at bounding box center [111, 139] width 41 height 7
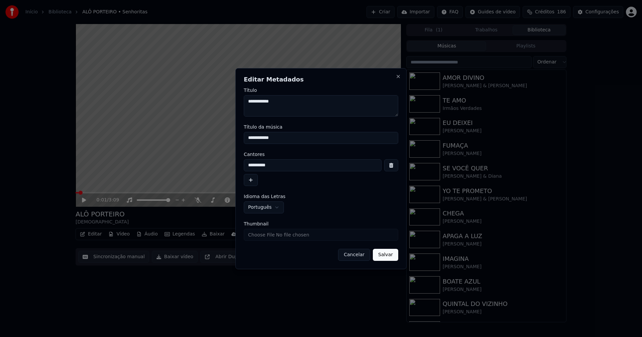
click at [268, 237] on input "Thumbnail" at bounding box center [321, 235] width 154 height 12
type input "**********"
click at [383, 254] on button "Salvar" at bounding box center [385, 255] width 25 height 12
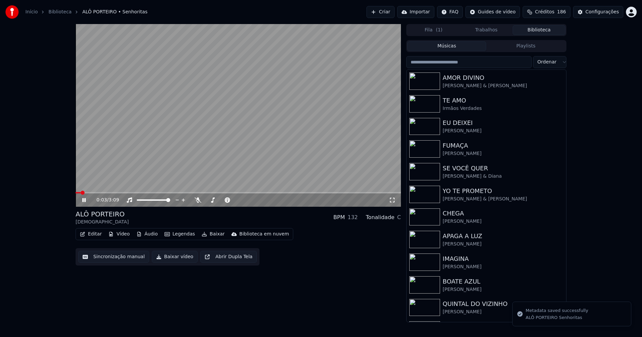
drag, startPoint x: 86, startPoint y: 199, endPoint x: 89, endPoint y: 195, distance: 6.0
click at [86, 198] on icon at bounding box center [89, 200] width 16 height 5
click at [542, 30] on button "Biblioteca" at bounding box center [539, 30] width 53 height 10
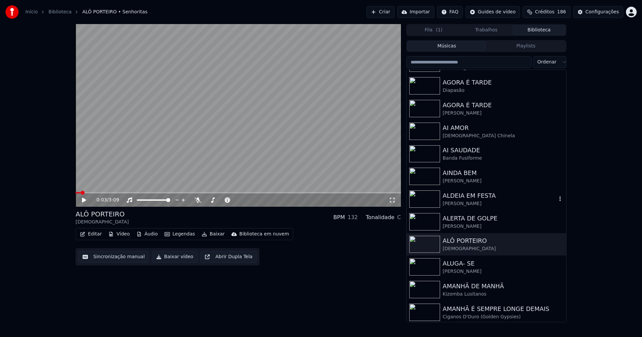
scroll to position [802, 0]
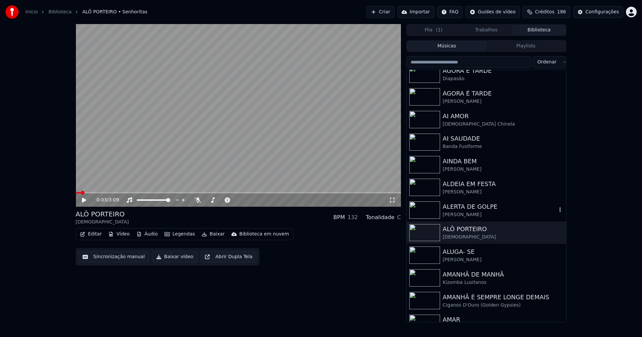
drag, startPoint x: 469, startPoint y: 213, endPoint x: 565, endPoint y: 234, distance: 98.4
click at [470, 213] on div "[PERSON_NAME]" at bounding box center [500, 215] width 114 height 7
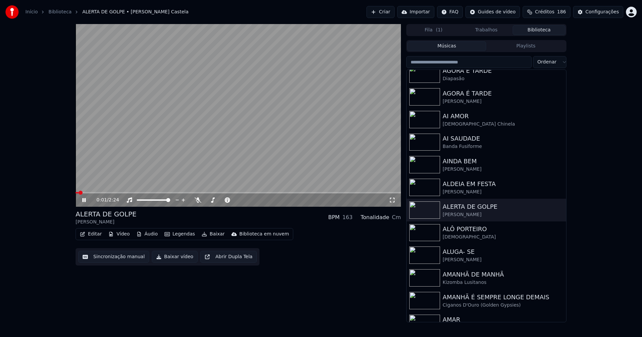
click at [82, 202] on icon at bounding box center [89, 200] width 16 height 5
click at [120, 236] on button "Vídeo" at bounding box center [119, 234] width 27 height 9
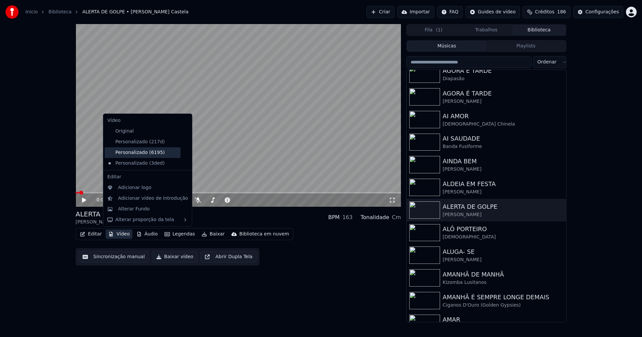
click at [135, 153] on div "Personalizado (6195)" at bounding box center [143, 152] width 76 height 11
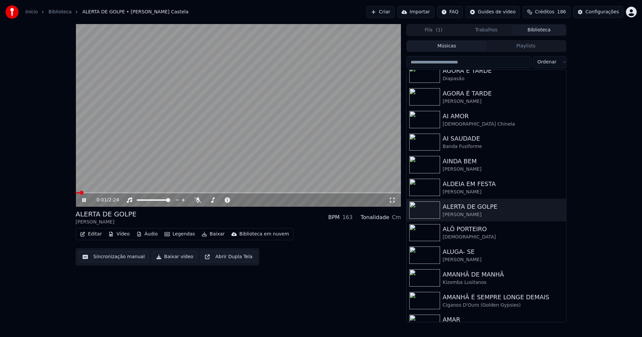
click at [84, 201] on icon at bounding box center [89, 200] width 16 height 5
click at [119, 235] on button "Vídeo" at bounding box center [119, 234] width 27 height 9
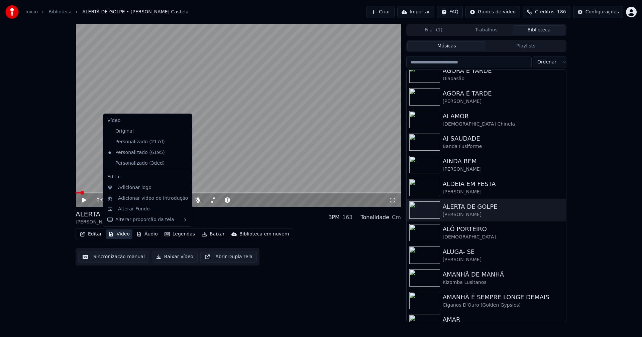
click at [183, 164] on icon at bounding box center [186, 163] width 7 height 5
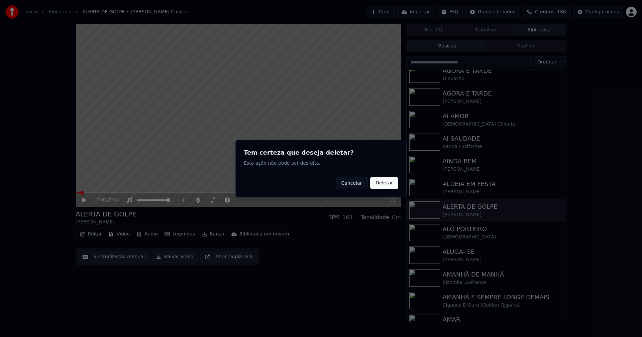
drag, startPoint x: 383, startPoint y: 185, endPoint x: 213, endPoint y: 214, distance: 173.2
click at [383, 185] on button "Deletar" at bounding box center [384, 183] width 28 height 12
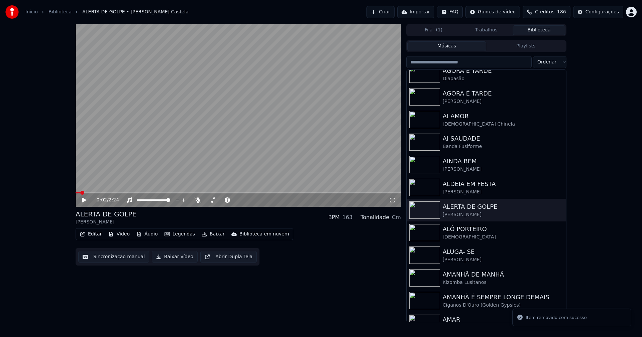
click at [125, 232] on button "Vídeo" at bounding box center [119, 234] width 27 height 9
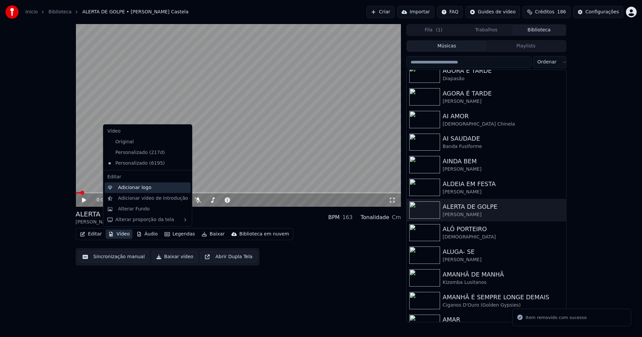
click at [136, 189] on div "Adicionar logo" at bounding box center [134, 188] width 33 height 7
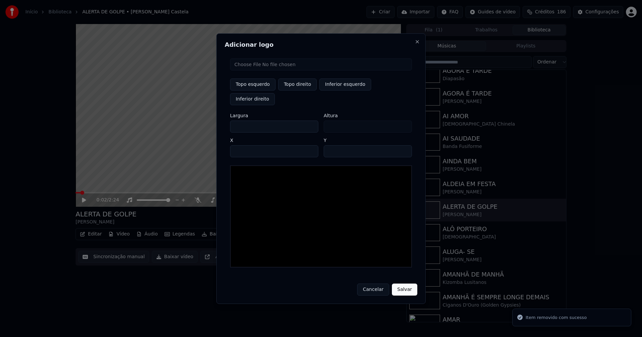
click at [257, 71] on input "file" at bounding box center [321, 65] width 182 height 12
type input "**********"
type input "***"
click at [291, 91] on button "Topo direito" at bounding box center [297, 85] width 38 height 12
type input "****"
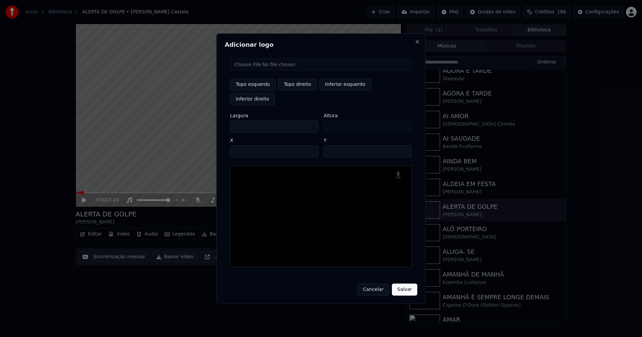
drag, startPoint x: 241, startPoint y: 119, endPoint x: 225, endPoint y: 122, distance: 17.0
click at [225, 122] on div "Adicionar logo Topo esquerdo Topo direito Inferior esquerdo Inferior direito La…" at bounding box center [320, 168] width 209 height 271
type input "**"
type input "***"
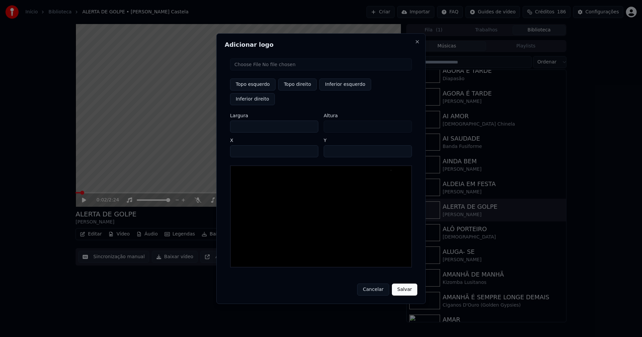
type input "***"
click at [243, 145] on input "****" at bounding box center [274, 151] width 88 height 12
type input "****"
click at [404, 145] on input "**" at bounding box center [368, 151] width 88 height 12
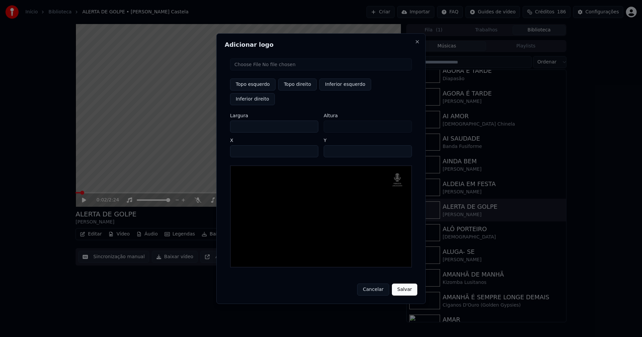
click at [404, 145] on input "**" at bounding box center [368, 151] width 88 height 12
type input "**"
click at [404, 145] on input "**" at bounding box center [368, 151] width 88 height 12
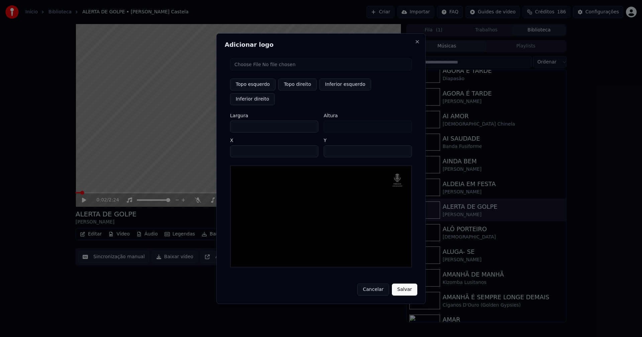
drag, startPoint x: 401, startPoint y: 280, endPoint x: 374, endPoint y: 286, distance: 27.3
click at [402, 284] on button "Salvar" at bounding box center [404, 290] width 25 height 12
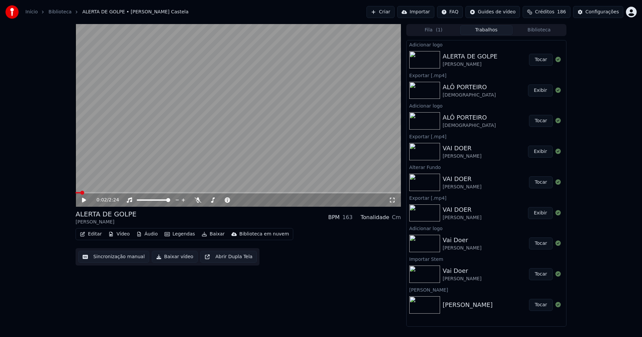
click at [543, 62] on button "Tocar" at bounding box center [541, 60] width 24 height 12
click at [96, 233] on button "Editar" at bounding box center [90, 234] width 27 height 9
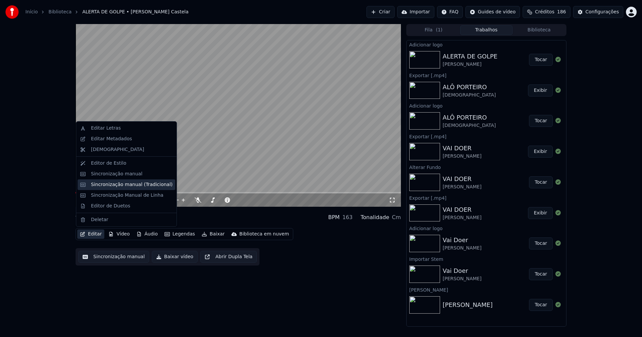
click at [118, 186] on div "Sincronização manual (Tradicional)" at bounding box center [132, 185] width 82 height 7
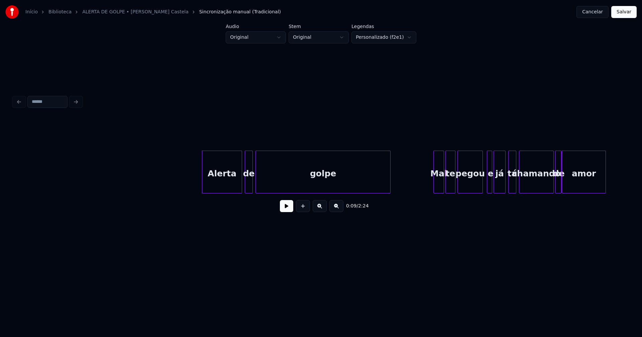
scroll to position [0, 492]
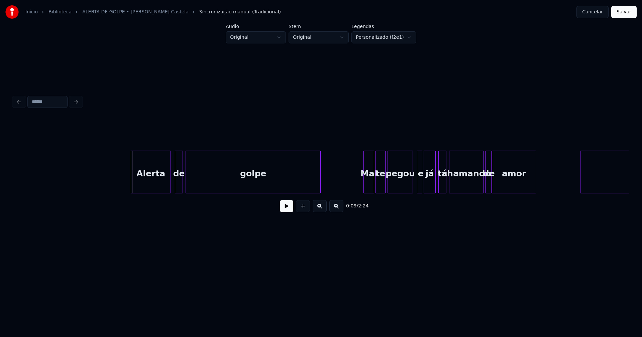
click at [147, 181] on div "Alerta" at bounding box center [150, 173] width 39 height 45
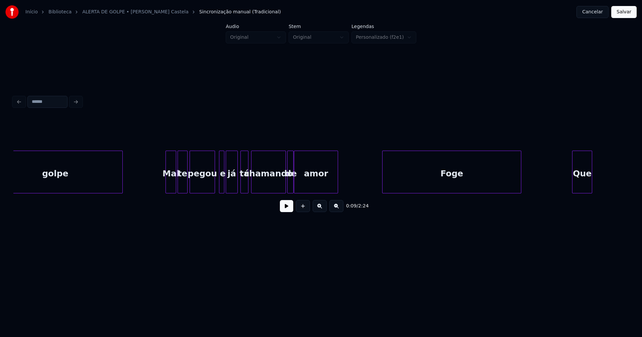
scroll to position [0, 728]
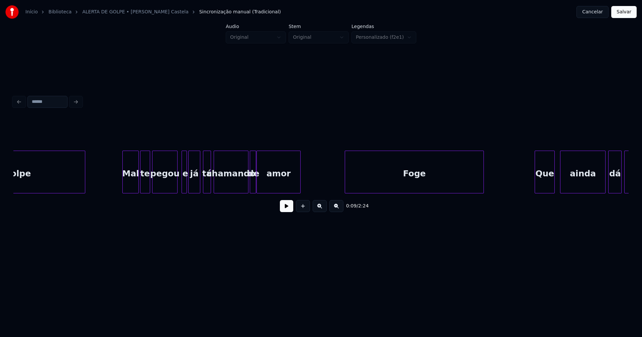
click at [123, 185] on div at bounding box center [124, 172] width 2 height 42
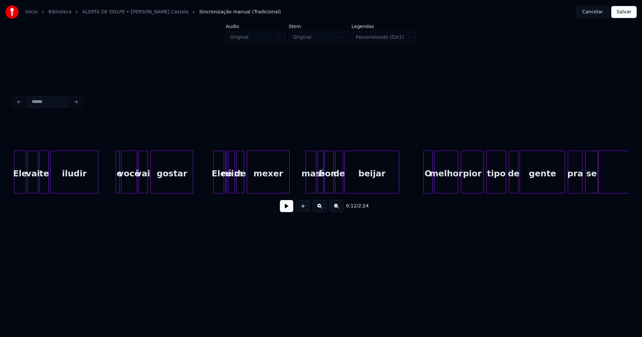
scroll to position [0, 1461]
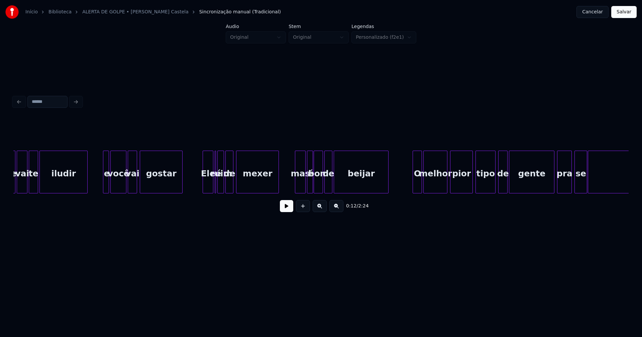
click at [104, 180] on div at bounding box center [104, 172] width 2 height 42
click at [412, 183] on div at bounding box center [412, 172] width 2 height 42
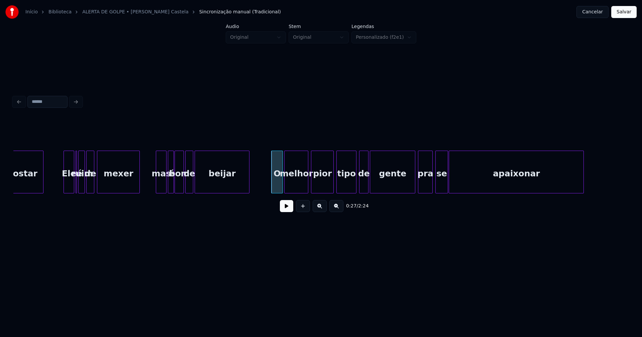
scroll to position [0, 1723]
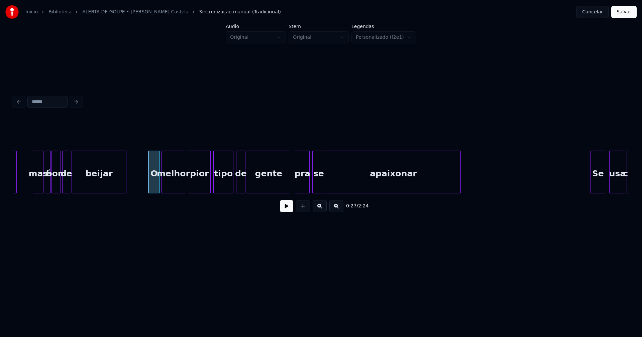
click at [289, 182] on div at bounding box center [289, 172] width 2 height 42
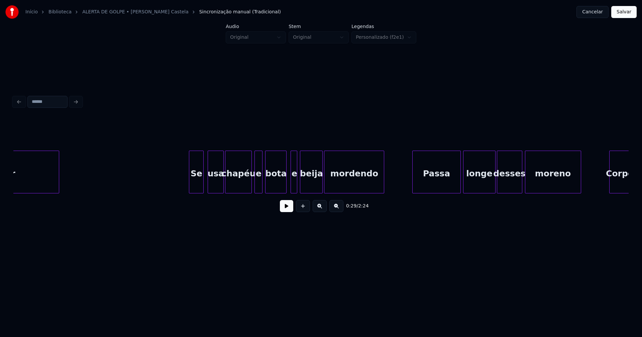
scroll to position [0, 2130]
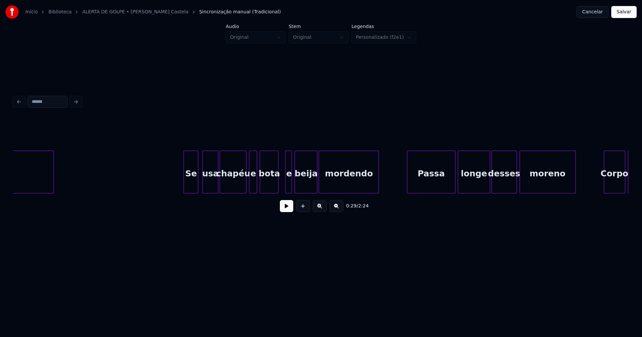
click at [277, 185] on div at bounding box center [277, 172] width 2 height 42
click at [285, 182] on div at bounding box center [285, 172] width 2 height 42
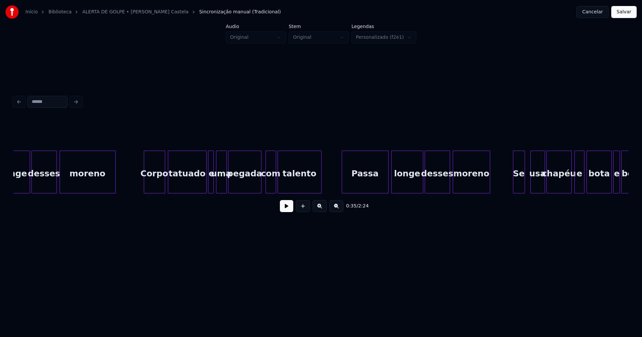
scroll to position [0, 2596]
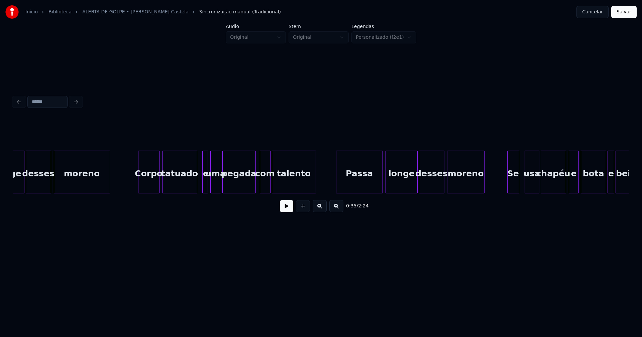
click at [196, 190] on div at bounding box center [196, 172] width 2 height 42
click at [202, 187] on div at bounding box center [203, 172] width 2 height 42
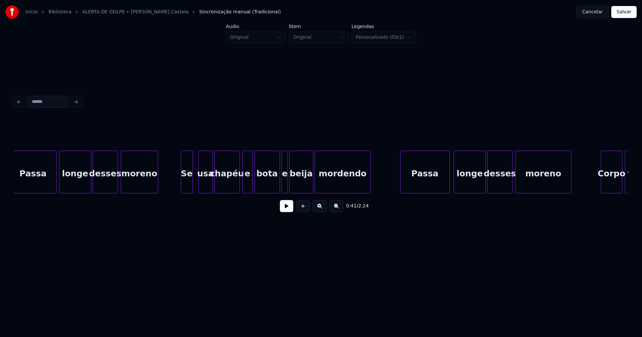
scroll to position [0, 2933]
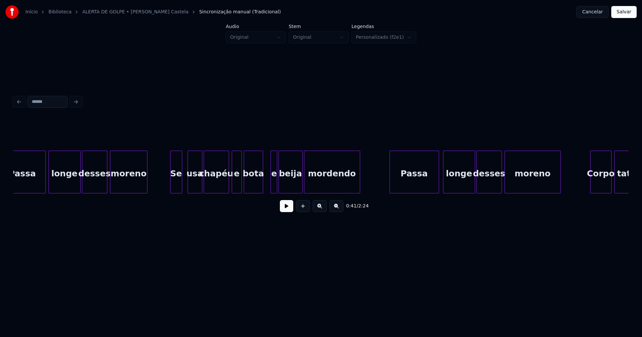
click at [262, 184] on div at bounding box center [262, 172] width 2 height 42
click at [268, 184] on div at bounding box center [269, 172] width 2 height 42
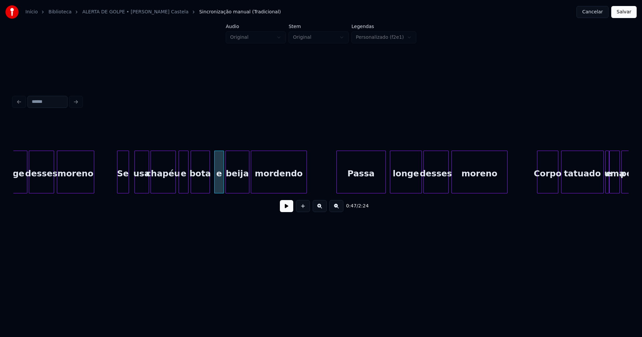
scroll to position [0, 3040]
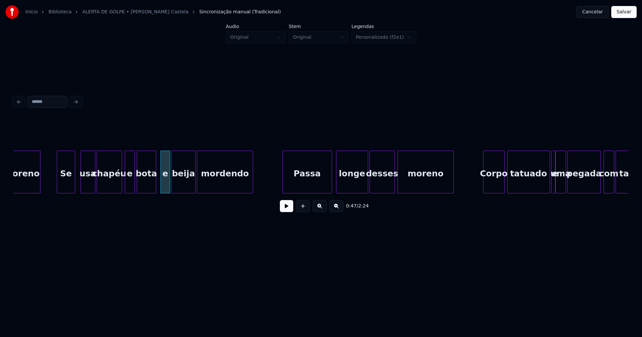
click at [59, 180] on div at bounding box center [58, 172] width 2 height 42
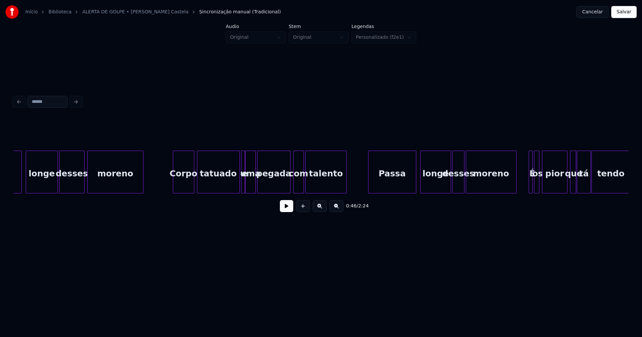
scroll to position [0, 3356]
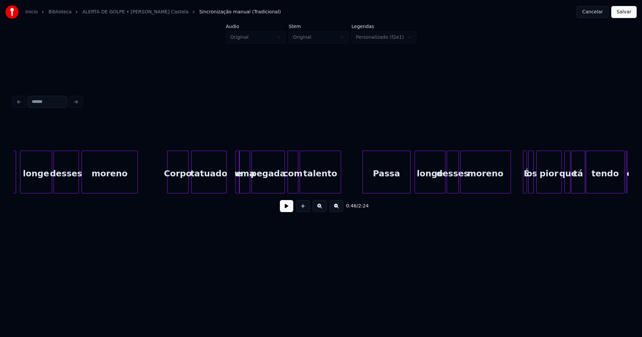
click at [225, 188] on div at bounding box center [225, 172] width 2 height 42
click at [232, 184] on div at bounding box center [233, 172] width 2 height 42
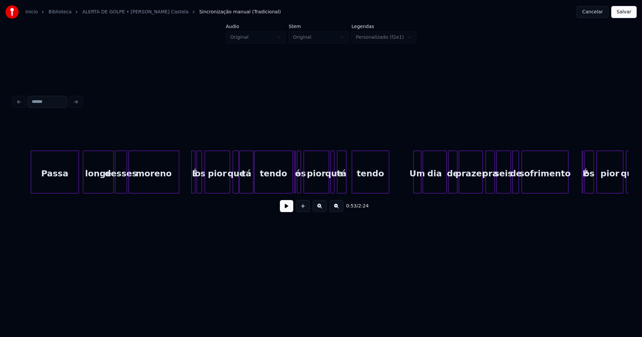
scroll to position [0, 3698]
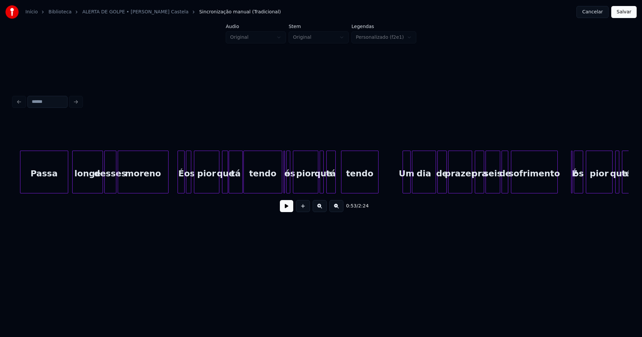
click at [178, 186] on div at bounding box center [179, 172] width 2 height 42
click at [271, 186] on div at bounding box center [272, 172] width 2 height 42
click at [284, 184] on div at bounding box center [285, 172] width 2 height 42
click at [277, 183] on div "é" at bounding box center [278, 172] width 3 height 43
click at [283, 184] on div at bounding box center [283, 172] width 2 height 42
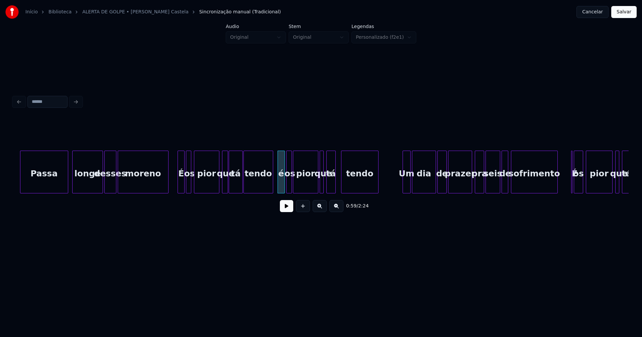
click at [290, 186] on div at bounding box center [291, 172] width 2 height 42
click at [325, 186] on div at bounding box center [324, 172] width 2 height 42
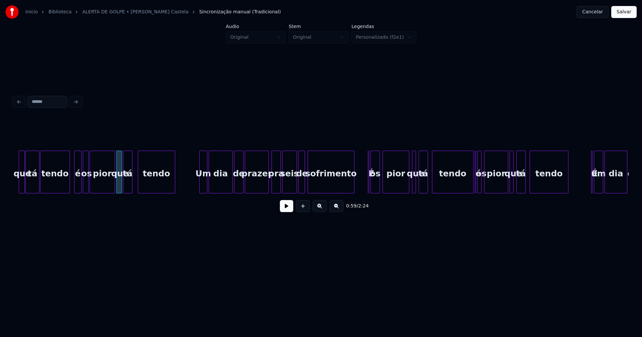
scroll to position [0, 3907]
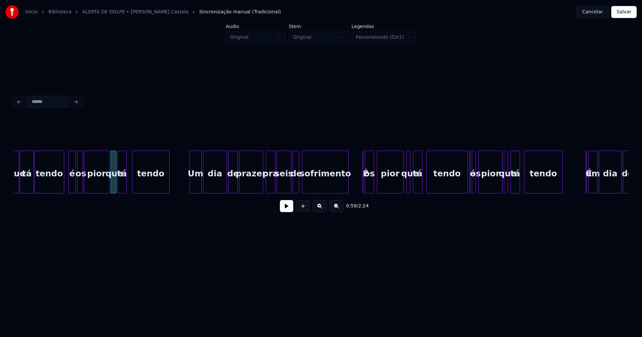
click at [191, 192] on div "que tá tendo é os pior que tá tendo Um dia de prazer pra seis de sofrimento É o…" at bounding box center [320, 172] width 615 height 43
click at [260, 186] on div at bounding box center [260, 172] width 2 height 42
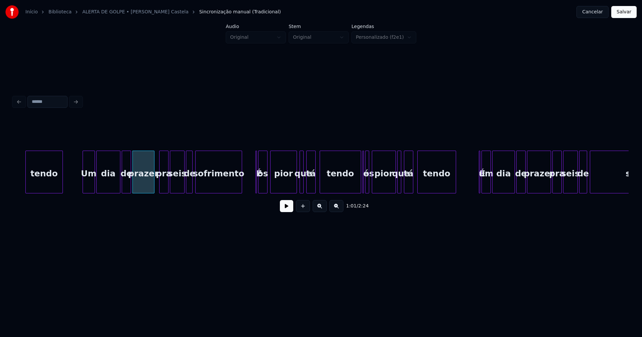
scroll to position [0, 4051]
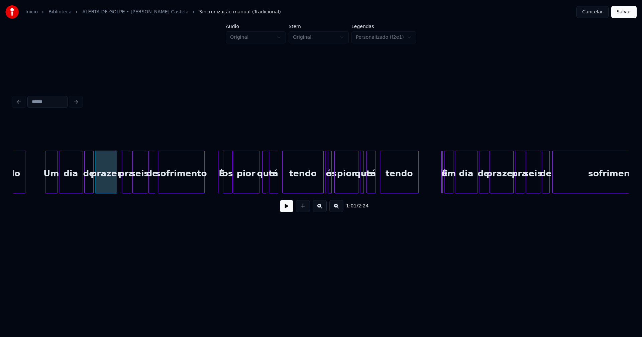
click at [228, 186] on div "os" at bounding box center [227, 173] width 9 height 45
click at [225, 188] on div at bounding box center [226, 172] width 2 height 42
click at [223, 190] on div at bounding box center [223, 172] width 2 height 42
click at [266, 189] on div at bounding box center [267, 172] width 2 height 42
click at [314, 188] on div at bounding box center [315, 172] width 2 height 42
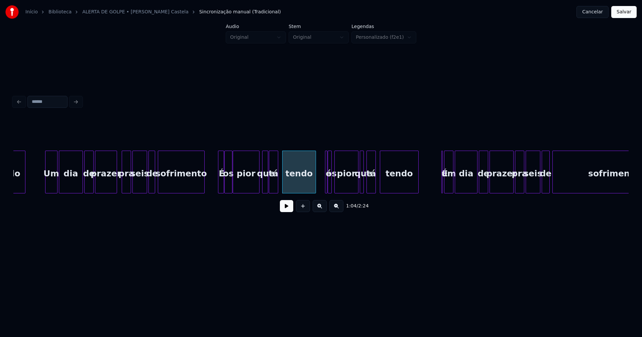
click at [326, 187] on div at bounding box center [326, 172] width 2 height 42
click at [320, 156] on div "é" at bounding box center [323, 172] width 7 height 43
click at [314, 185] on div at bounding box center [313, 172] width 2 height 42
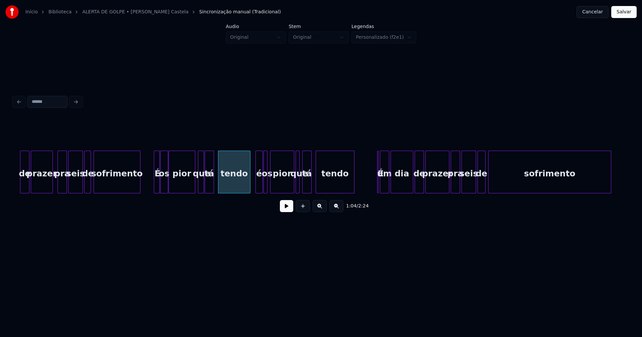
scroll to position [0, 4158]
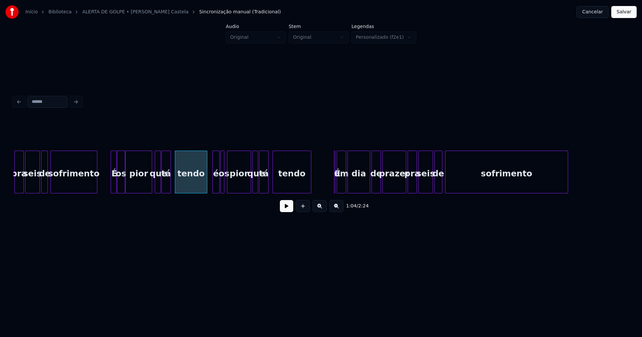
click at [257, 187] on div at bounding box center [257, 172] width 2 height 42
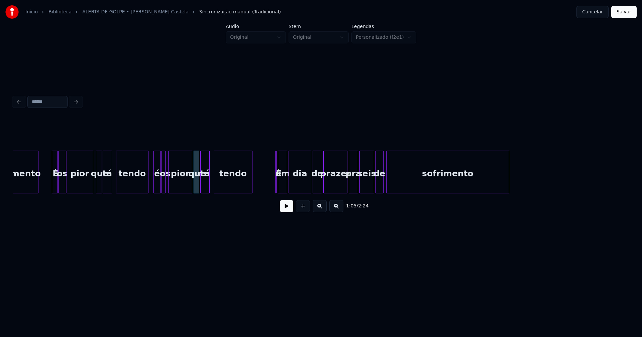
scroll to position [0, 4238]
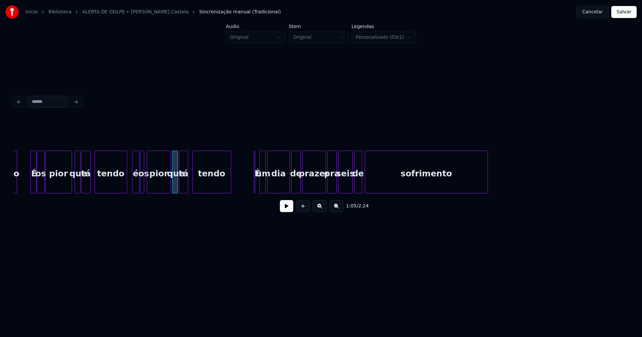
click at [260, 187] on div at bounding box center [261, 172] width 2 height 42
click at [258, 190] on div at bounding box center [258, 172] width 2 height 42
click at [253, 187] on div at bounding box center [253, 172] width 2 height 42
click at [322, 187] on div at bounding box center [322, 172] width 2 height 42
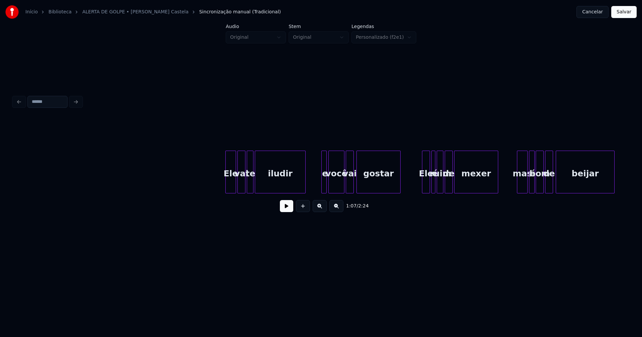
scroll to position [0, 5186]
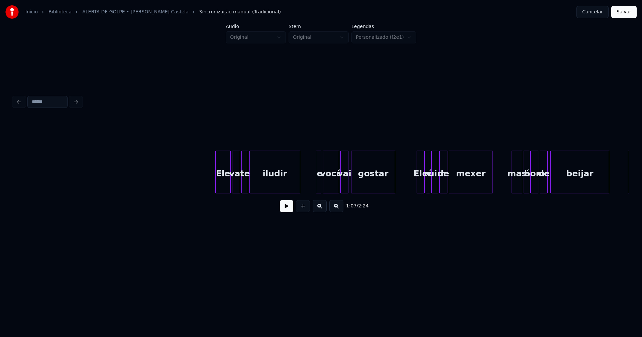
click at [217, 186] on div at bounding box center [217, 172] width 2 height 42
click at [316, 184] on div at bounding box center [316, 172] width 2 height 42
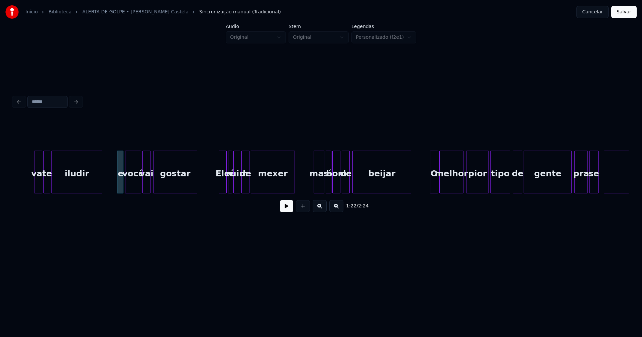
scroll to position [0, 5416]
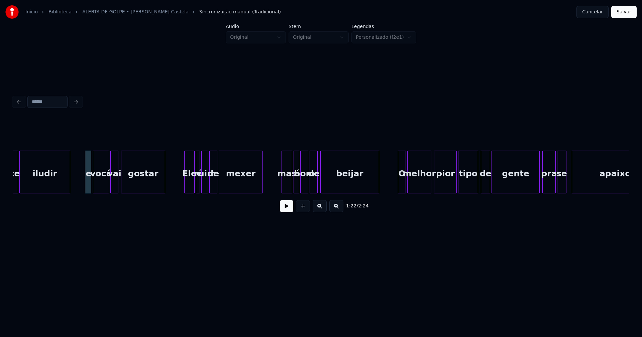
click at [187, 185] on div at bounding box center [186, 172] width 2 height 42
click at [282, 186] on div at bounding box center [281, 172] width 2 height 42
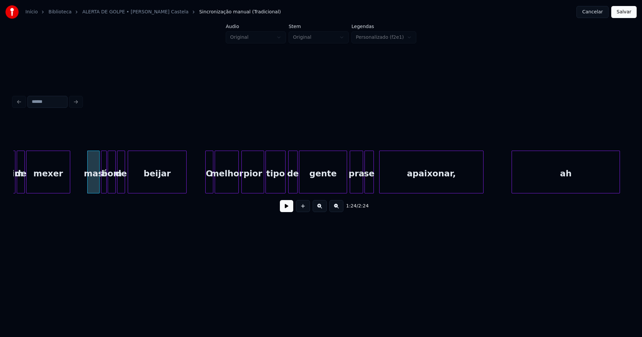
scroll to position [0, 5625]
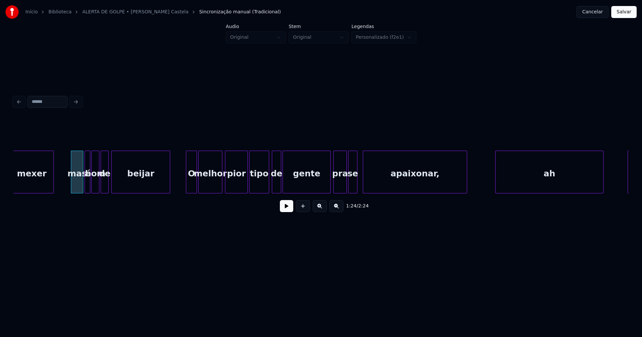
click at [188, 189] on div at bounding box center [187, 172] width 2 height 42
click at [327, 184] on div at bounding box center [327, 172] width 2 height 42
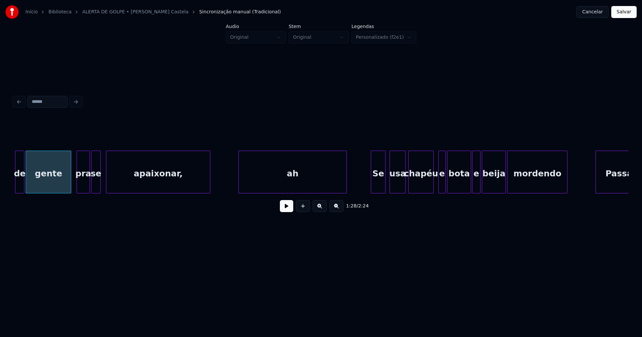
scroll to position [0, 5903]
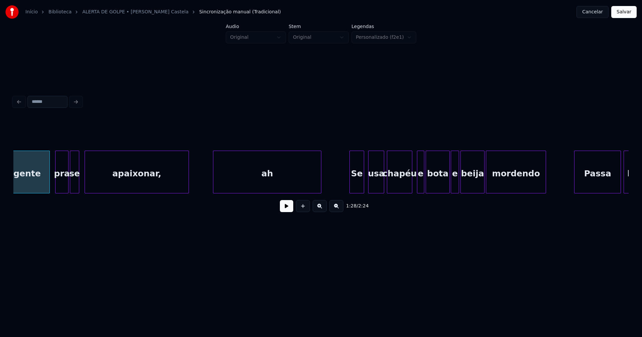
click at [281, 183] on div "ah" at bounding box center [267, 173] width 108 height 45
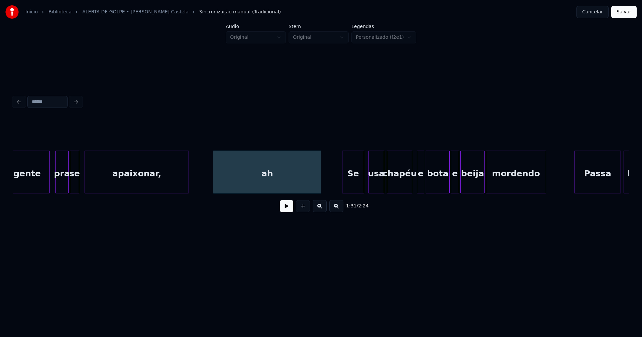
click at [343, 186] on div at bounding box center [343, 172] width 2 height 42
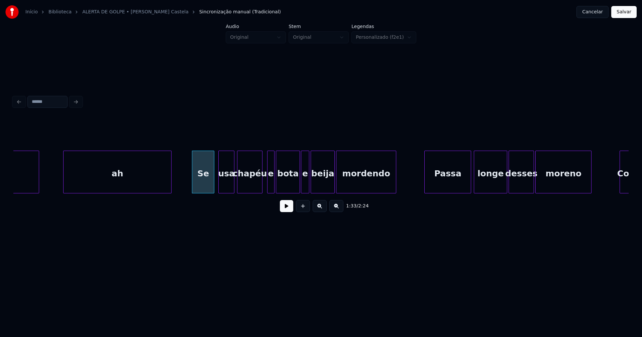
scroll to position [0, 6063]
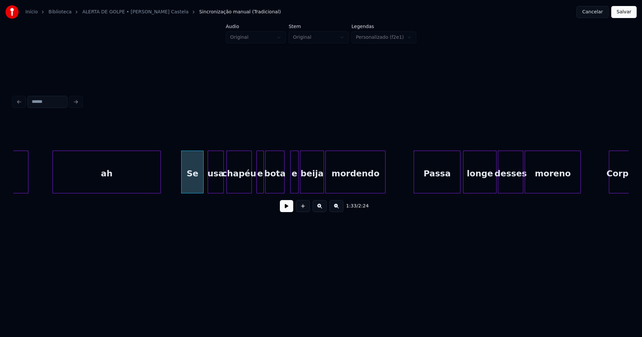
click at [282, 183] on div at bounding box center [283, 172] width 2 height 42
click at [254, 185] on div at bounding box center [255, 172] width 2 height 42
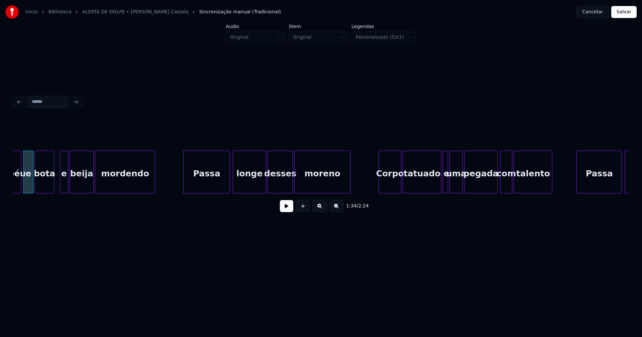
scroll to position [0, 6299]
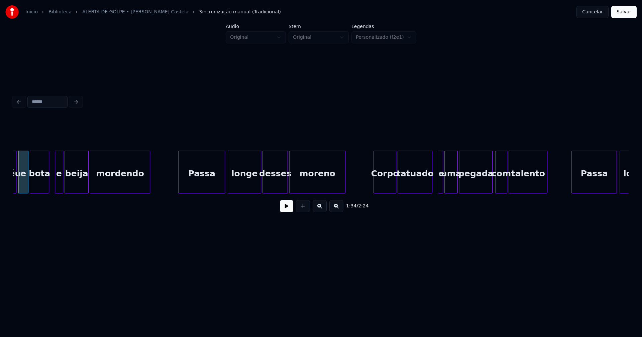
click at [431, 185] on div at bounding box center [431, 172] width 2 height 42
click at [437, 183] on div at bounding box center [437, 172] width 2 height 42
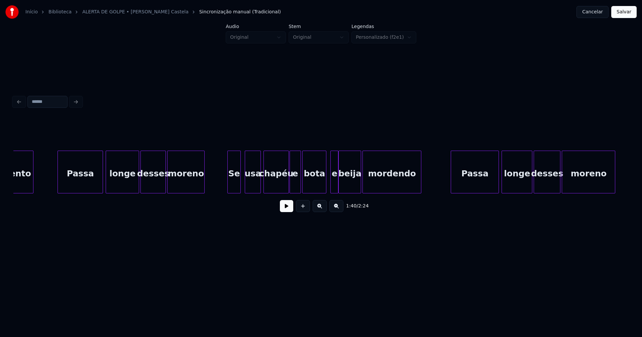
scroll to position [0, 6818]
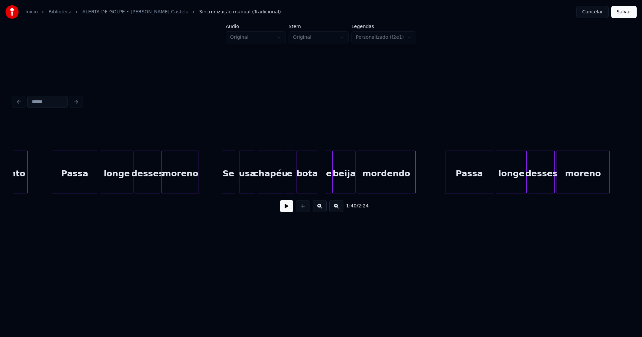
click at [317, 188] on div at bounding box center [316, 172] width 2 height 42
click at [324, 187] on div at bounding box center [324, 172] width 2 height 42
click at [222, 187] on div at bounding box center [221, 172] width 2 height 42
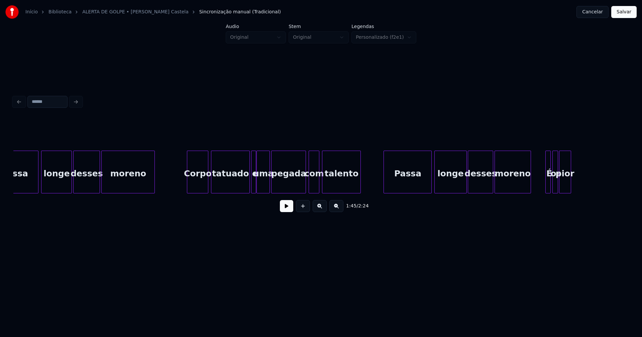
scroll to position [0, 7289]
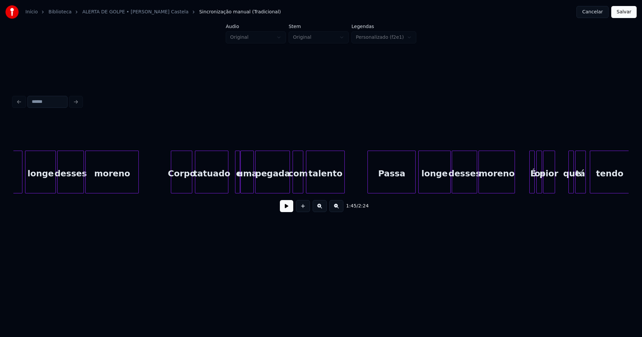
click at [227, 186] on div at bounding box center [227, 172] width 2 height 42
click at [234, 183] on div at bounding box center [234, 172] width 2 height 42
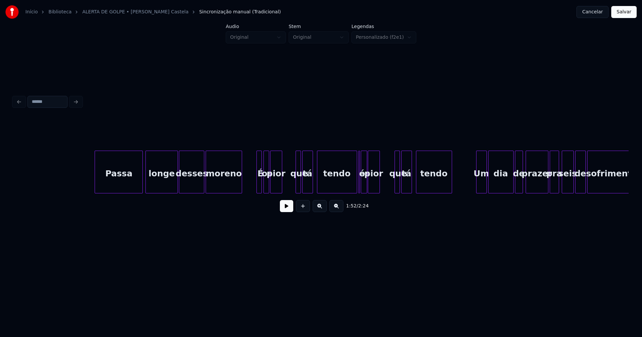
scroll to position [0, 7626]
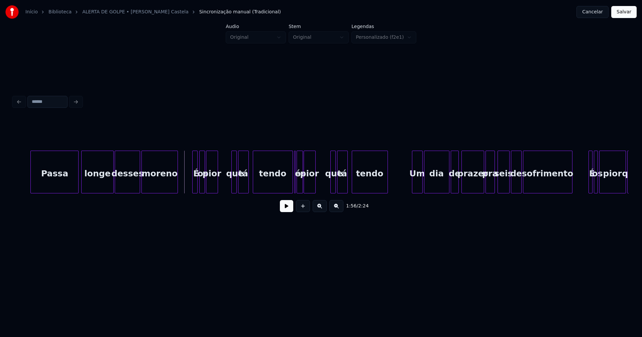
click at [192, 183] on div "É" at bounding box center [194, 172] width 5 height 43
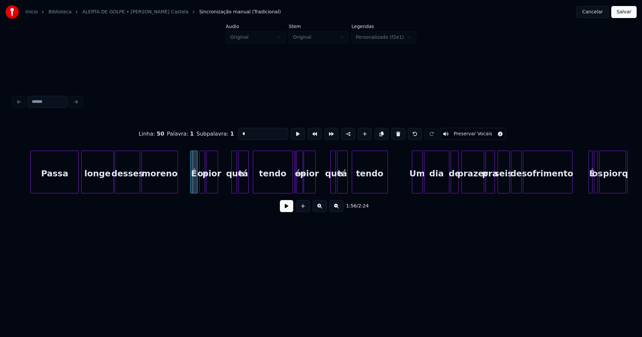
click at [191, 186] on div at bounding box center [192, 172] width 2 height 42
click at [285, 207] on button at bounding box center [286, 206] width 13 height 12
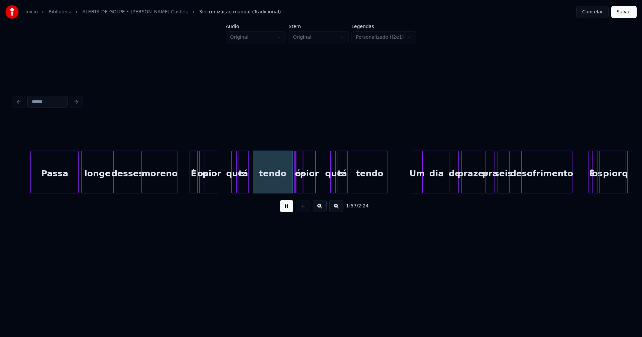
click at [284, 207] on button at bounding box center [286, 206] width 13 height 12
click at [226, 184] on div at bounding box center [226, 172] width 2 height 42
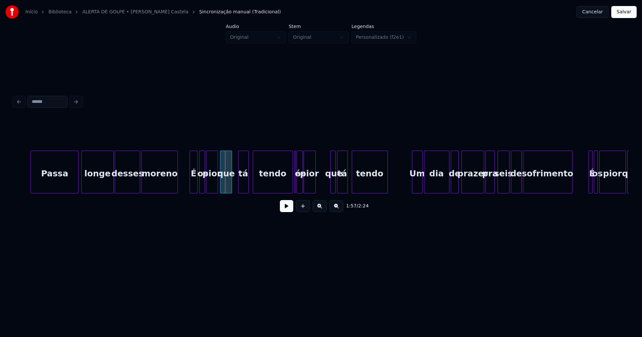
click at [226, 187] on div "que" at bounding box center [225, 173] width 11 height 45
click at [284, 183] on div at bounding box center [283, 172] width 2 height 42
click at [297, 187] on div at bounding box center [296, 172] width 2 height 42
click at [288, 155] on div "é" at bounding box center [289, 172] width 3 height 43
click at [295, 183] on div at bounding box center [295, 172] width 2 height 42
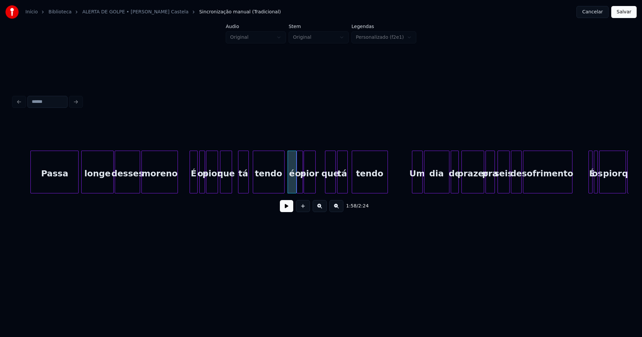
click at [326, 184] on div at bounding box center [326, 172] width 2 height 42
click at [322, 188] on div "que" at bounding box center [322, 173] width 10 height 45
click at [331, 182] on div at bounding box center [330, 172] width 2 height 42
click at [281, 186] on div at bounding box center [281, 172] width 2 height 42
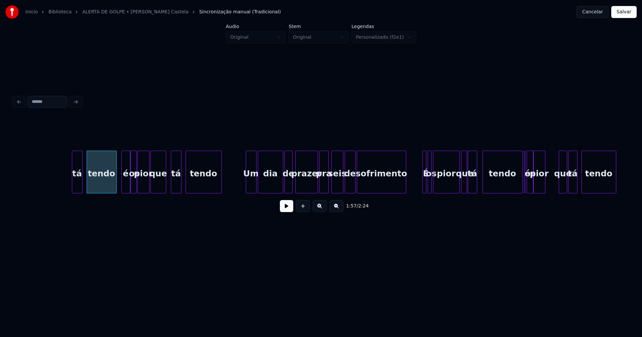
scroll to position [0, 7920]
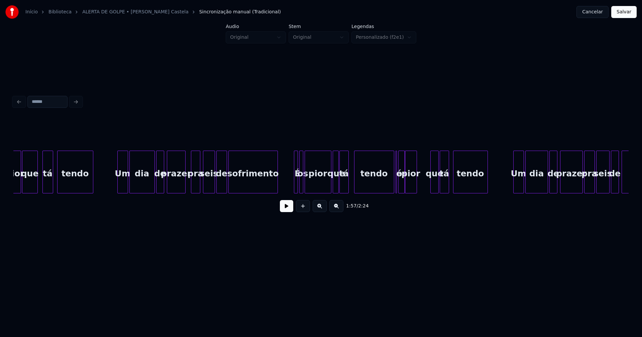
click at [184, 190] on div at bounding box center [184, 172] width 2 height 42
click at [115, 184] on div at bounding box center [115, 172] width 2 height 42
click at [290, 185] on div at bounding box center [291, 172] width 2 height 42
click at [382, 187] on div at bounding box center [383, 172] width 2 height 42
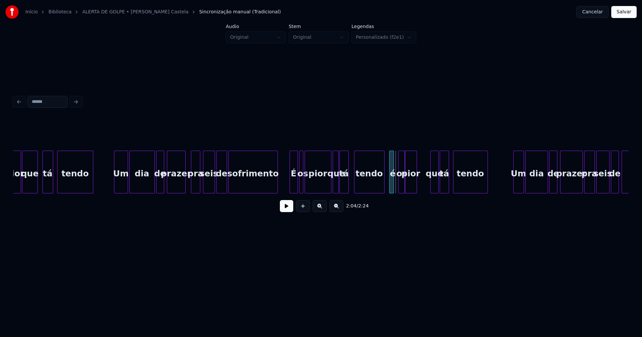
click at [389, 151] on div "é" at bounding box center [391, 172] width 5 height 43
click at [396, 184] on div at bounding box center [397, 172] width 2 height 42
click at [421, 192] on div "pior que tá tendo Um dia de prazer pra seis de sofrimento É os pior que tá tend…" at bounding box center [320, 172] width 615 height 43
click at [431, 181] on div at bounding box center [431, 172] width 2 height 42
click at [443, 186] on div "tá" at bounding box center [442, 173] width 9 height 45
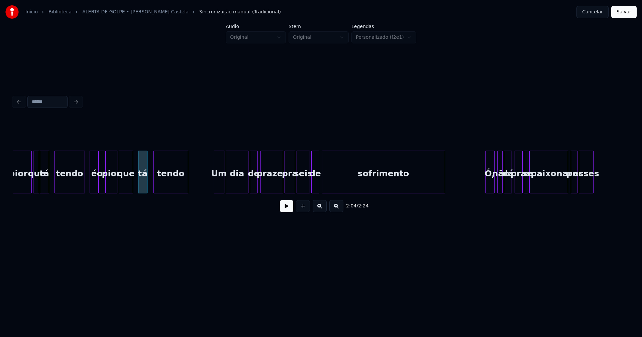
scroll to position [0, 8236]
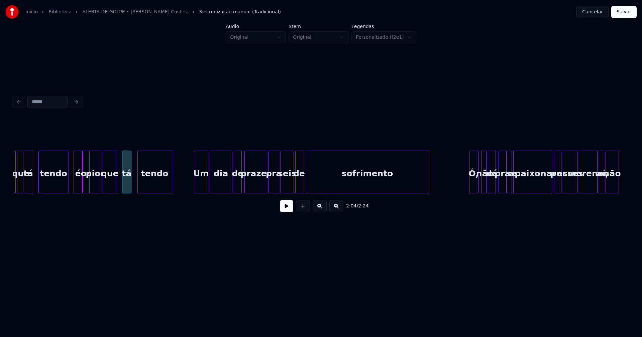
click at [196, 187] on div at bounding box center [195, 172] width 2 height 42
click at [261, 186] on div at bounding box center [262, 172] width 2 height 42
click at [308, 184] on div at bounding box center [309, 172] width 2 height 42
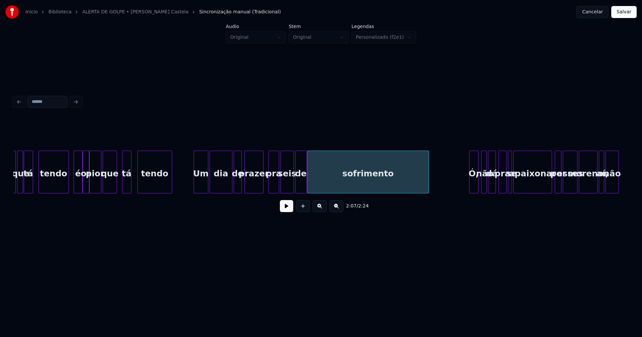
click at [305, 185] on div at bounding box center [305, 172] width 2 height 42
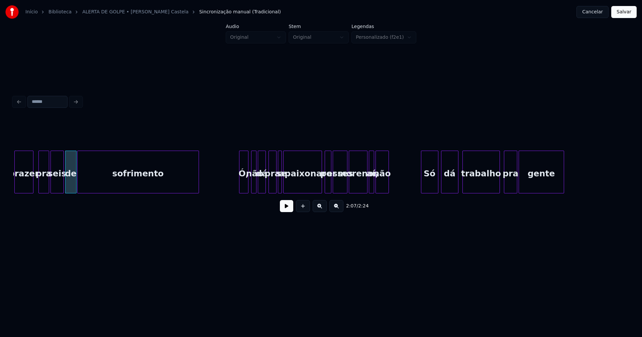
scroll to position [0, 8498]
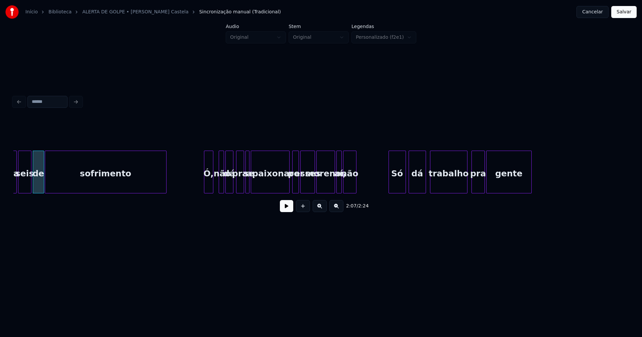
click at [208, 185] on div "Ó," at bounding box center [208, 173] width 9 height 45
click at [217, 184] on div "não" at bounding box center [218, 173] width 7 height 45
click at [224, 183] on div at bounding box center [224, 172] width 2 height 42
click at [285, 187] on div at bounding box center [285, 172] width 2 height 42
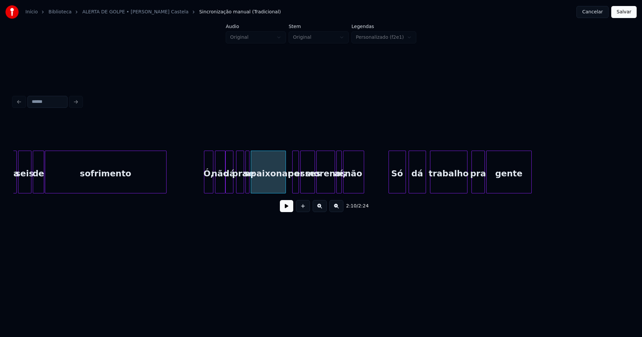
click at [363, 179] on div at bounding box center [363, 172] width 2 height 42
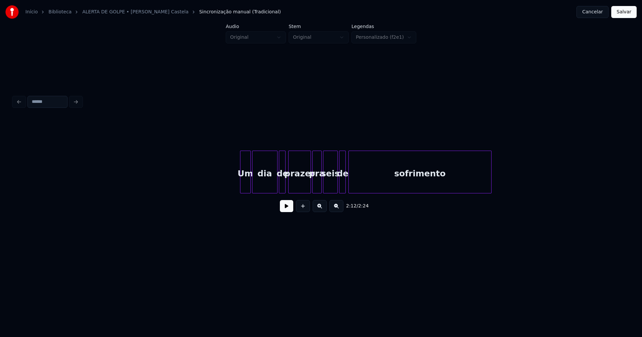
scroll to position [0, 9049]
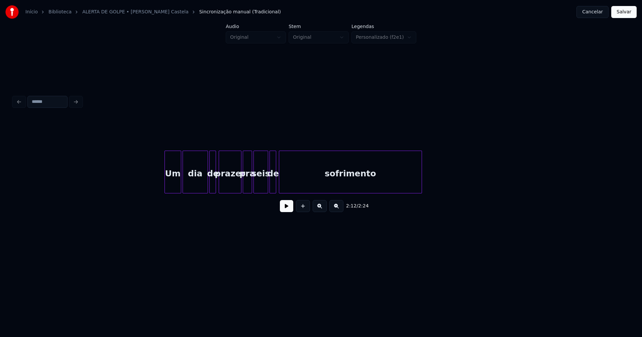
click at [165, 182] on div at bounding box center [166, 172] width 2 height 42
click at [237, 186] on div at bounding box center [237, 172] width 2 height 42
click at [623, 14] on button "Salvar" at bounding box center [623, 12] width 25 height 12
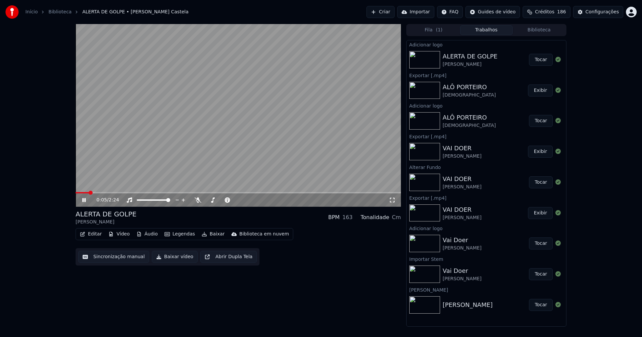
click at [390, 203] on icon at bounding box center [392, 200] width 5 height 5
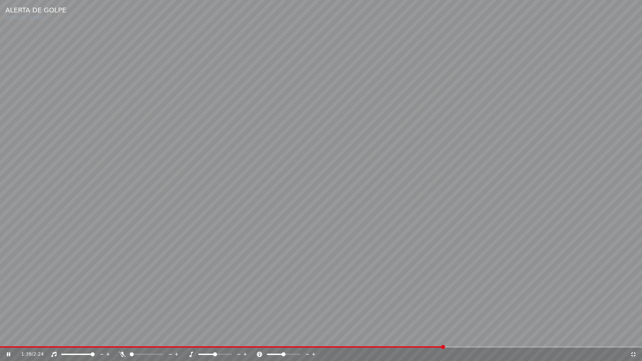
drag, startPoint x: 634, startPoint y: 354, endPoint x: 354, endPoint y: 248, distance: 299.2
click at [634, 337] on icon at bounding box center [633, 354] width 7 height 5
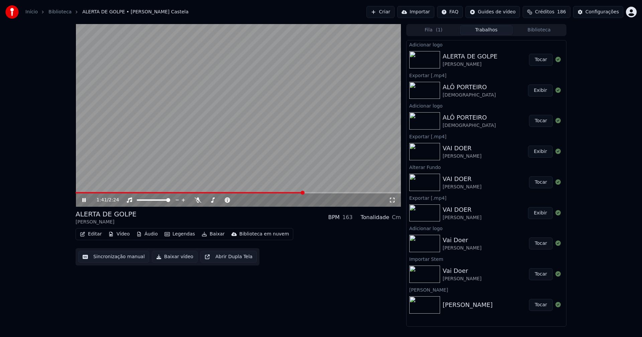
click at [85, 200] on icon at bounding box center [83, 200] width 3 height 4
click at [175, 258] on button "Baixar vídeo" at bounding box center [175, 257] width 46 height 12
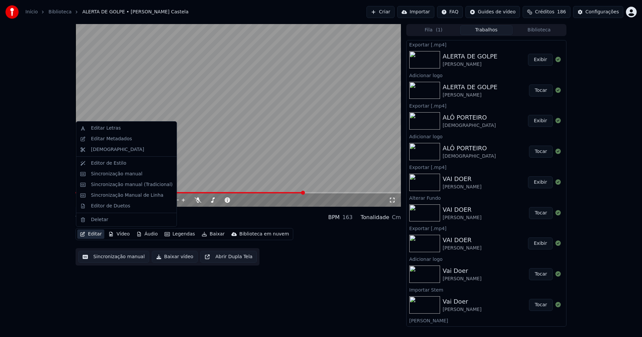
click at [86, 233] on button "Editar" at bounding box center [90, 234] width 27 height 9
click at [104, 140] on div "Editar Metadados" at bounding box center [111, 139] width 41 height 7
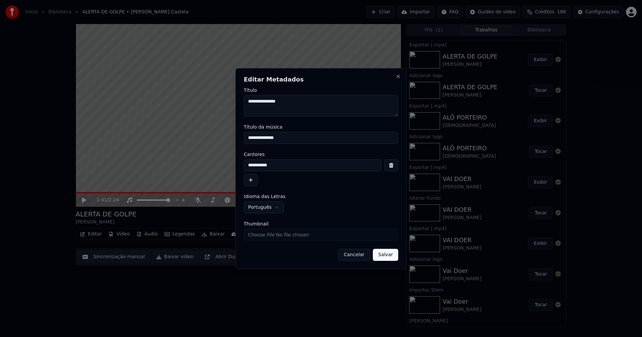
click at [270, 237] on input "Thumbnail" at bounding box center [321, 235] width 154 height 12
type input "**********"
click at [384, 252] on button "Salvar" at bounding box center [385, 255] width 25 height 12
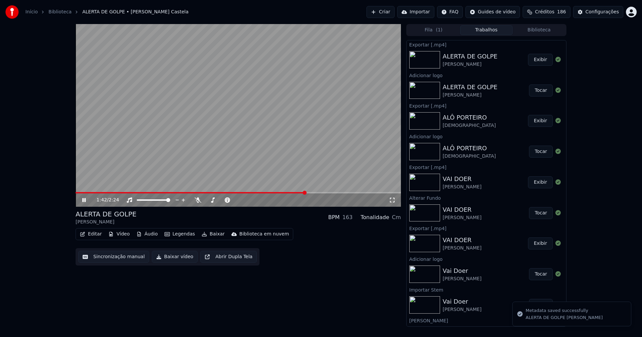
click at [84, 202] on icon at bounding box center [89, 200] width 16 height 5
